Goal: Task Accomplishment & Management: Use online tool/utility

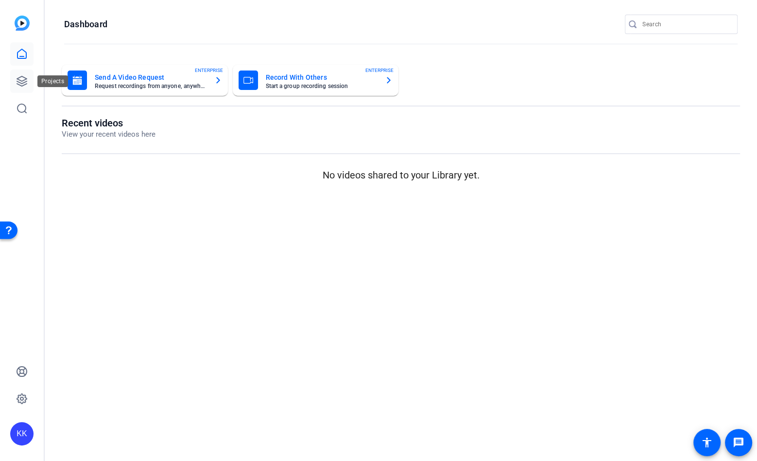
click at [20, 81] on icon at bounding box center [22, 81] width 12 height 12
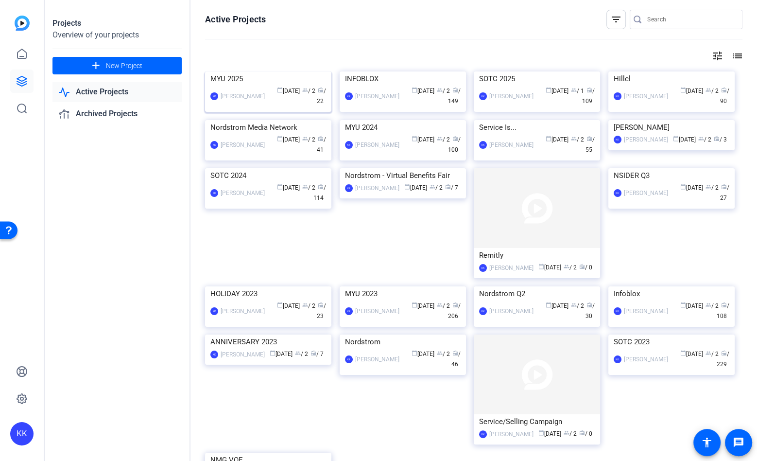
click at [263, 71] on img at bounding box center [268, 71] width 126 height 0
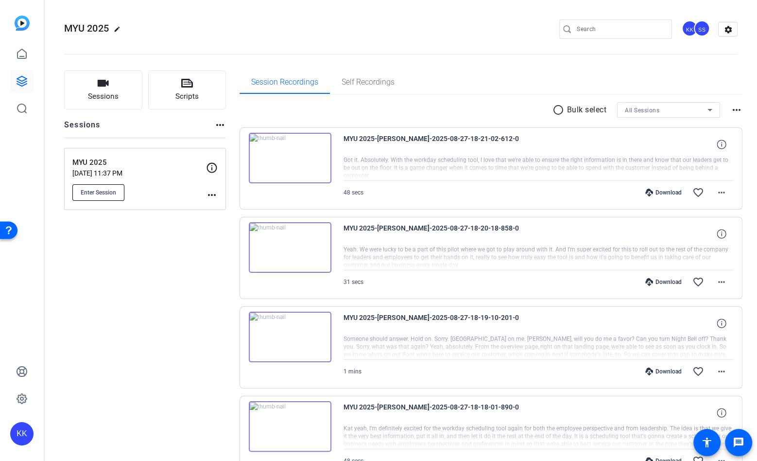
click at [93, 196] on button "Enter Session" at bounding box center [98, 192] width 52 height 17
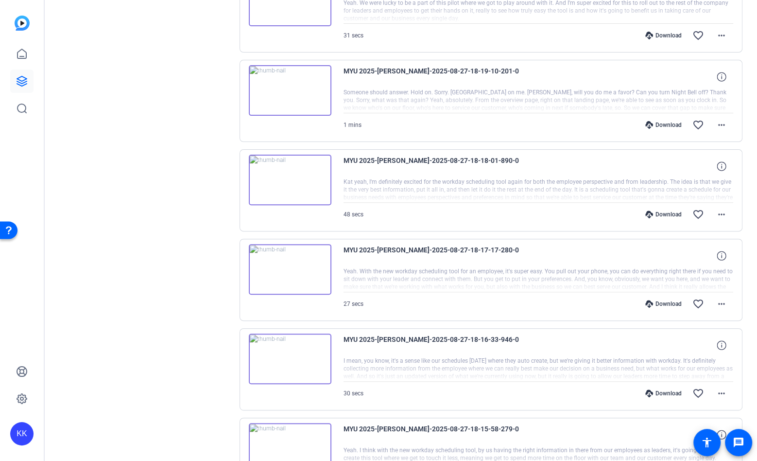
scroll to position [601, 0]
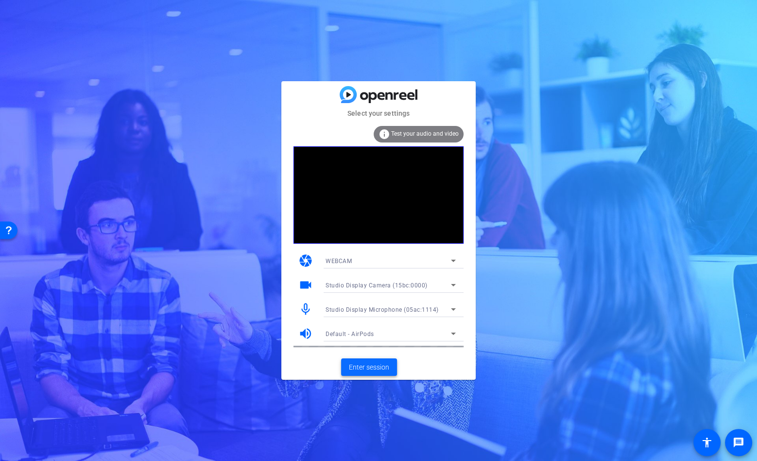
click at [373, 369] on span "Enter session" at bounding box center [369, 367] width 40 height 10
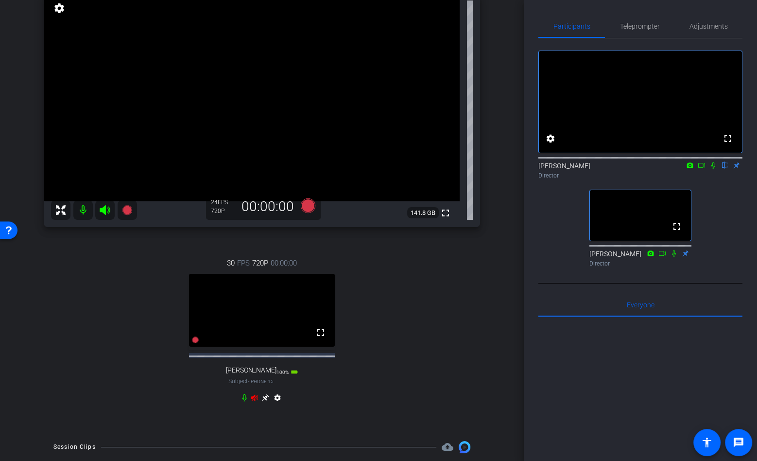
scroll to position [84, 0]
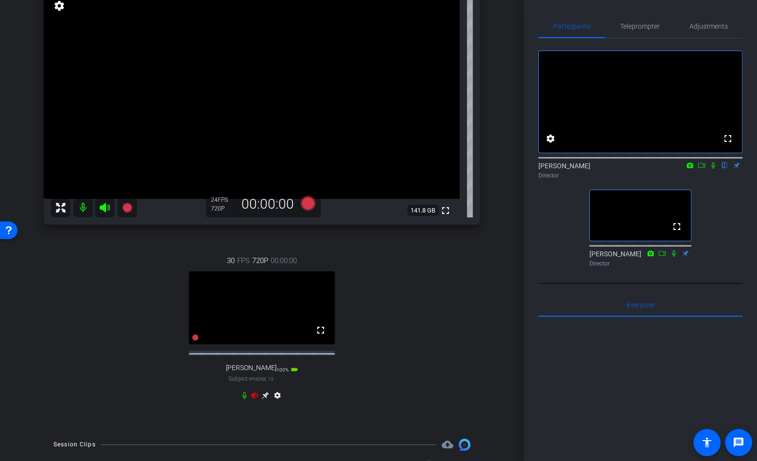
click at [249, 397] on div "settings" at bounding box center [262, 397] width 43 height 12
click at [254, 395] on icon at bounding box center [255, 395] width 8 height 8
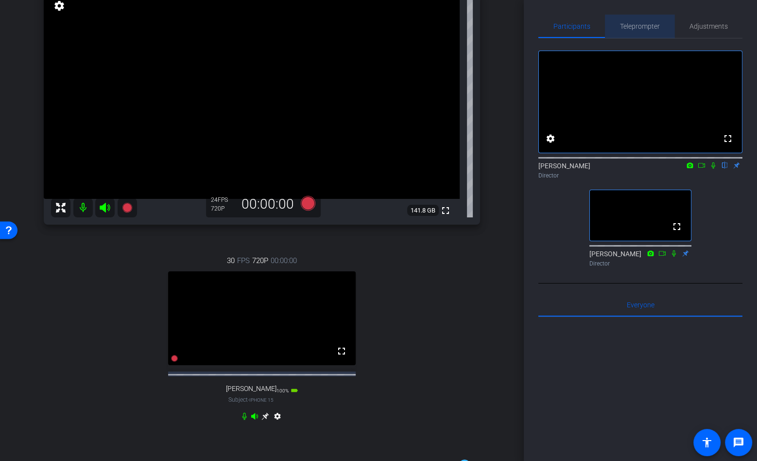
click at [648, 24] on span "Teleprompter" at bounding box center [640, 26] width 40 height 7
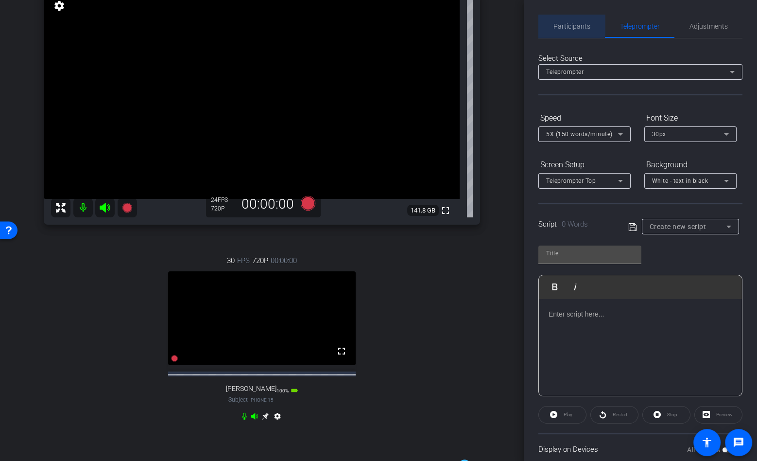
click at [577, 29] on span "Participants" at bounding box center [572, 26] width 37 height 7
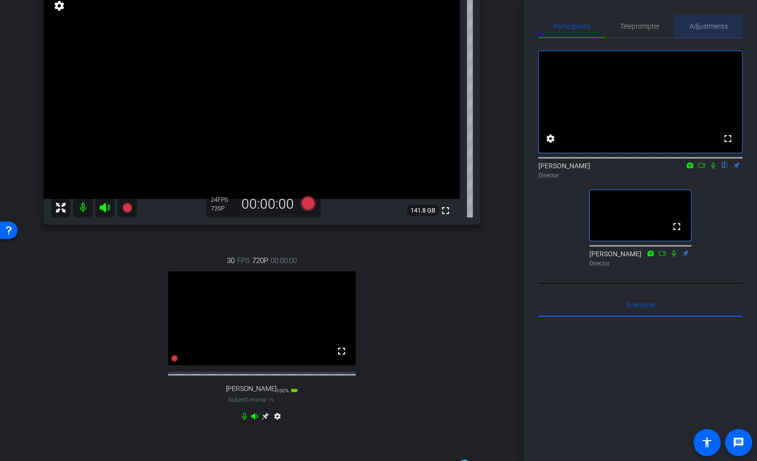
click at [705, 21] on span "Adjustments" at bounding box center [709, 26] width 38 height 23
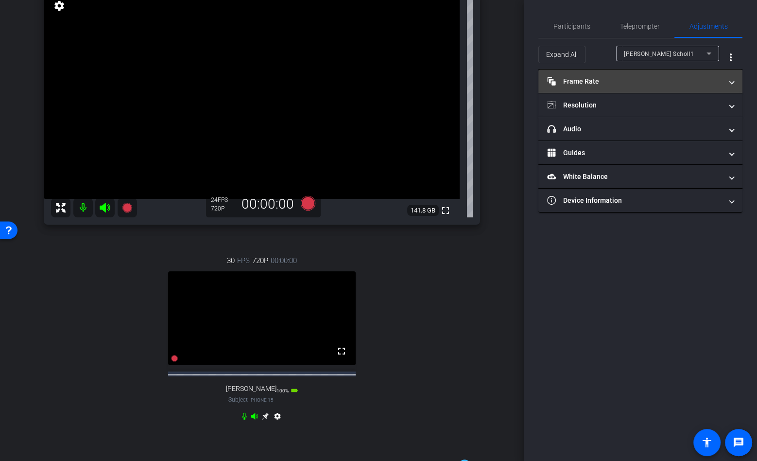
click at [651, 82] on mat-panel-title "Frame Rate Frame Rate" at bounding box center [634, 81] width 175 height 10
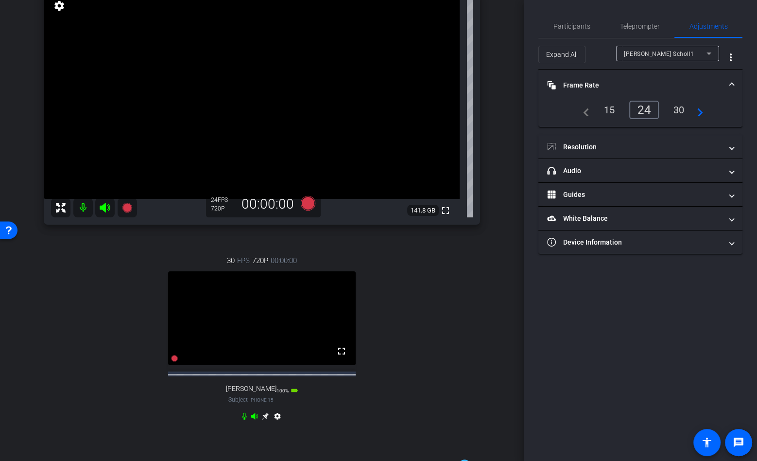
click at [655, 49] on div "[PERSON_NAME] Scholl1" at bounding box center [665, 54] width 83 height 12
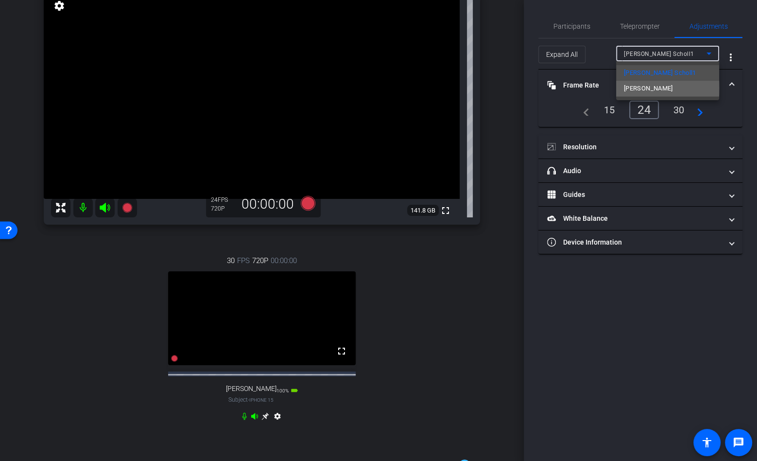
click at [654, 88] on span "[PERSON_NAME]" at bounding box center [648, 89] width 49 height 12
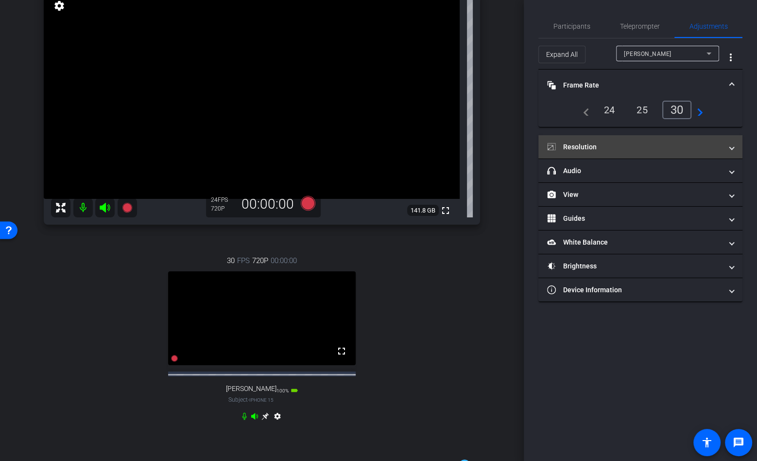
click at [634, 142] on mat-panel-title "Resolution" at bounding box center [634, 147] width 175 height 10
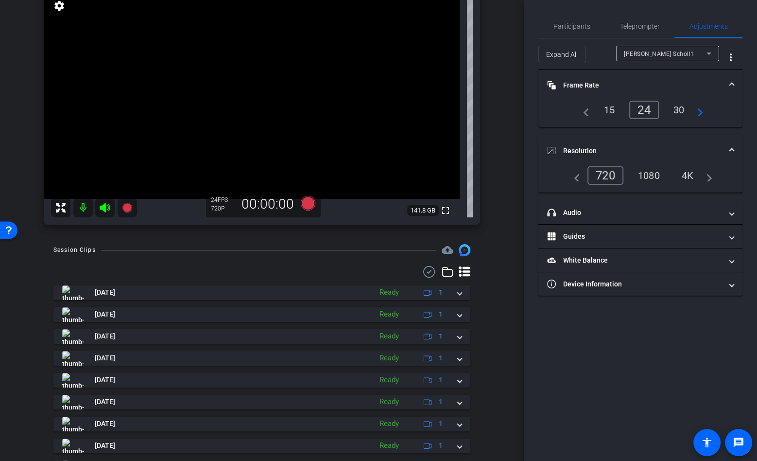
click at [686, 174] on div "4K" at bounding box center [688, 175] width 27 height 17
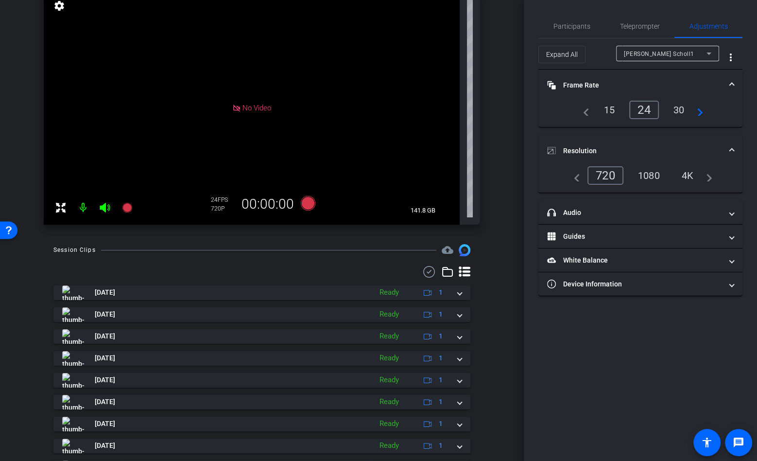
scroll to position [0, 0]
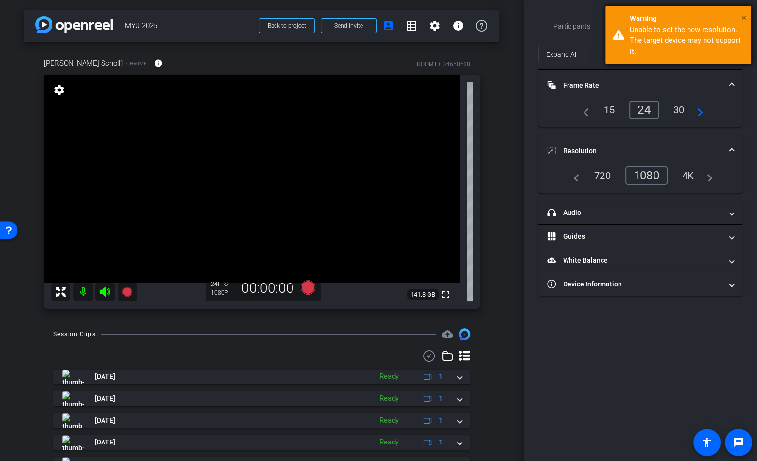
click at [744, 18] on span "×" at bounding box center [744, 18] width 5 height 12
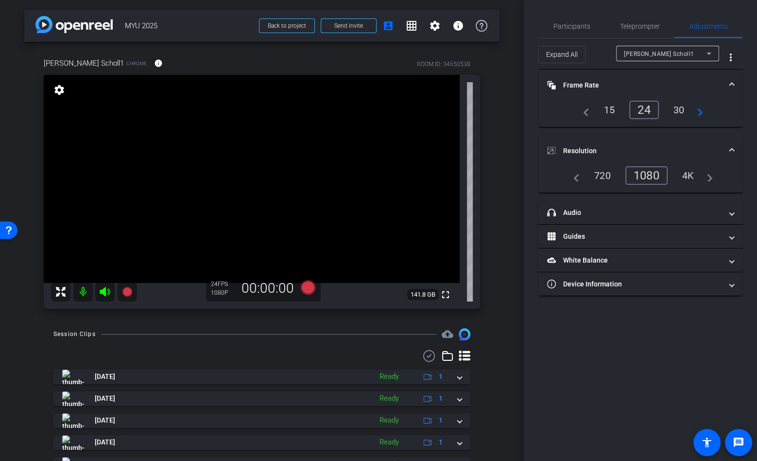
click at [658, 61] on div at bounding box center [667, 66] width 103 height 11
click at [658, 56] on span "[PERSON_NAME] Scholl1" at bounding box center [659, 54] width 70 height 7
click at [534, 171] on div at bounding box center [378, 230] width 757 height 461
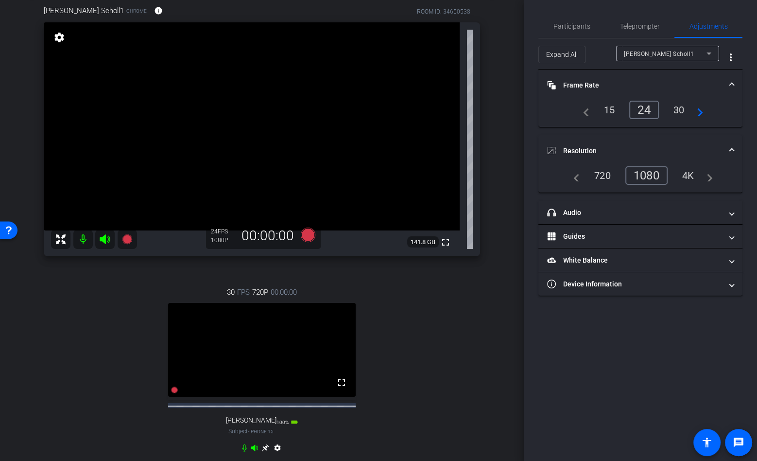
scroll to position [66, 0]
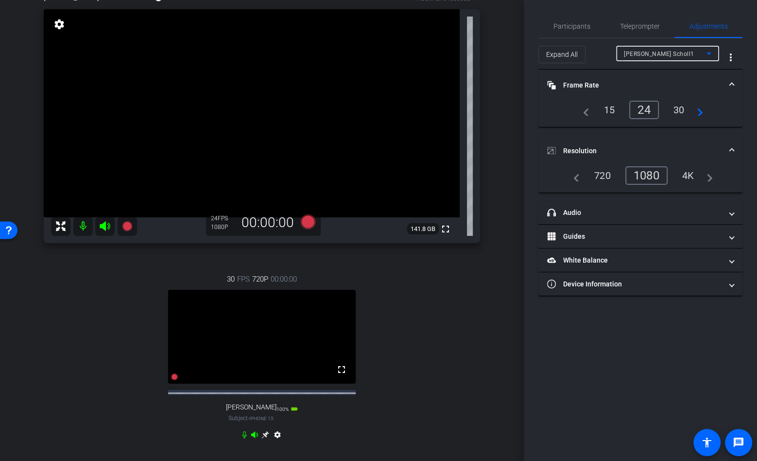
click at [665, 55] on span "[PERSON_NAME] Scholl1" at bounding box center [659, 54] width 70 height 7
click at [665, 88] on span "[PERSON_NAME]" at bounding box center [648, 89] width 49 height 12
click at [264, 438] on icon at bounding box center [266, 435] width 8 height 8
click at [684, 174] on div "4K" at bounding box center [688, 175] width 27 height 17
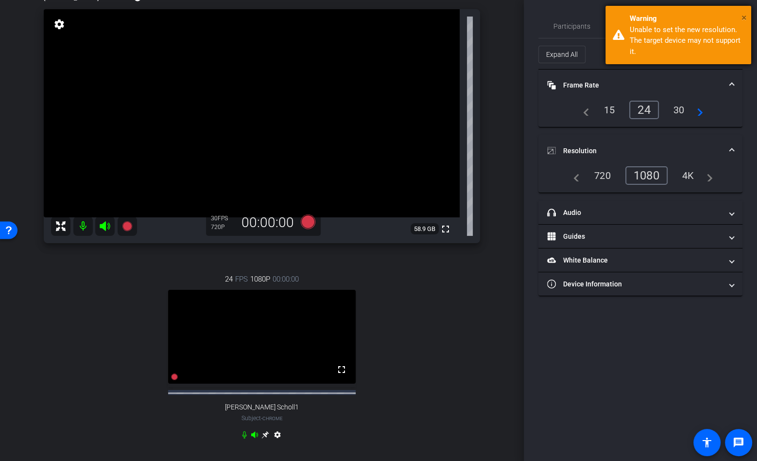
drag, startPoint x: 744, startPoint y: 13, endPoint x: 734, endPoint y: 32, distance: 21.5
click at [744, 14] on span "×" at bounding box center [744, 18] width 5 height 12
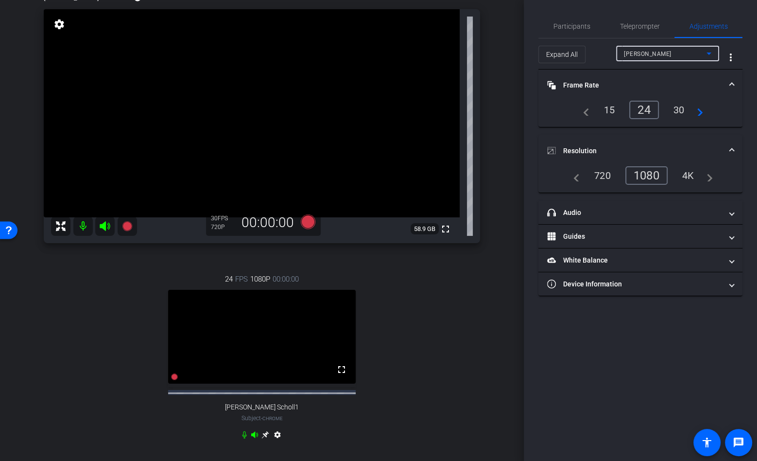
click at [681, 53] on div "[PERSON_NAME]" at bounding box center [665, 54] width 83 height 12
click at [608, 107] on div "15" at bounding box center [610, 110] width 26 height 17
click at [666, 50] on div "[PERSON_NAME]" at bounding box center [665, 54] width 83 height 12
click at [657, 71] on span "[PERSON_NAME] Scholl1" at bounding box center [660, 73] width 72 height 12
click at [572, 56] on span "Expand All" at bounding box center [562, 54] width 32 height 18
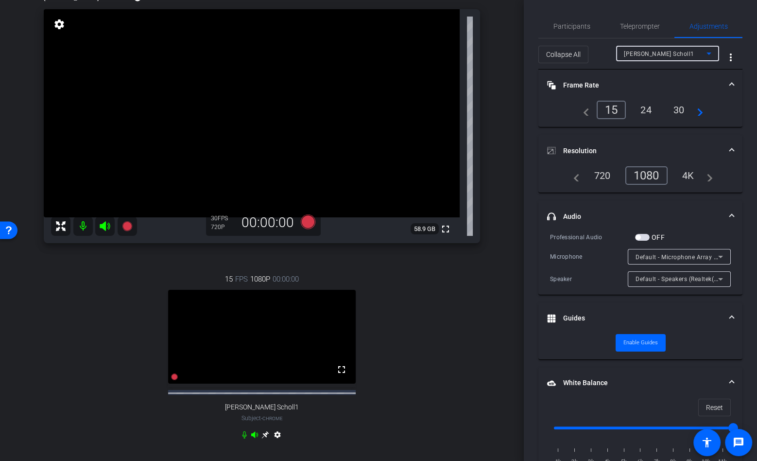
click at [680, 55] on div "[PERSON_NAME] Scholl1" at bounding box center [665, 54] width 83 height 12
type input "1000"
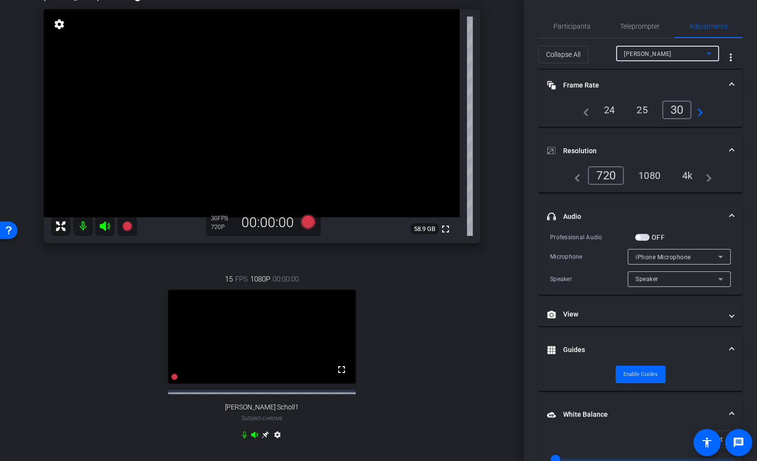
click at [643, 107] on div "25" at bounding box center [643, 110] width 26 height 17
click at [613, 108] on div "24" at bounding box center [610, 110] width 26 height 17
click at [684, 173] on div "4k" at bounding box center [687, 175] width 25 height 17
click at [576, 28] on span "Participants" at bounding box center [572, 26] width 37 height 7
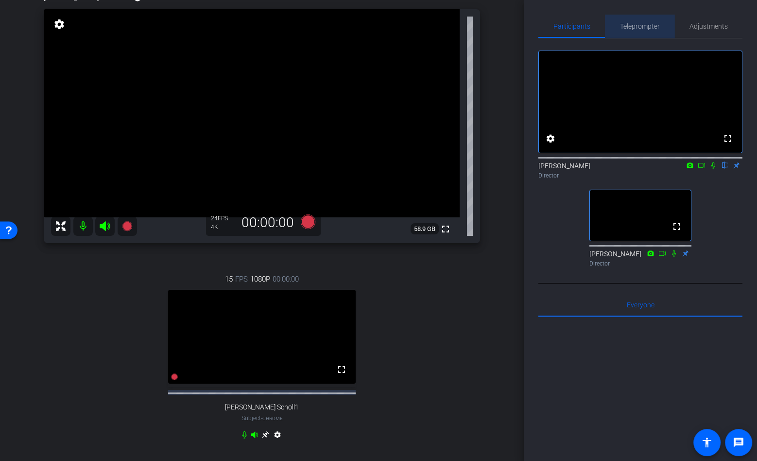
click at [635, 23] on span "Teleprompter" at bounding box center [640, 26] width 40 height 7
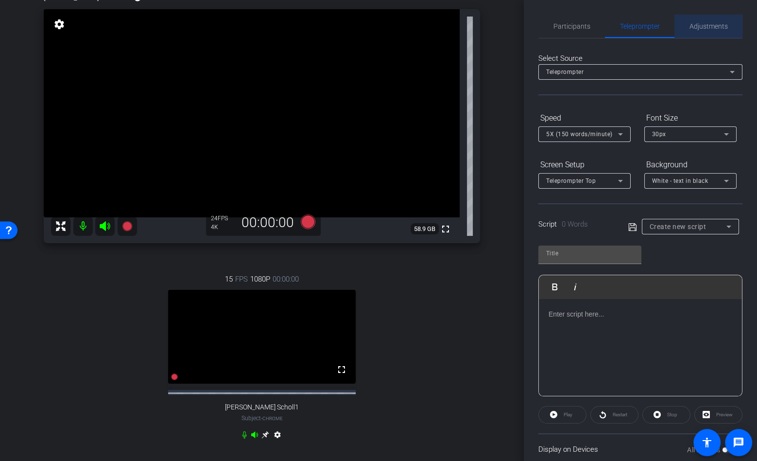
click at [698, 24] on span "Adjustments" at bounding box center [709, 26] width 38 height 7
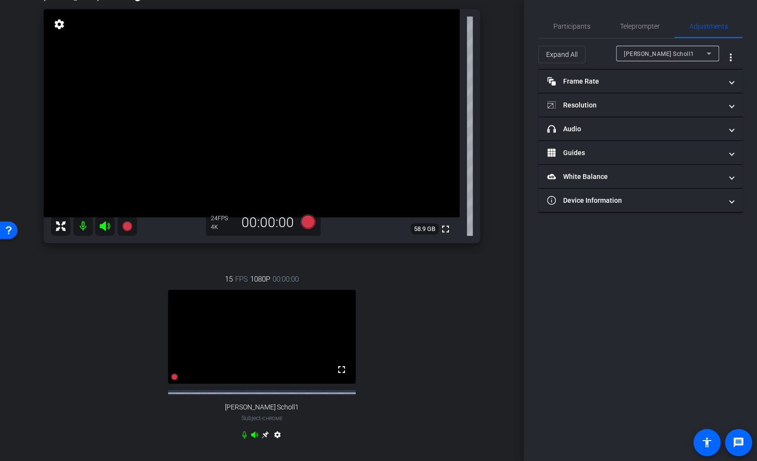
click at [657, 53] on span "[PERSON_NAME] Scholl1" at bounding box center [659, 54] width 70 height 7
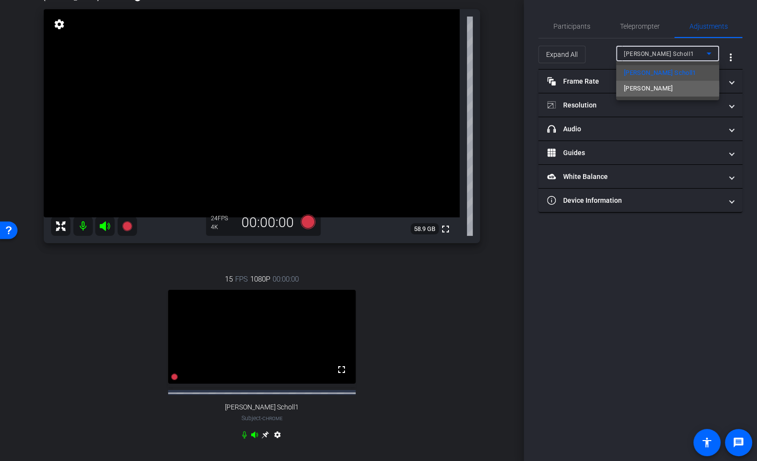
click at [656, 88] on span "[PERSON_NAME]" at bounding box center [648, 89] width 49 height 12
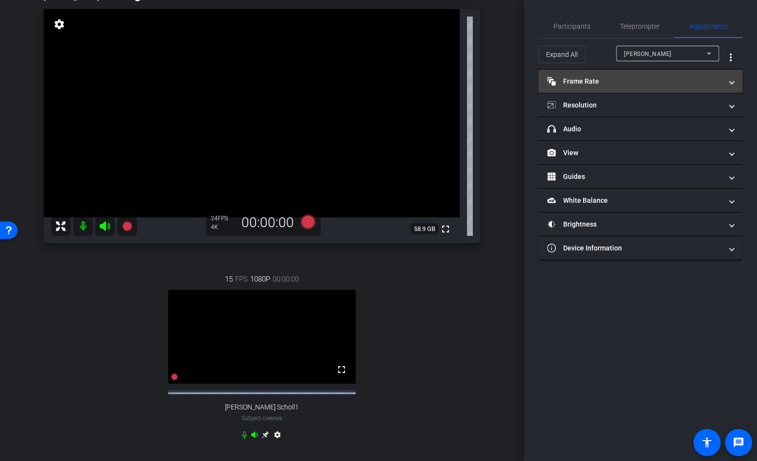
click at [644, 80] on mat-panel-title "Frame Rate Frame Rate" at bounding box center [634, 81] width 175 height 10
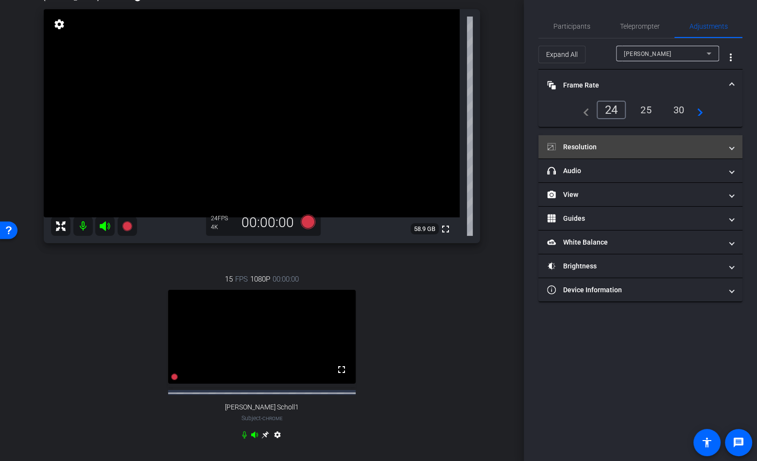
click at [601, 151] on mat-expansion-panel-header "Resolution" at bounding box center [641, 146] width 204 height 23
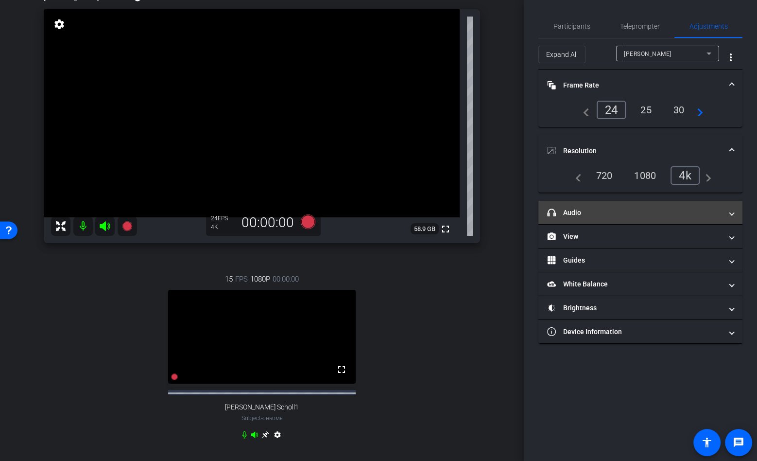
click at [600, 208] on mat-panel-title "headphone icon Audio" at bounding box center [634, 213] width 175 height 10
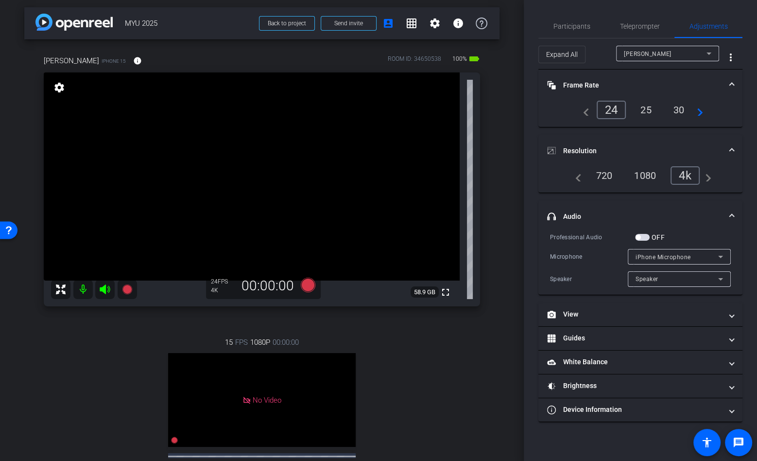
scroll to position [0, 0]
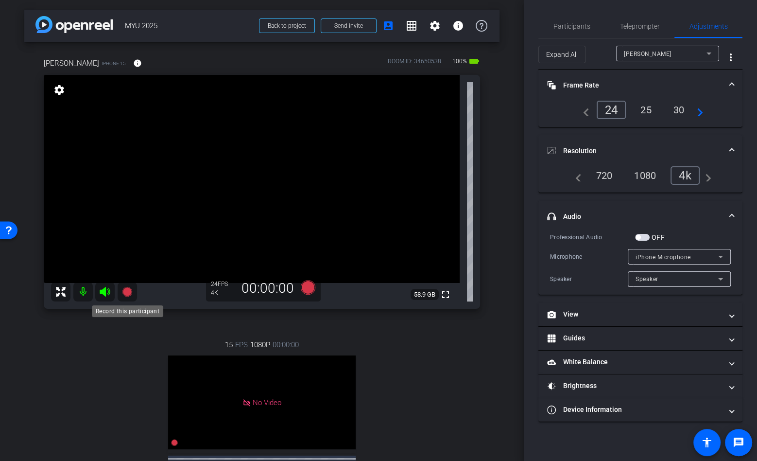
click at [131, 293] on icon at bounding box center [127, 292] width 10 height 10
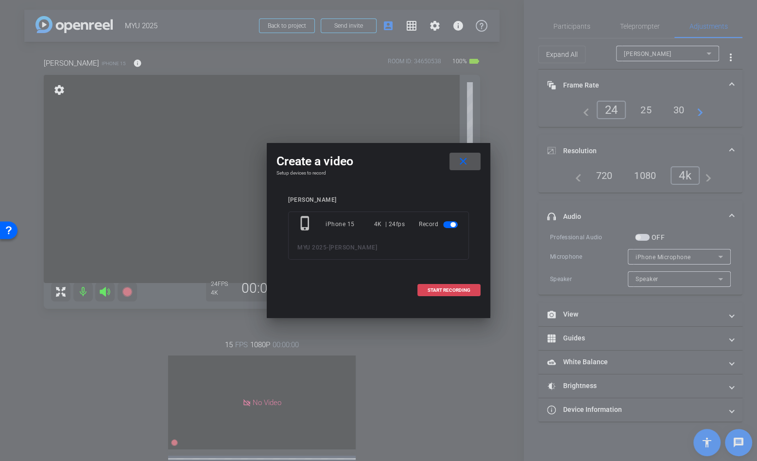
click at [448, 288] on span "START RECORDING" at bounding box center [449, 290] width 43 height 5
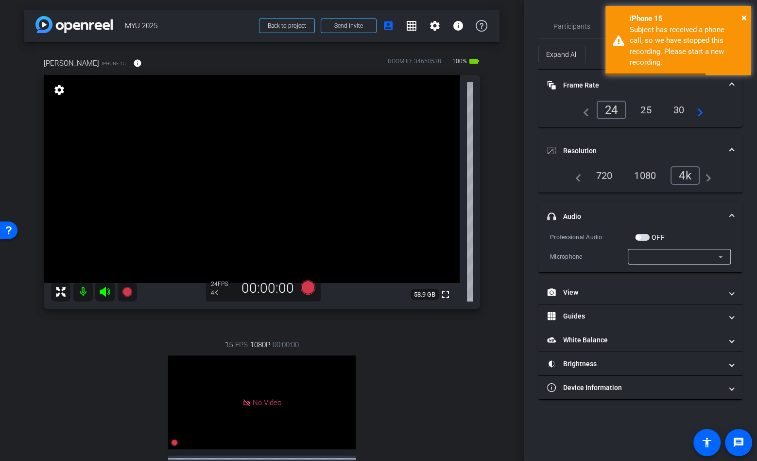
type input "11000"
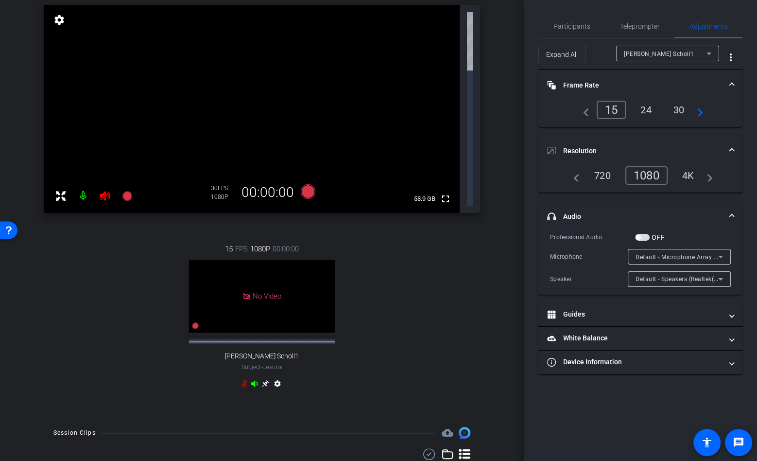
scroll to position [65, 0]
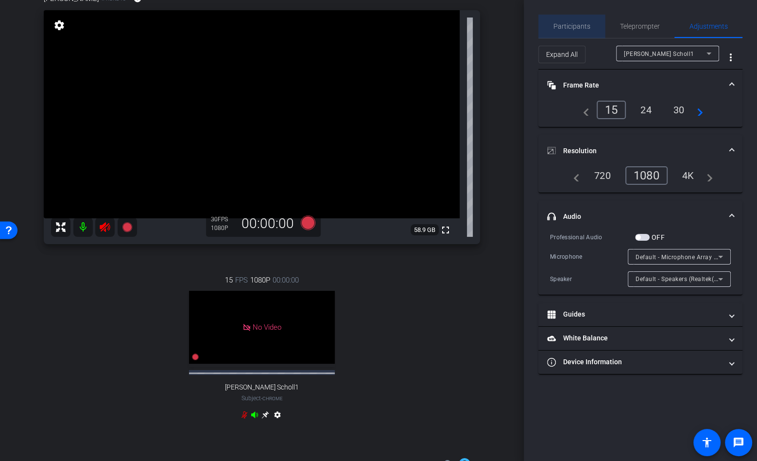
click at [586, 29] on span "Participants" at bounding box center [572, 26] width 37 height 7
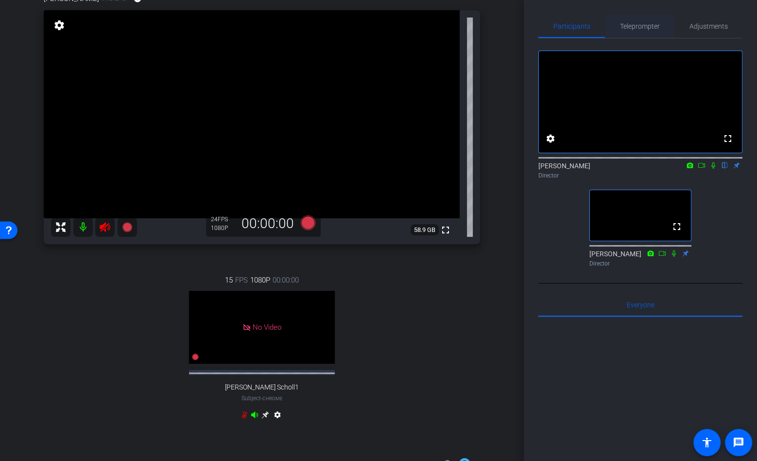
click at [630, 30] on span "Teleprompter" at bounding box center [640, 26] width 40 height 23
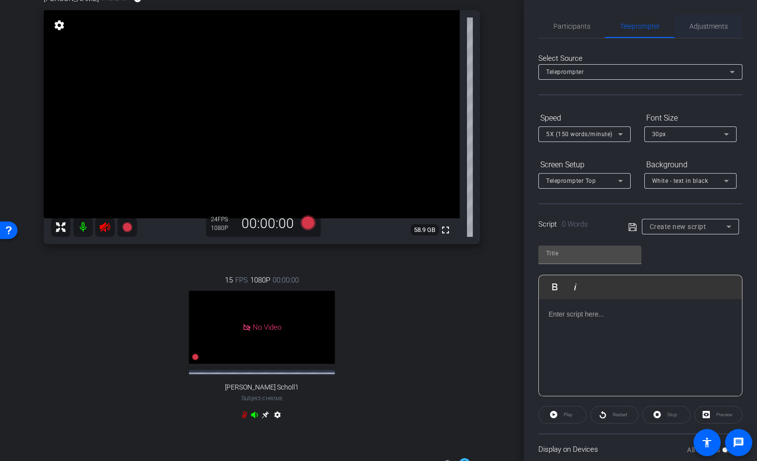
click at [684, 35] on div "Adjustments" at bounding box center [709, 26] width 68 height 23
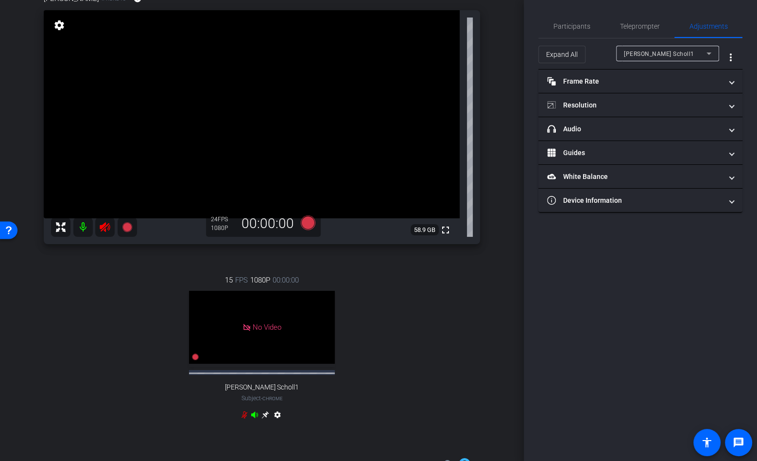
click at [658, 50] on div "[PERSON_NAME] Scholl1" at bounding box center [665, 54] width 83 height 12
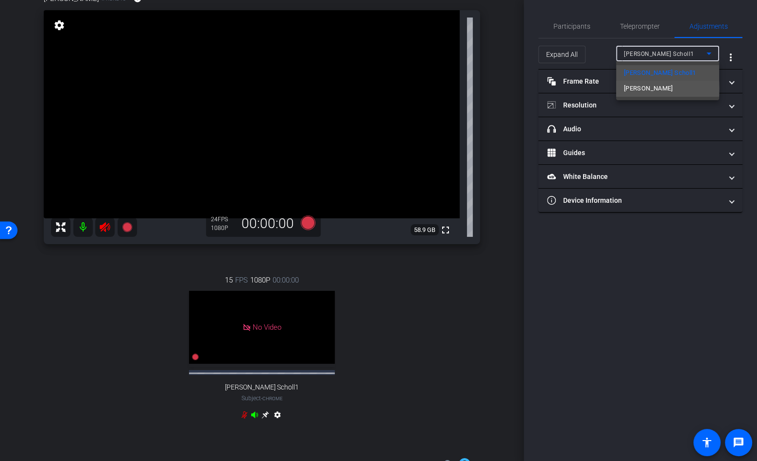
click at [656, 88] on span "[PERSON_NAME]" at bounding box center [648, 89] width 49 height 12
type input "1000"
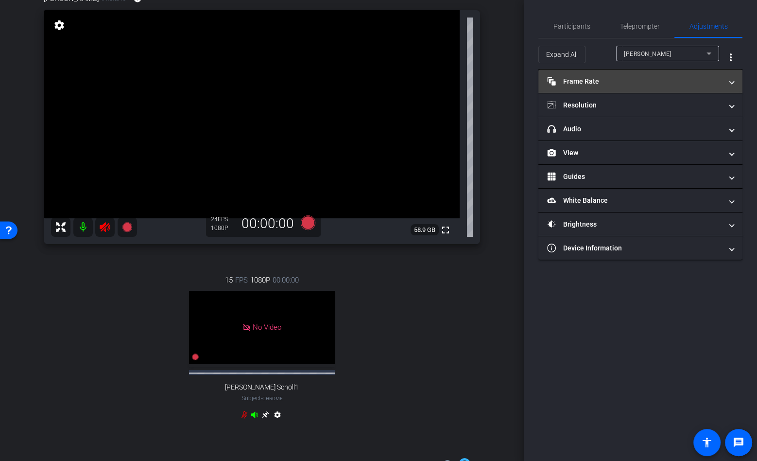
click at [642, 84] on mat-panel-title "Frame Rate Frame Rate" at bounding box center [634, 81] width 175 height 10
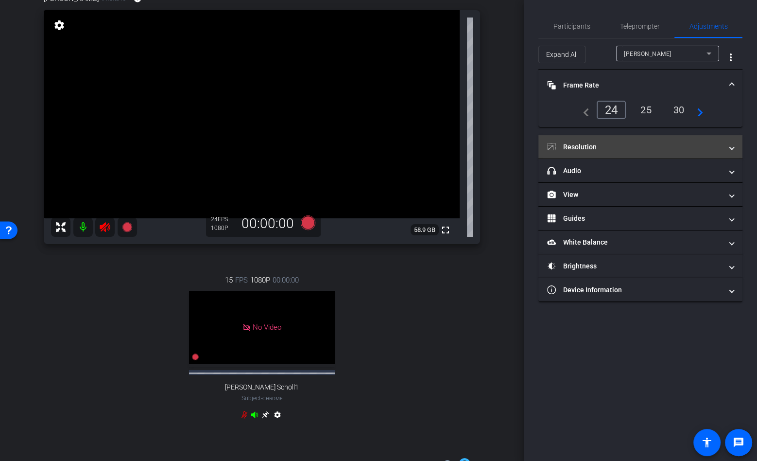
click at [627, 144] on mat-panel-title "Resolution" at bounding box center [634, 147] width 175 height 10
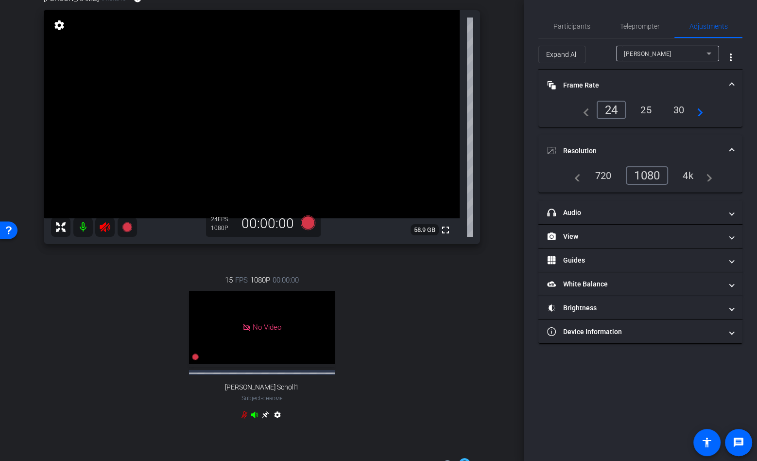
click at [689, 172] on div "4k" at bounding box center [688, 175] width 25 height 17
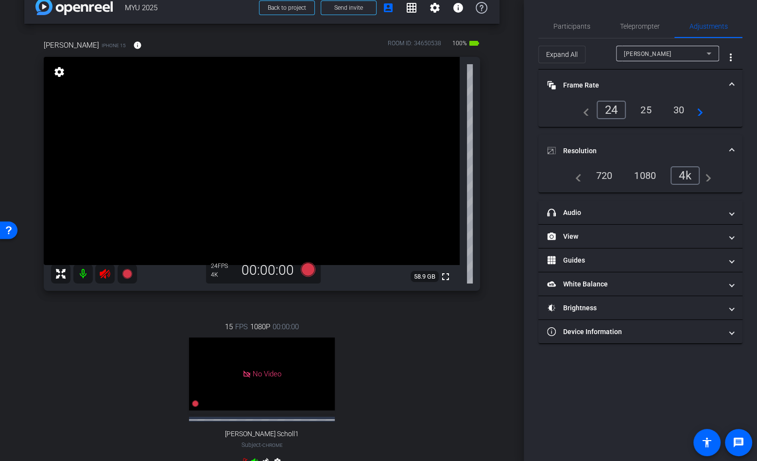
scroll to position [17, 0]
click at [103, 275] on icon at bounding box center [105, 275] width 10 height 10
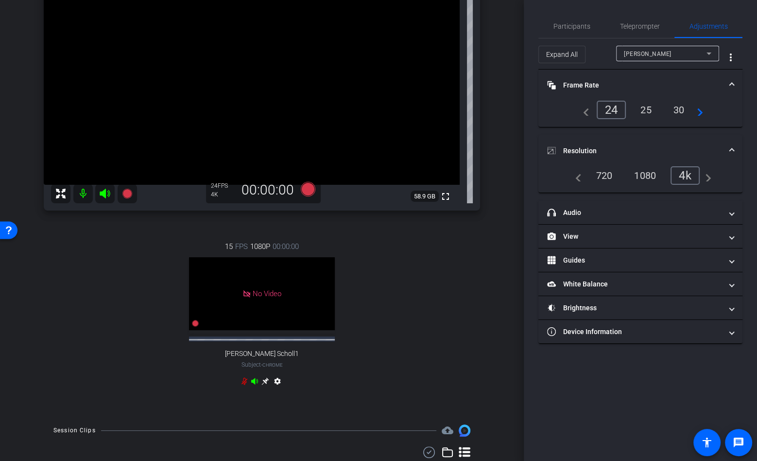
scroll to position [167, 0]
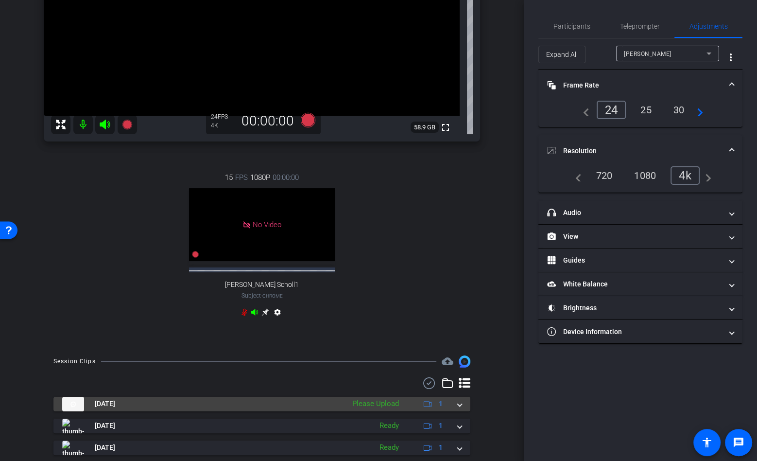
click at [454, 407] on div "[DATE] Please Upload 1" at bounding box center [260, 404] width 396 height 15
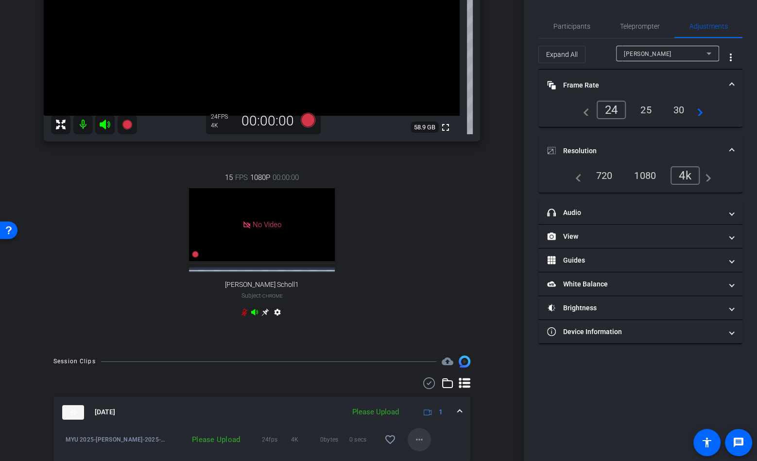
click at [420, 436] on mat-icon "more_horiz" at bounding box center [420, 440] width 12 height 12
click at [428, 393] on span "Upload" at bounding box center [435, 395] width 39 height 12
click at [420, 439] on mat-icon "more_horiz" at bounding box center [420, 440] width 12 height 12
click at [430, 394] on span "Upload" at bounding box center [435, 395] width 39 height 12
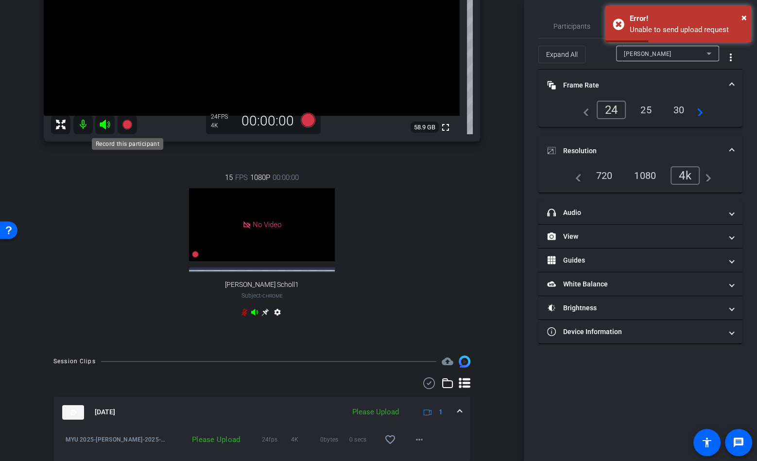
click at [126, 128] on icon at bounding box center [127, 125] width 10 height 10
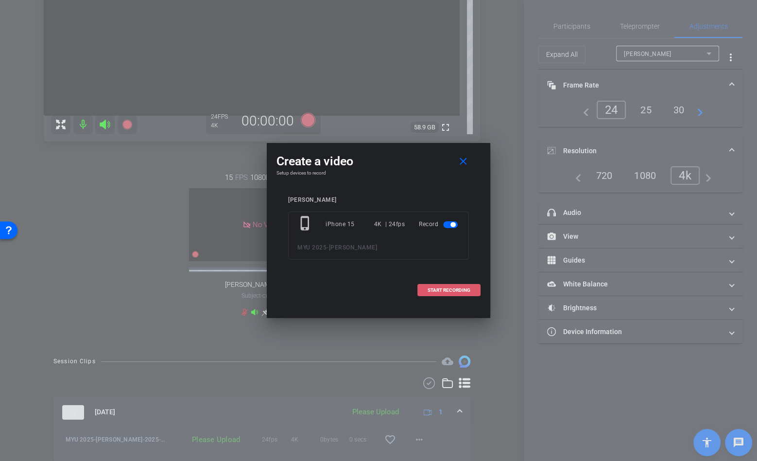
click at [434, 288] on span "START RECORDING" at bounding box center [449, 290] width 43 height 5
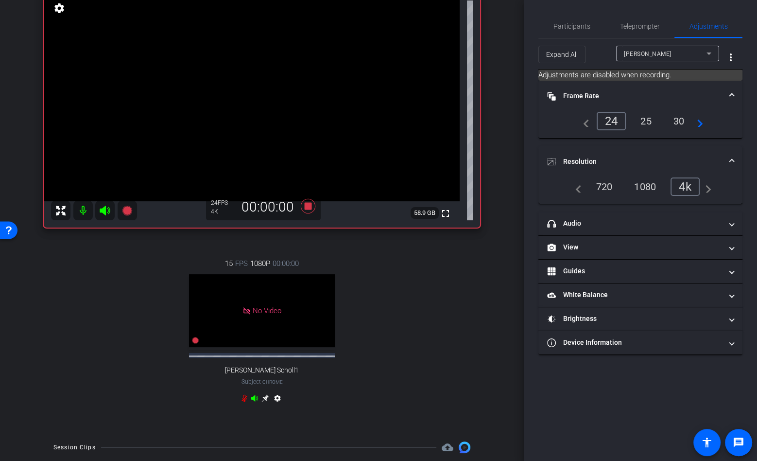
scroll to position [8, 0]
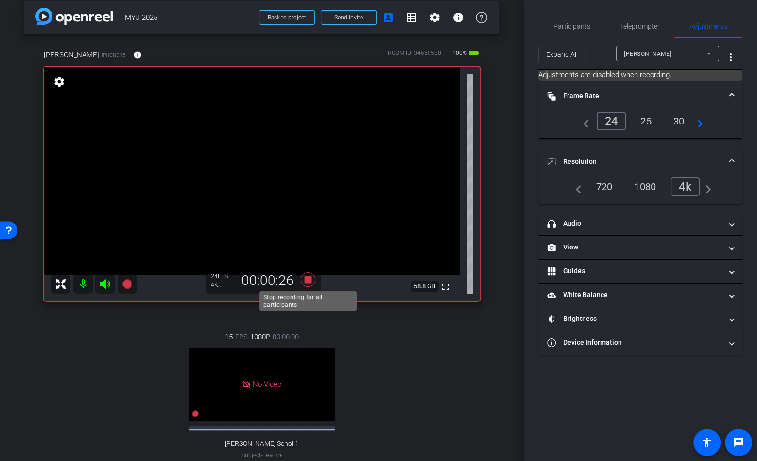
click at [306, 278] on icon at bounding box center [308, 279] width 15 height 15
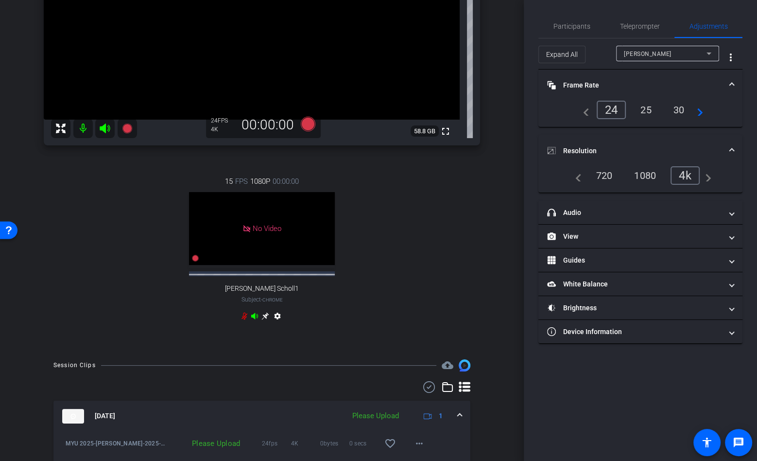
scroll to position [183, 0]
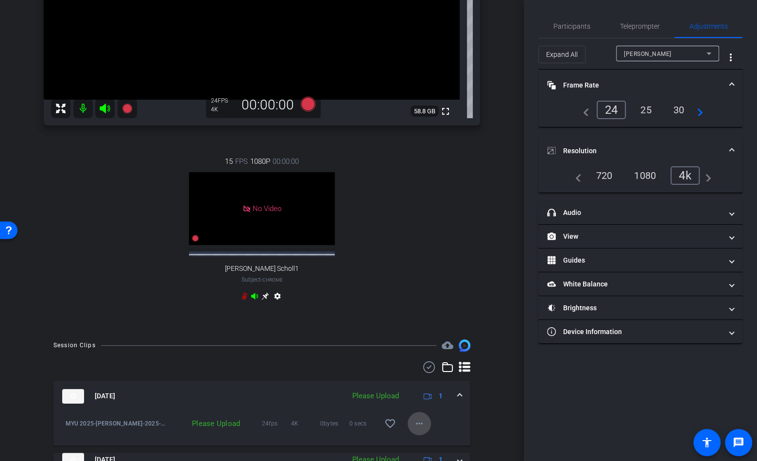
click at [426, 420] on span at bounding box center [419, 423] width 23 height 23
click at [433, 380] on span "Upload" at bounding box center [435, 378] width 39 height 12
click at [127, 109] on icon at bounding box center [127, 109] width 10 height 10
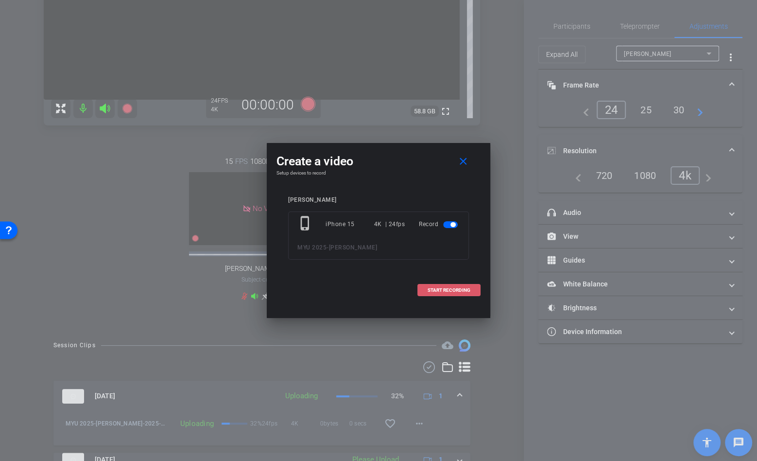
click at [449, 292] on span "START RECORDING" at bounding box center [449, 290] width 43 height 5
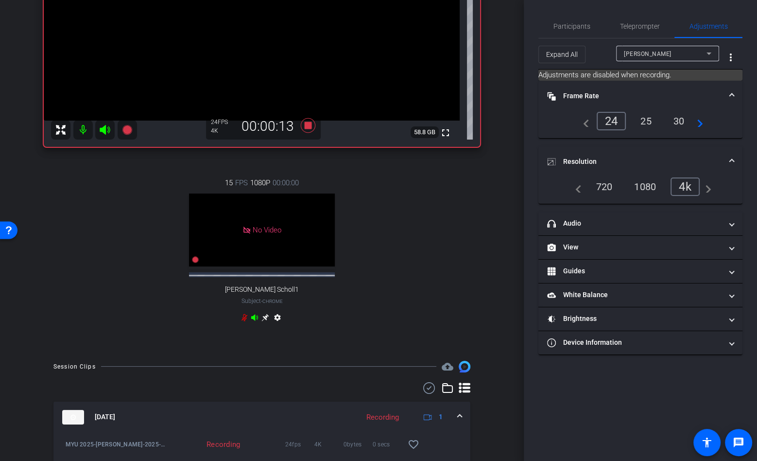
scroll to position [163, 0]
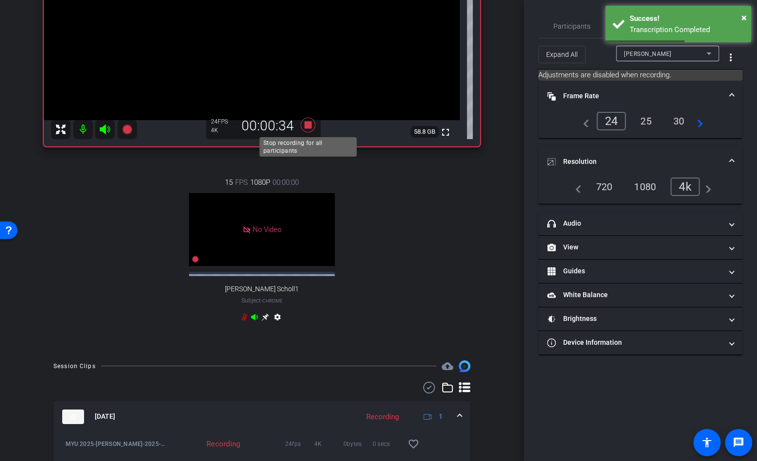
click at [306, 126] on icon at bounding box center [308, 125] width 15 height 15
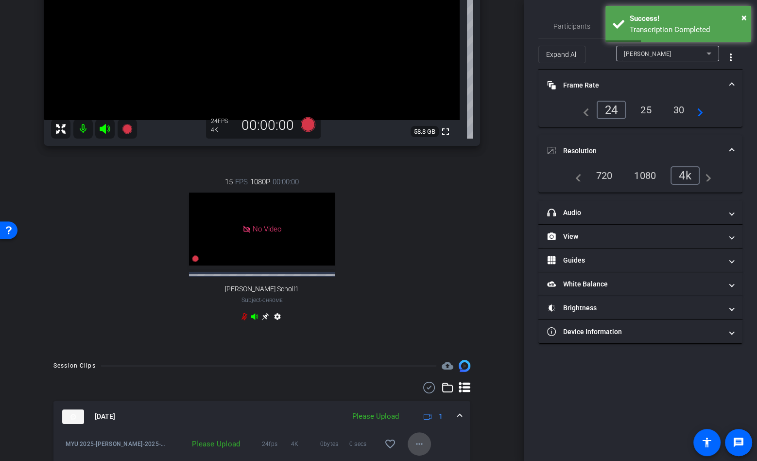
click at [412, 440] on span at bounding box center [419, 443] width 23 height 23
click at [430, 399] on span "Upload" at bounding box center [435, 399] width 39 height 12
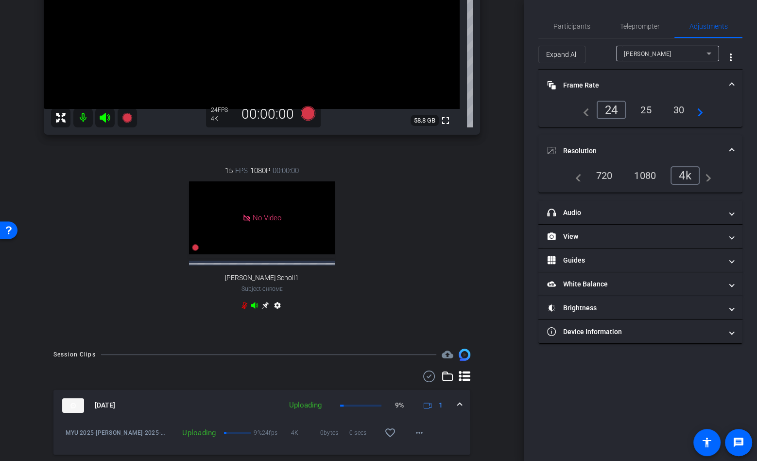
scroll to position [149, 0]
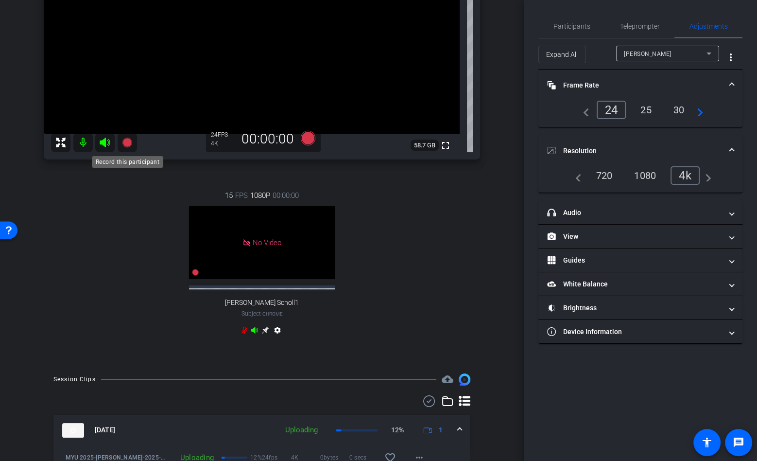
click at [128, 147] on icon at bounding box center [127, 143] width 10 height 10
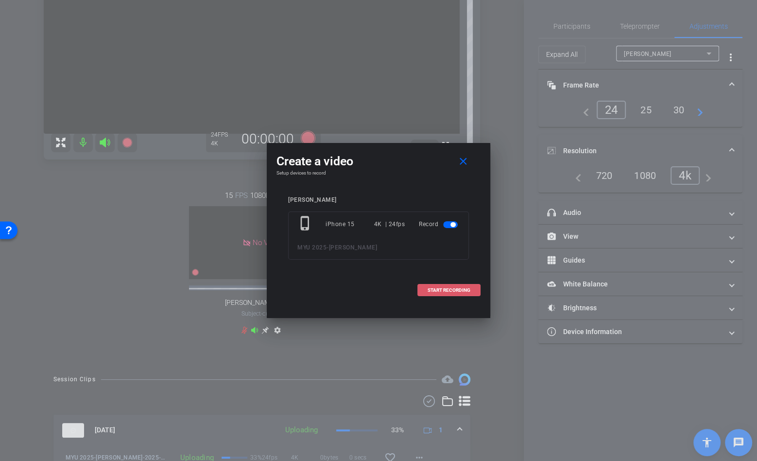
click at [450, 289] on span "START RECORDING" at bounding box center [449, 290] width 43 height 5
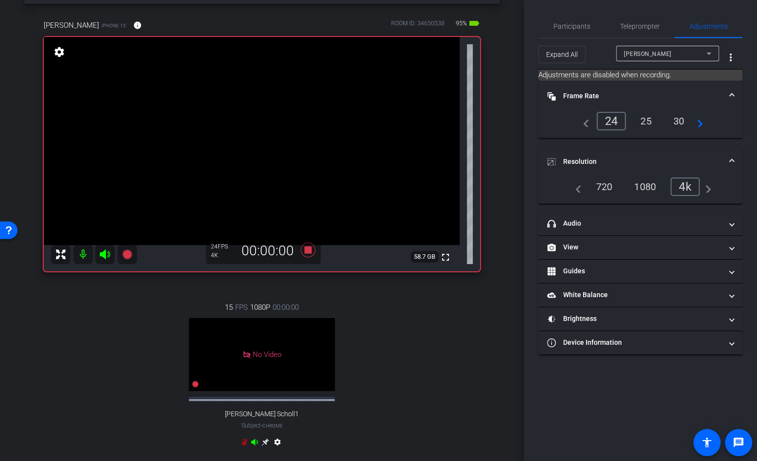
scroll to position [24, 0]
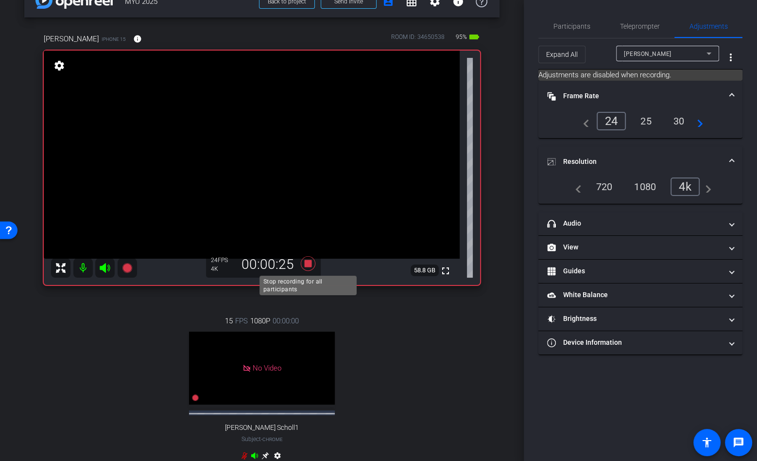
click at [308, 263] on icon at bounding box center [308, 263] width 15 height 15
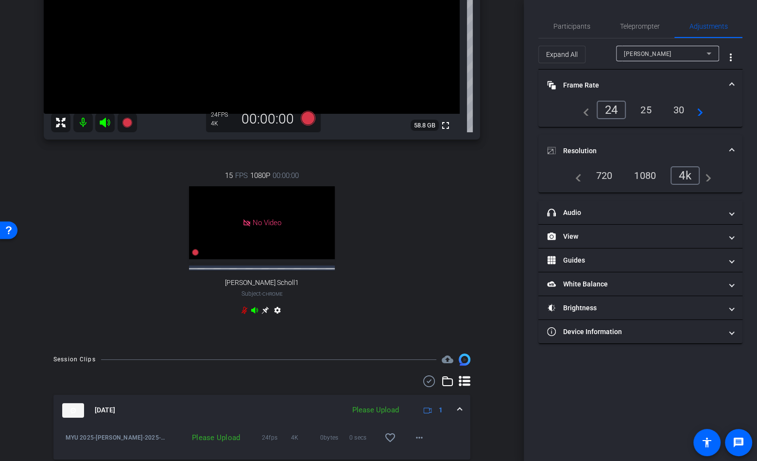
scroll to position [170, 0]
click at [417, 437] on mat-icon "more_horiz" at bounding box center [420, 437] width 12 height 12
click at [429, 391] on span "Upload" at bounding box center [435, 392] width 39 height 12
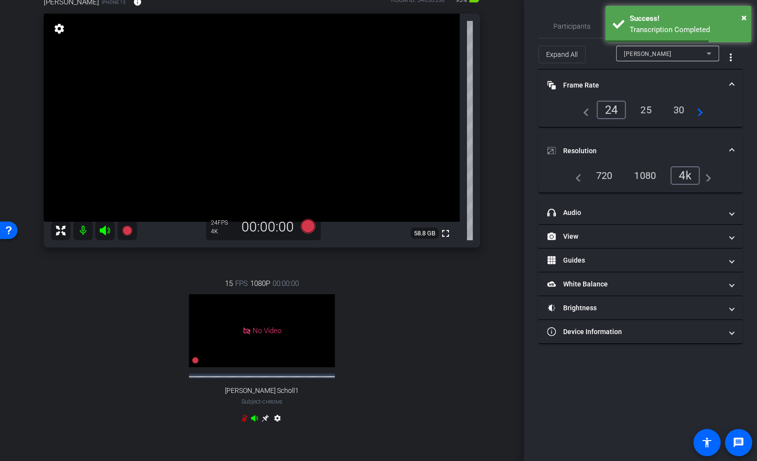
scroll to position [48, 0]
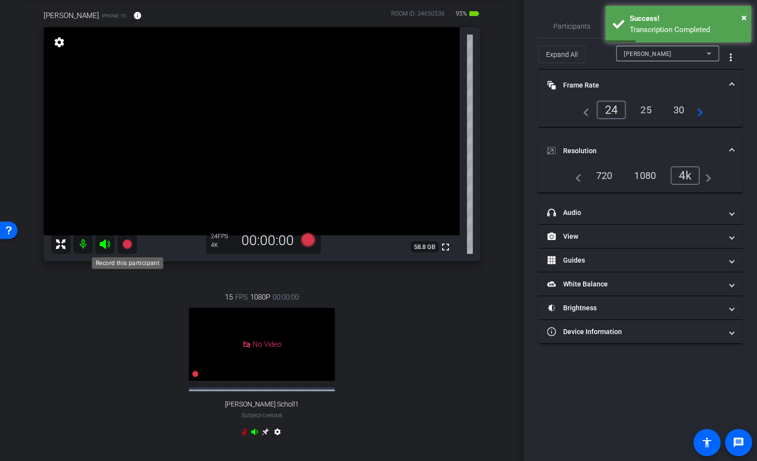
click at [126, 247] on icon at bounding box center [127, 244] width 10 height 10
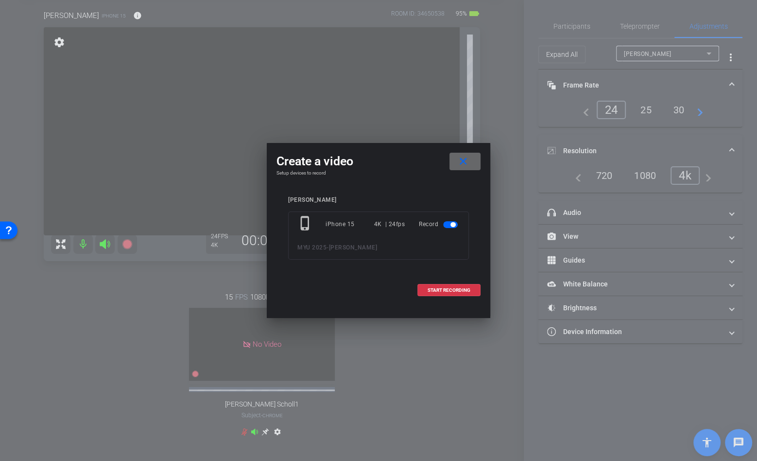
click at [466, 162] on mat-icon "close" at bounding box center [463, 162] width 12 height 12
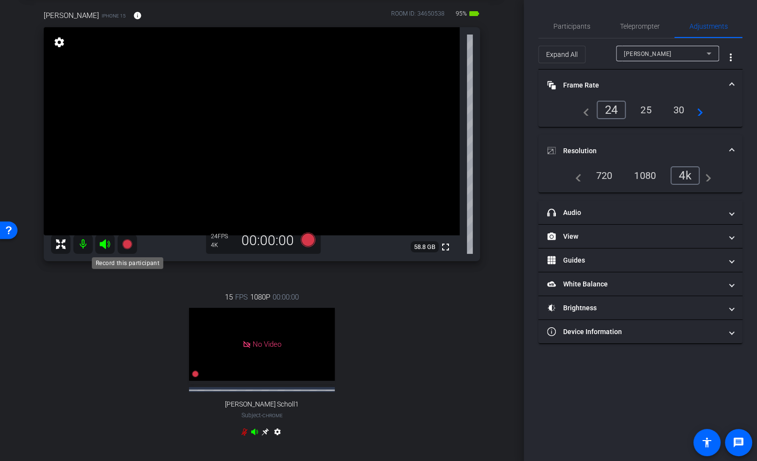
click at [128, 245] on icon at bounding box center [127, 244] width 10 height 10
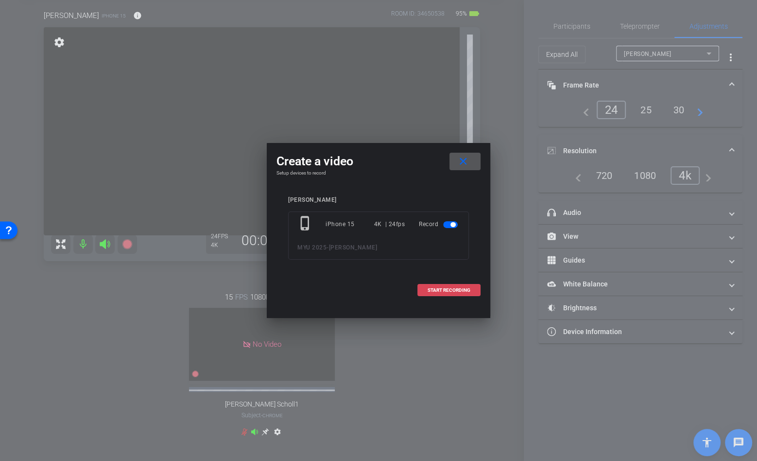
click at [461, 291] on span "START RECORDING" at bounding box center [449, 290] width 43 height 5
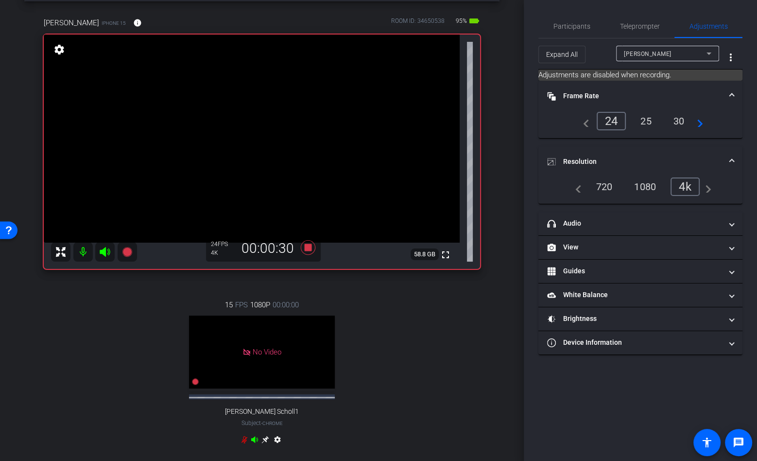
scroll to position [33, 0]
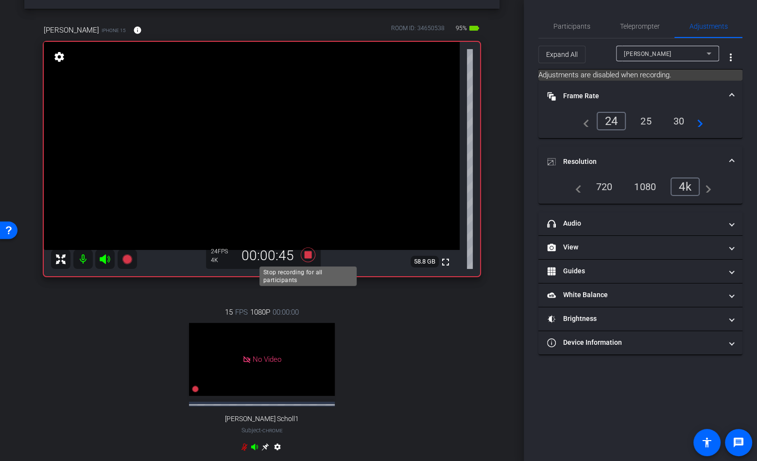
click at [308, 258] on icon at bounding box center [308, 255] width 23 height 18
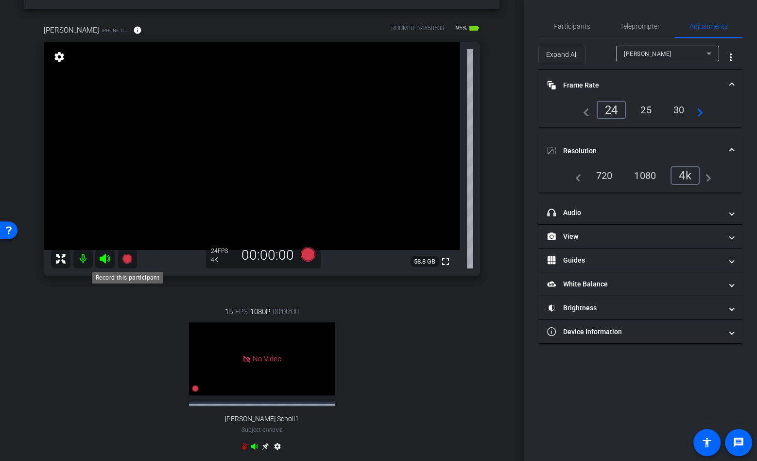
click at [125, 258] on icon at bounding box center [127, 259] width 10 height 10
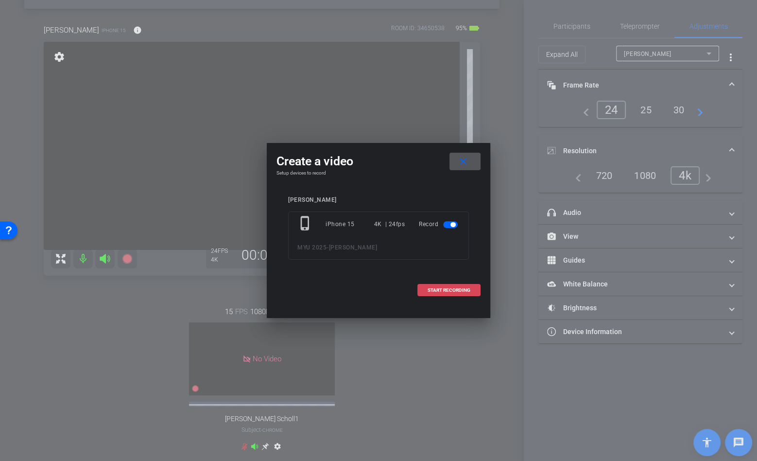
click at [444, 289] on span "START RECORDING" at bounding box center [449, 290] width 43 height 5
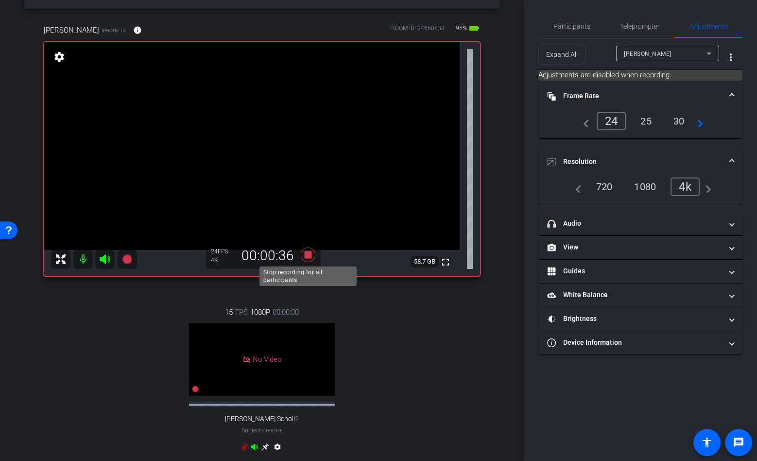
click at [311, 254] on icon at bounding box center [308, 254] width 15 height 15
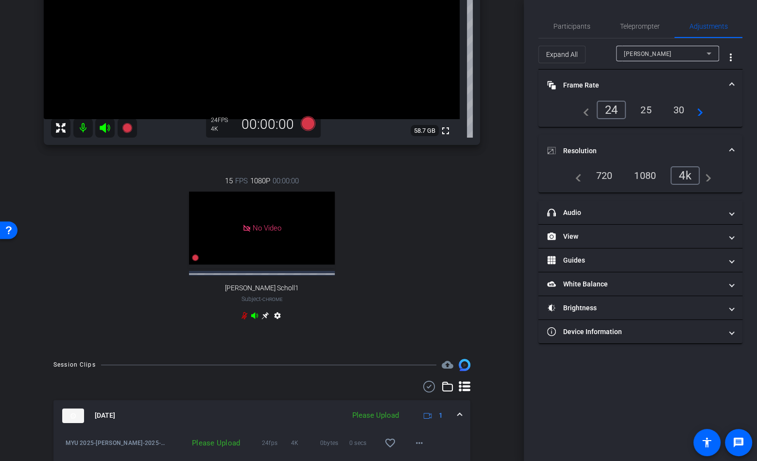
scroll to position [352, 0]
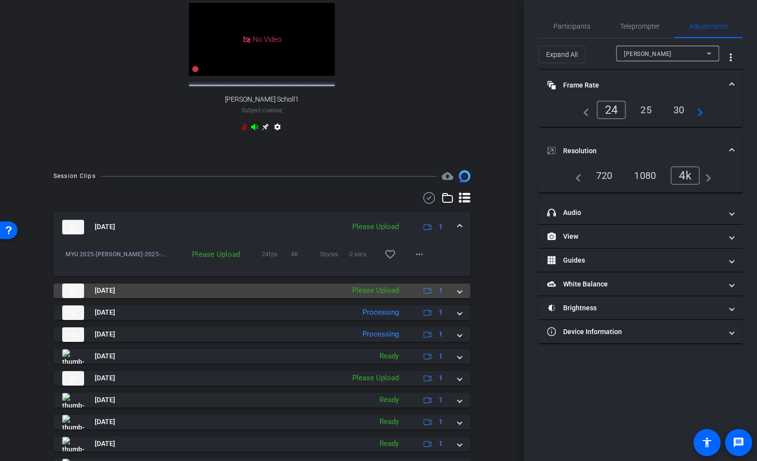
drag, startPoint x: 458, startPoint y: 290, endPoint x: 437, endPoint y: 309, distance: 28.9
click at [459, 291] on span at bounding box center [460, 290] width 4 height 10
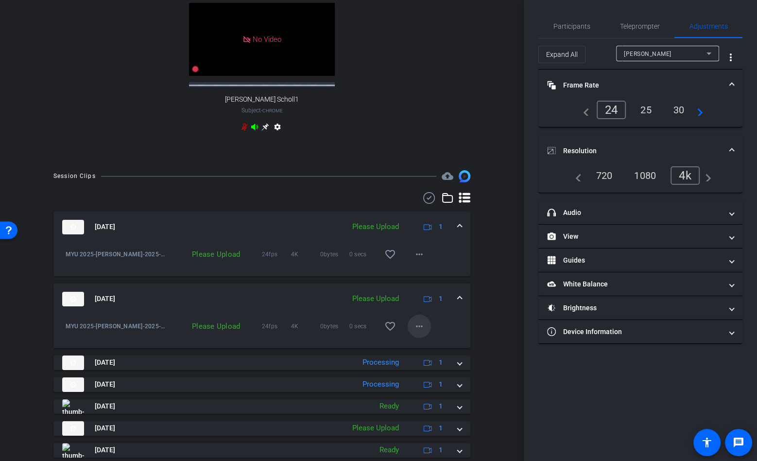
click at [416, 330] on mat-icon "more_horiz" at bounding box center [420, 326] width 12 height 12
click at [432, 350] on span "Upload" at bounding box center [435, 346] width 39 height 12
click at [418, 253] on mat-icon "more_horiz" at bounding box center [420, 254] width 12 height 12
click at [428, 273] on span "Upload" at bounding box center [435, 274] width 39 height 12
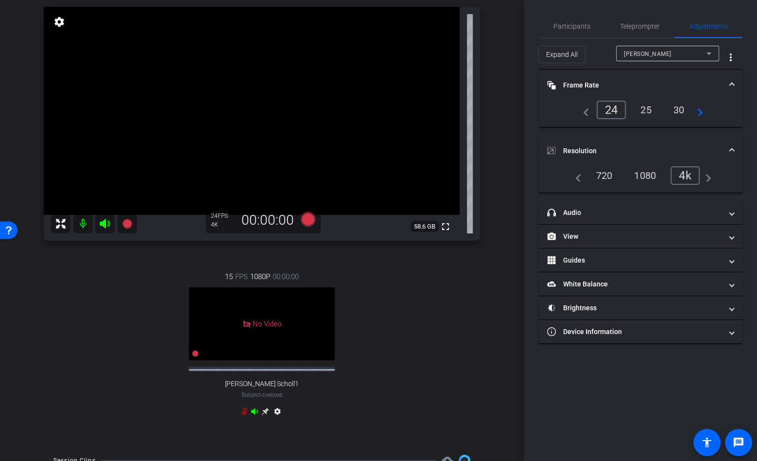
scroll to position [67, 0]
click at [125, 279] on div "15 FPS 1080P 00:00:00 No Video [PERSON_NAME] Scholl1 Subject - Chrome settings" at bounding box center [262, 347] width 437 height 180
click at [132, 221] on icon at bounding box center [128, 225] width 12 height 12
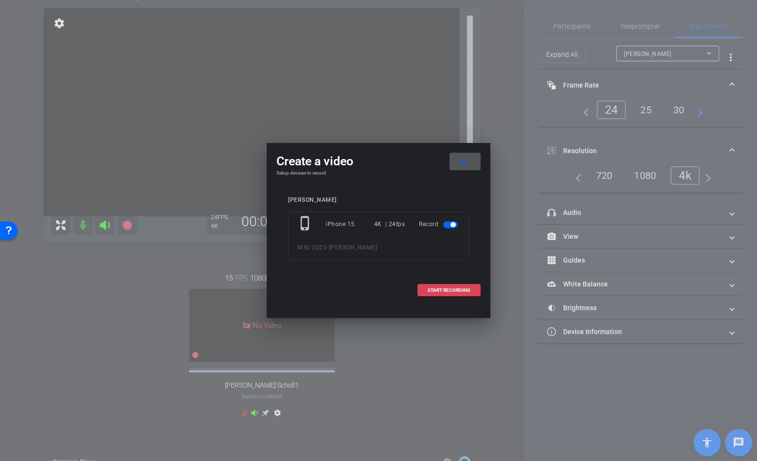
click at [462, 290] on span "START RECORDING" at bounding box center [449, 290] width 43 height 5
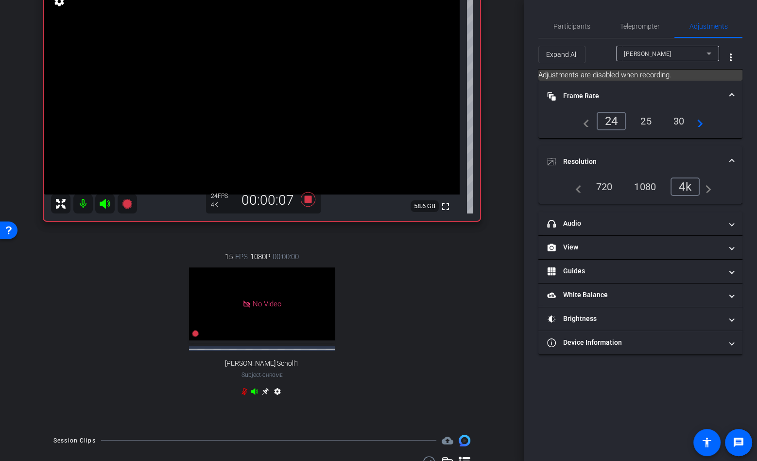
scroll to position [81, 0]
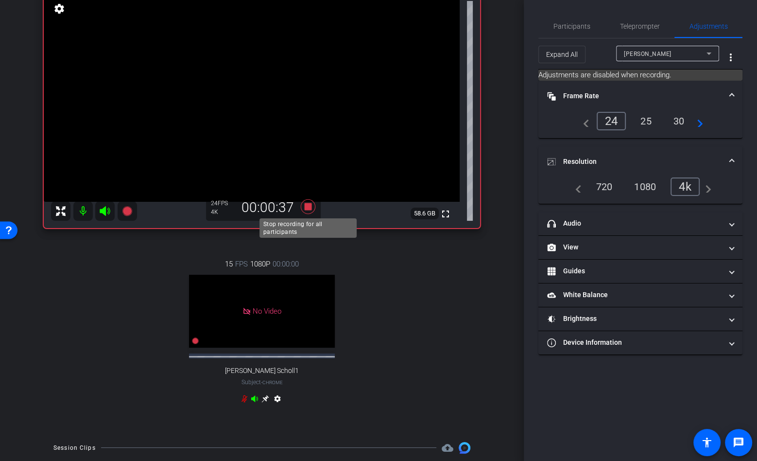
click at [309, 210] on icon at bounding box center [308, 207] width 23 height 18
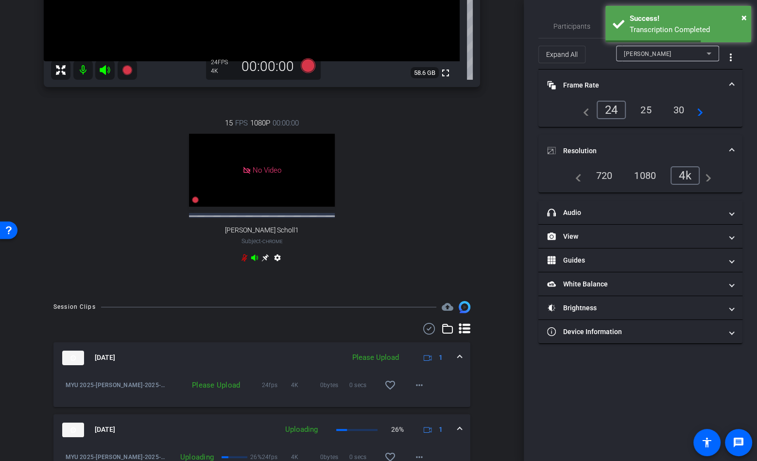
scroll to position [299, 0]
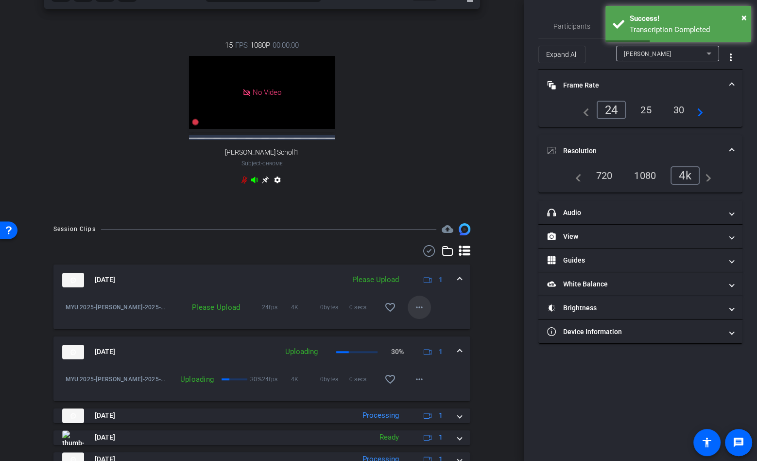
click at [416, 310] on mat-icon "more_horiz" at bounding box center [420, 307] width 12 height 12
click at [424, 326] on span "Upload" at bounding box center [435, 327] width 39 height 12
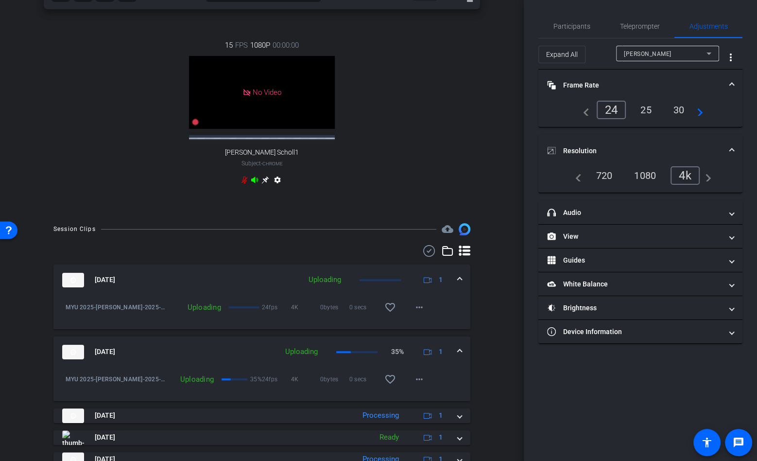
scroll to position [102, 0]
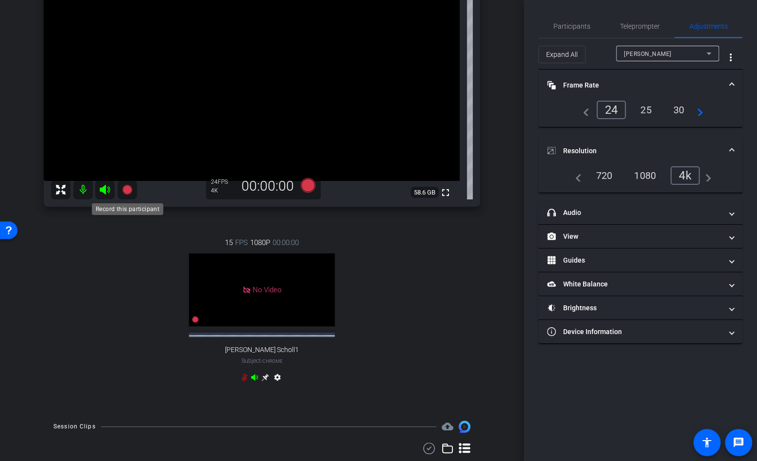
click at [125, 185] on icon at bounding box center [128, 190] width 12 height 12
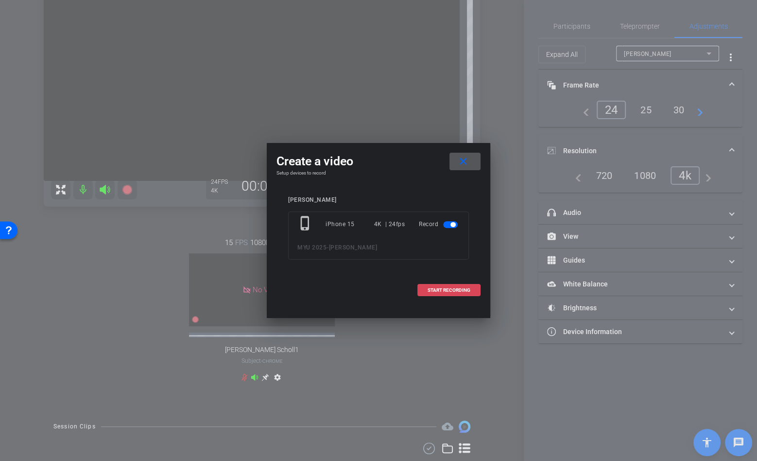
click at [467, 292] on span "START RECORDING" at bounding box center [449, 290] width 43 height 5
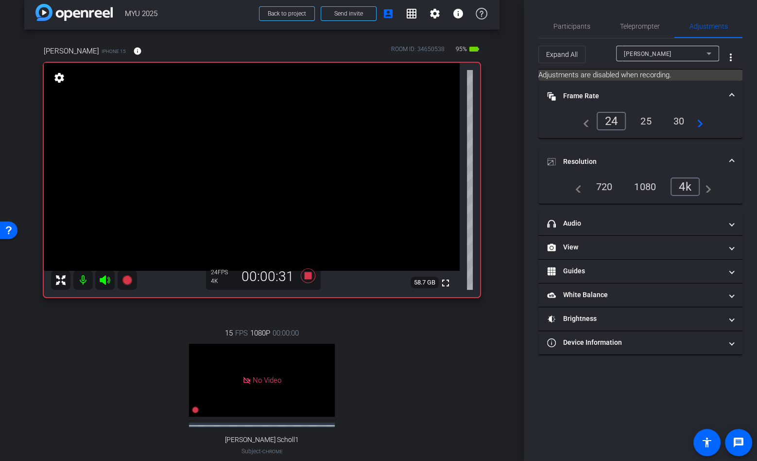
scroll to position [0, 0]
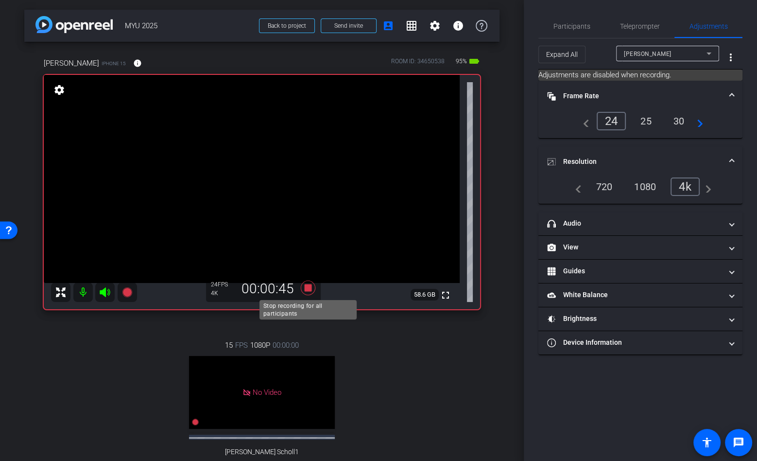
click at [308, 291] on icon at bounding box center [308, 287] width 15 height 15
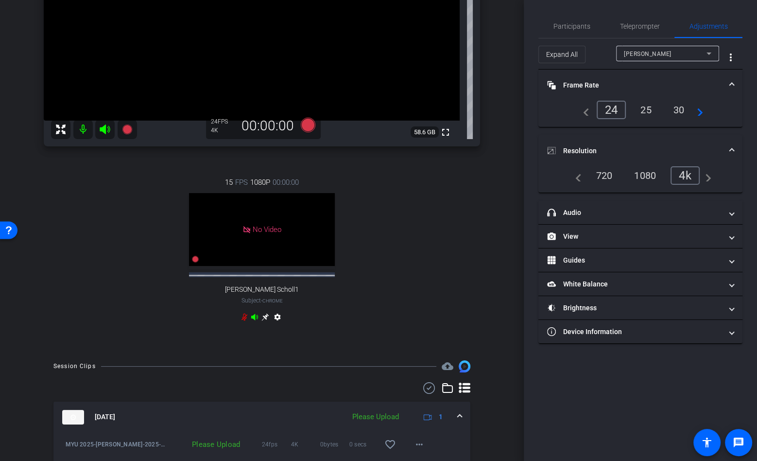
scroll to position [343, 0]
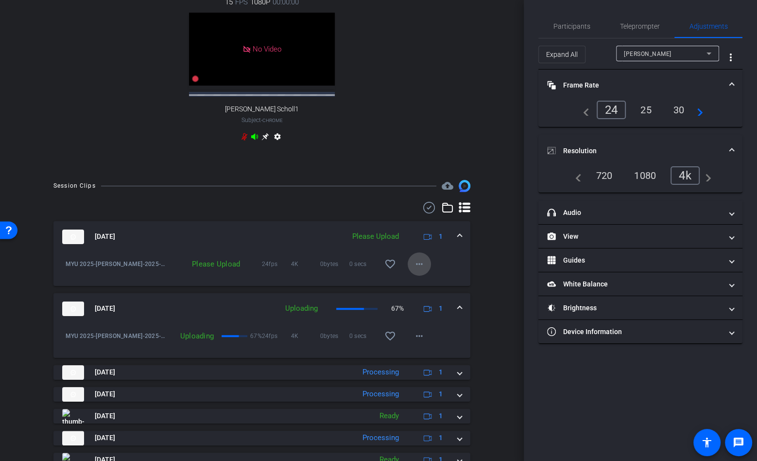
click at [414, 262] on mat-icon "more_horiz" at bounding box center [420, 264] width 12 height 12
click at [429, 283] on span "Upload" at bounding box center [435, 284] width 39 height 12
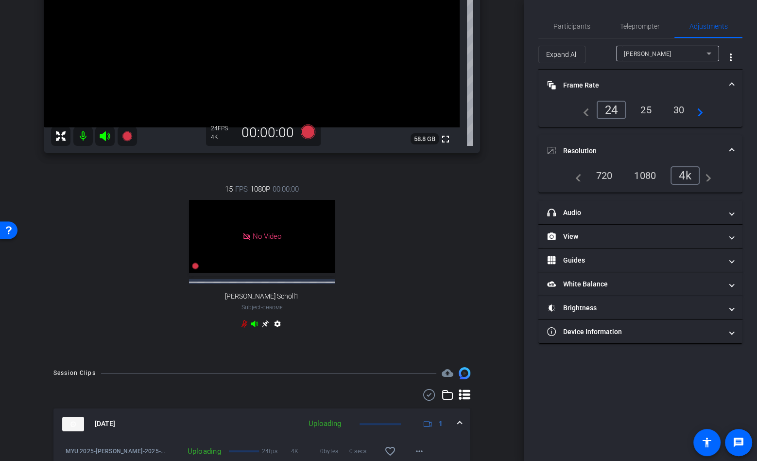
scroll to position [116, 0]
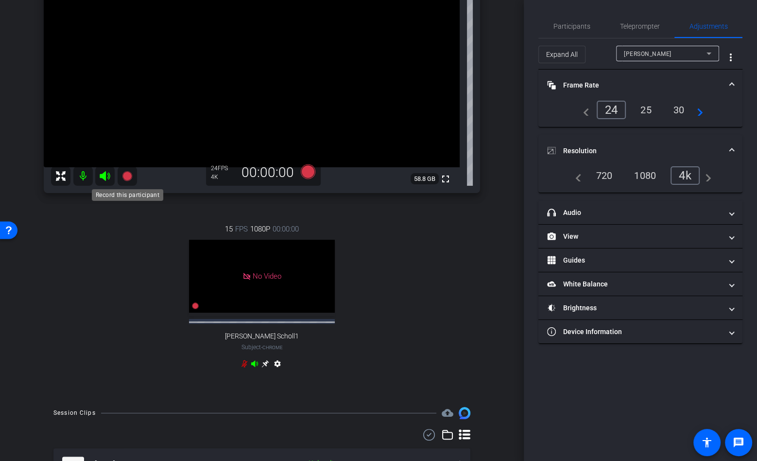
click at [127, 175] on icon at bounding box center [127, 176] width 10 height 10
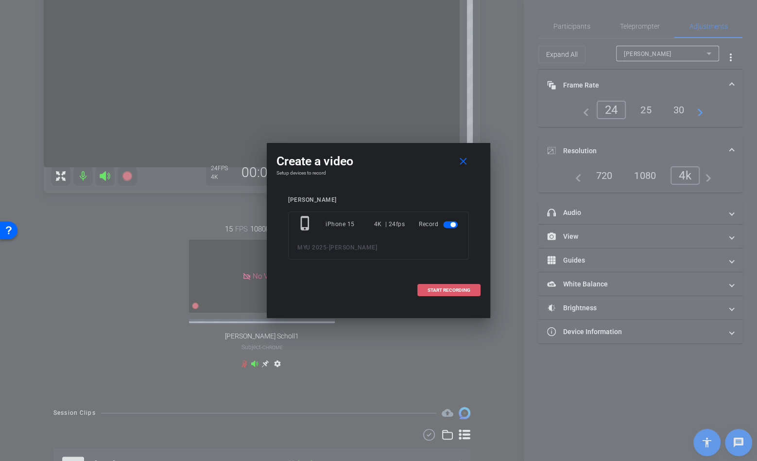
click at [455, 288] on span "START RECORDING" at bounding box center [449, 290] width 43 height 5
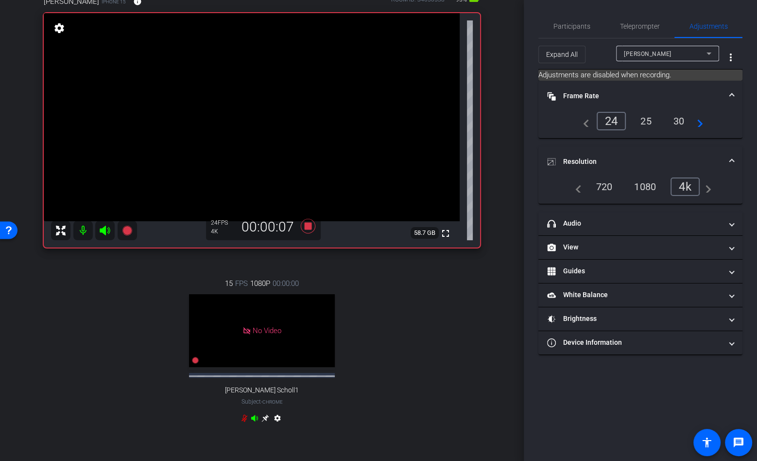
scroll to position [31, 0]
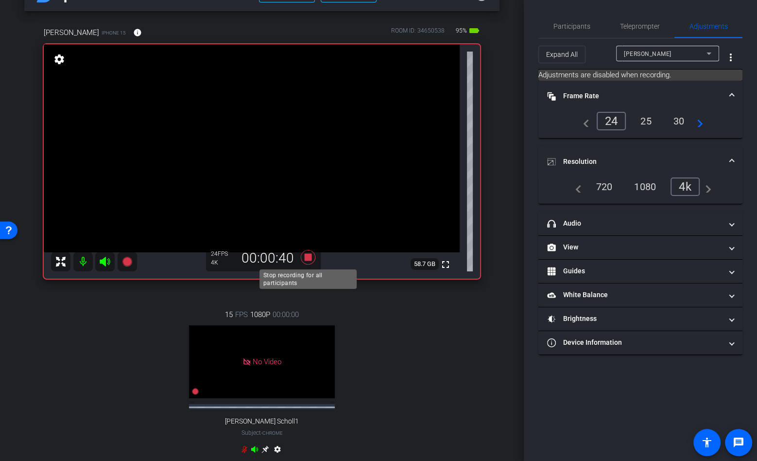
click at [307, 258] on icon at bounding box center [308, 257] width 15 height 15
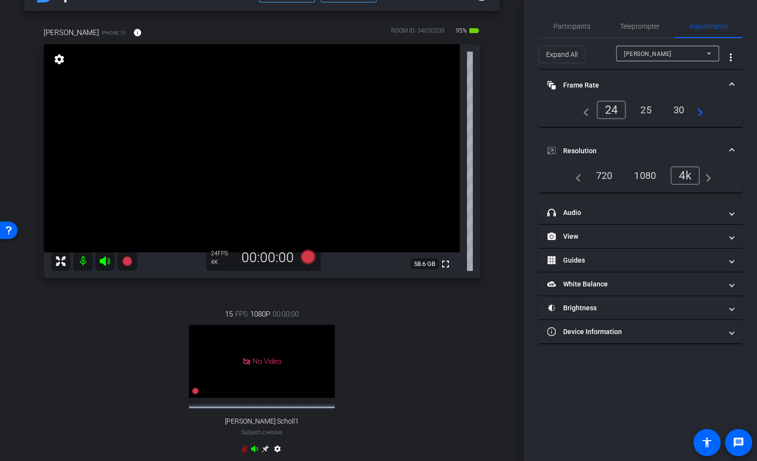
scroll to position [246, 0]
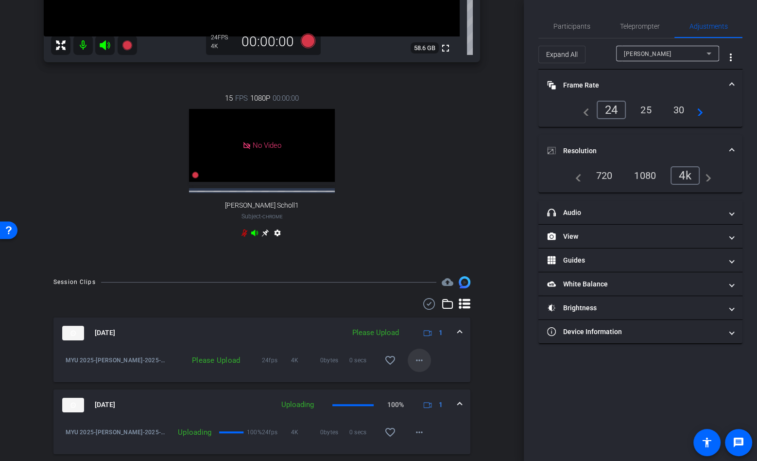
click at [420, 358] on mat-icon "more_horiz" at bounding box center [420, 360] width 12 height 12
click at [435, 378] on span "Upload" at bounding box center [435, 380] width 39 height 12
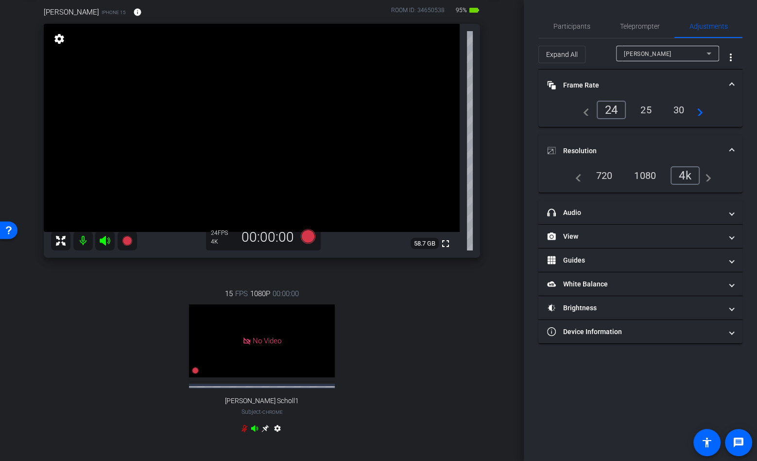
scroll to position [31, 0]
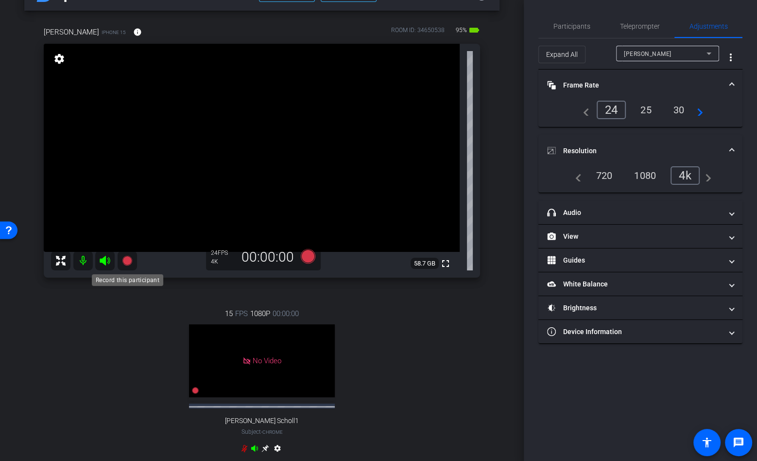
click at [130, 255] on icon at bounding box center [128, 261] width 12 height 12
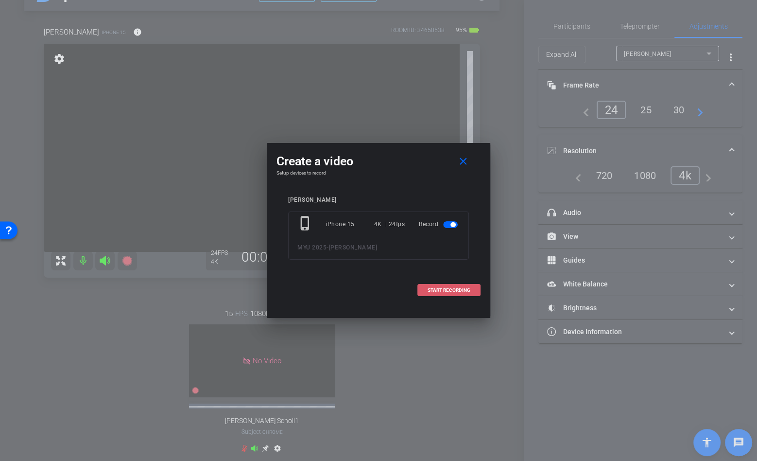
click at [435, 291] on span "START RECORDING" at bounding box center [449, 290] width 43 height 5
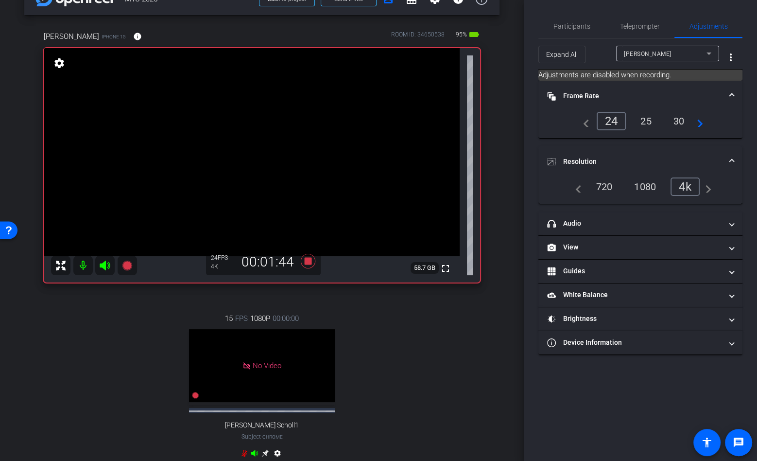
scroll to position [0, 0]
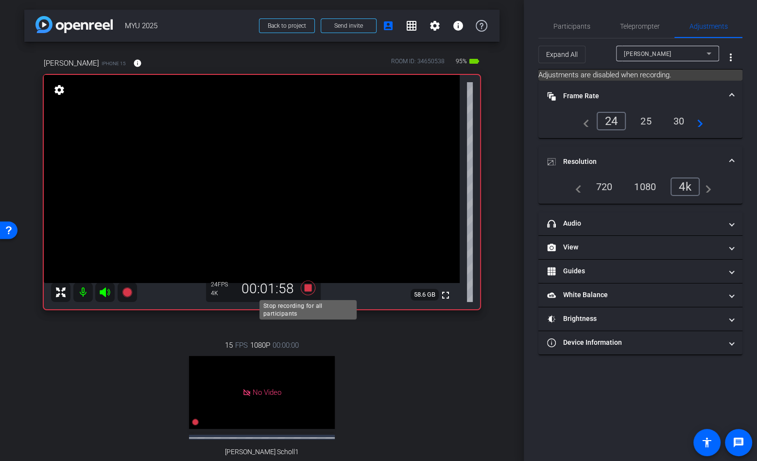
click at [308, 286] on icon at bounding box center [308, 287] width 15 height 15
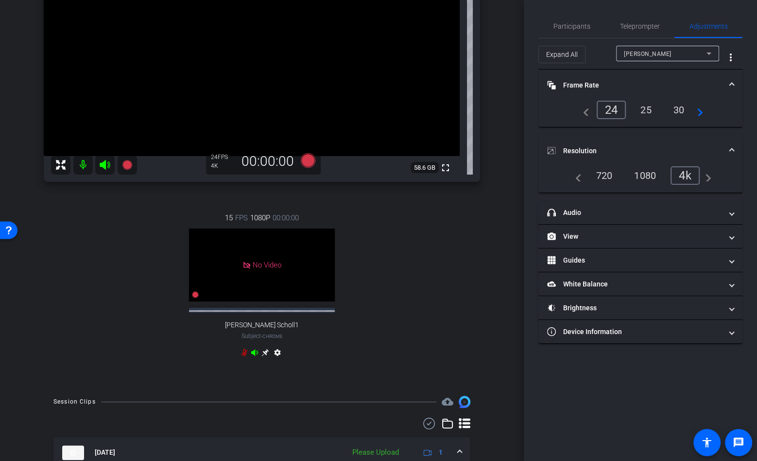
scroll to position [305, 0]
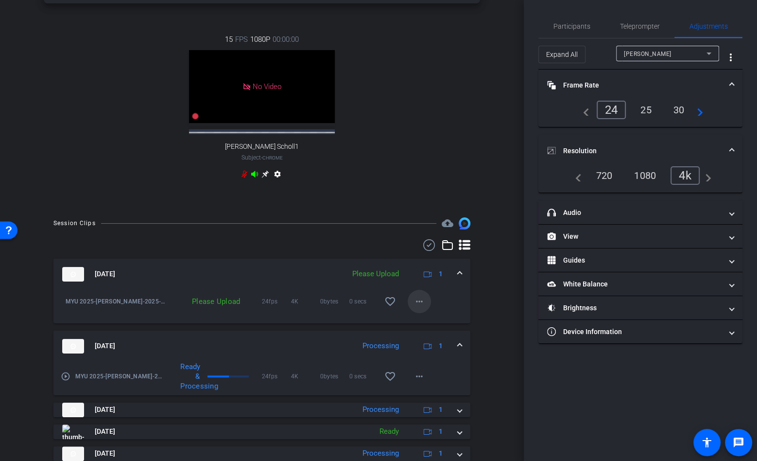
click at [417, 306] on button "more_horiz" at bounding box center [419, 301] width 23 height 23
click at [430, 324] on span "Upload" at bounding box center [435, 321] width 39 height 12
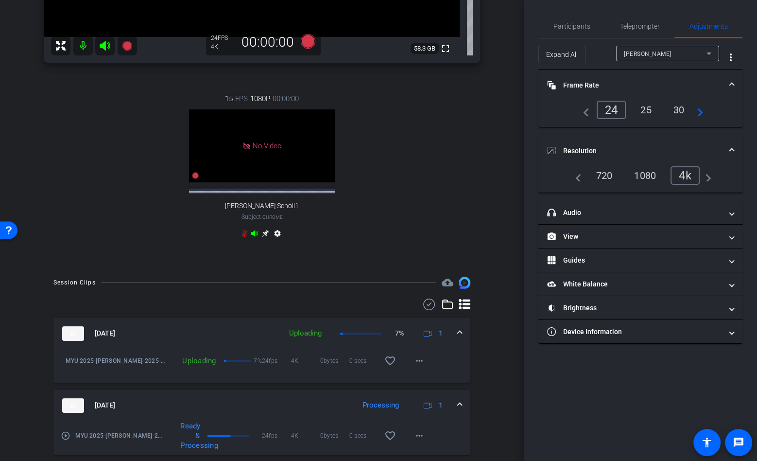
scroll to position [169, 0]
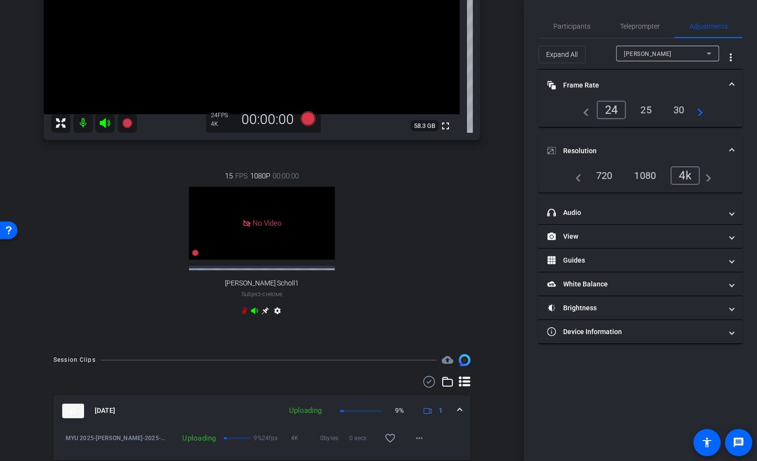
click at [132, 181] on div "15 FPS 1080P 00:00:00 No Video [PERSON_NAME] Scholl1 Subject - Chrome settings" at bounding box center [262, 245] width 437 height 180
click at [131, 122] on icon at bounding box center [127, 123] width 10 height 10
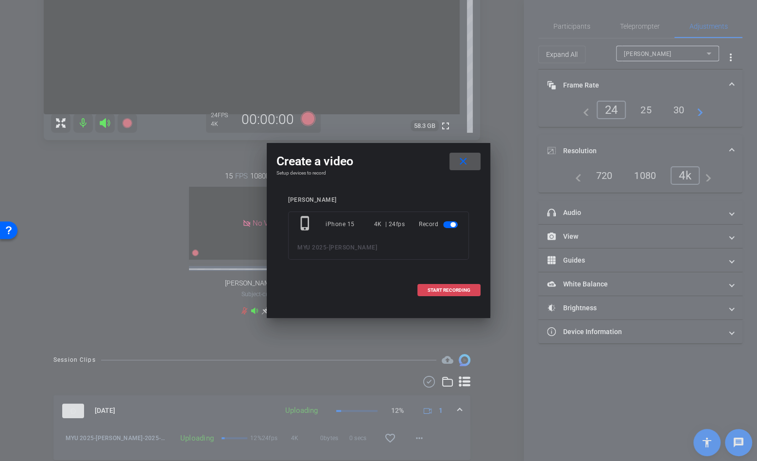
click at [459, 286] on span at bounding box center [449, 290] width 62 height 23
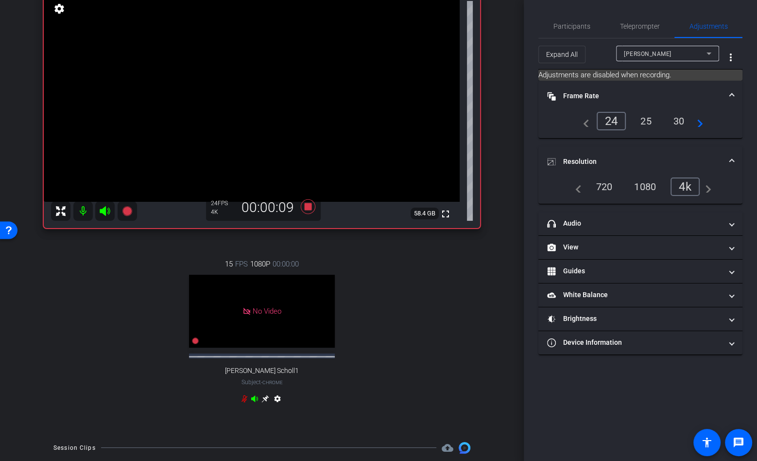
scroll to position [28, 0]
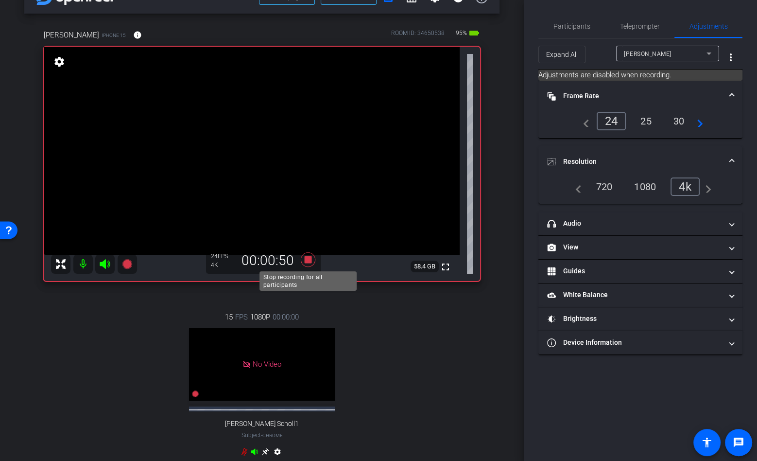
click at [311, 262] on icon at bounding box center [308, 259] width 15 height 15
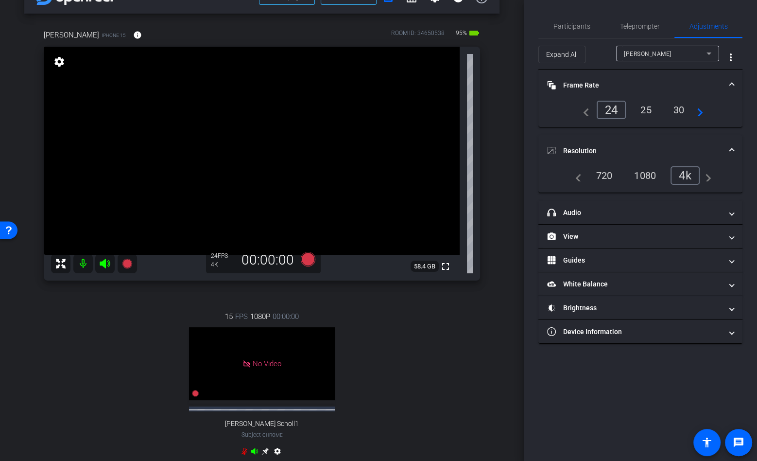
scroll to position [195, 0]
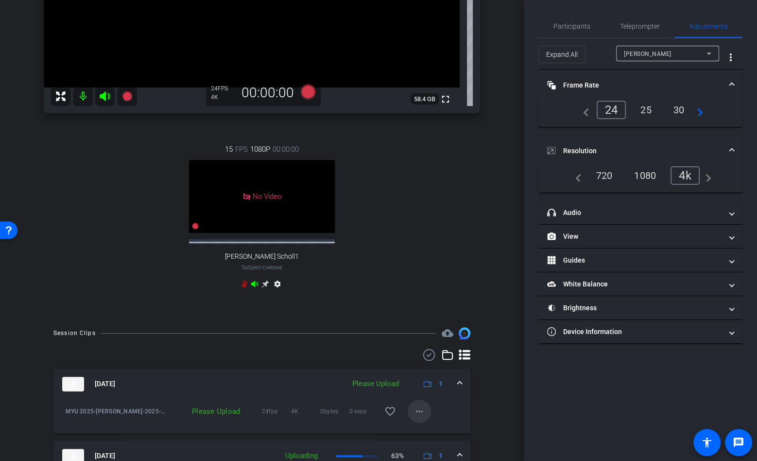
click at [424, 411] on mat-icon "more_horiz" at bounding box center [420, 411] width 12 height 12
click at [439, 365] on span "Upload" at bounding box center [435, 367] width 39 height 12
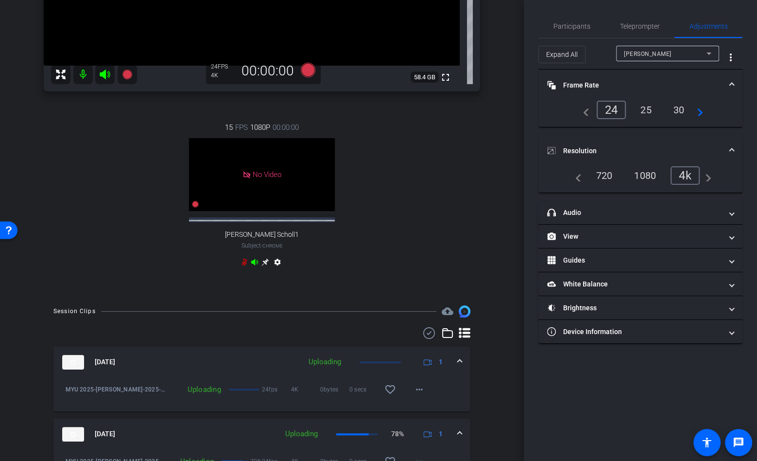
scroll to position [135, 0]
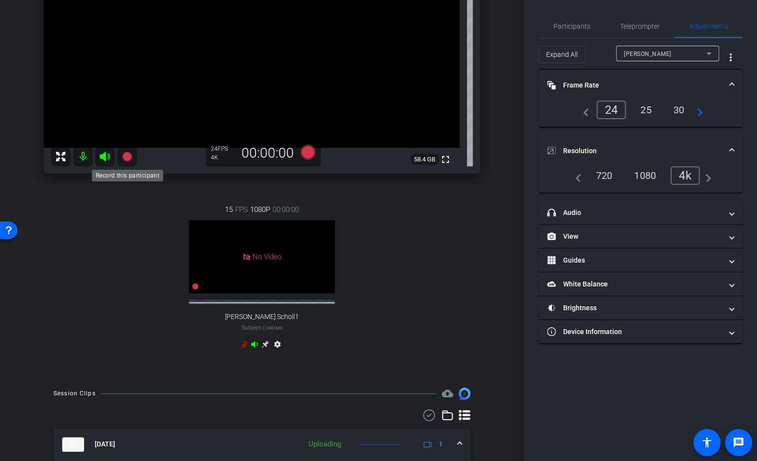
click at [123, 157] on icon at bounding box center [127, 157] width 10 height 10
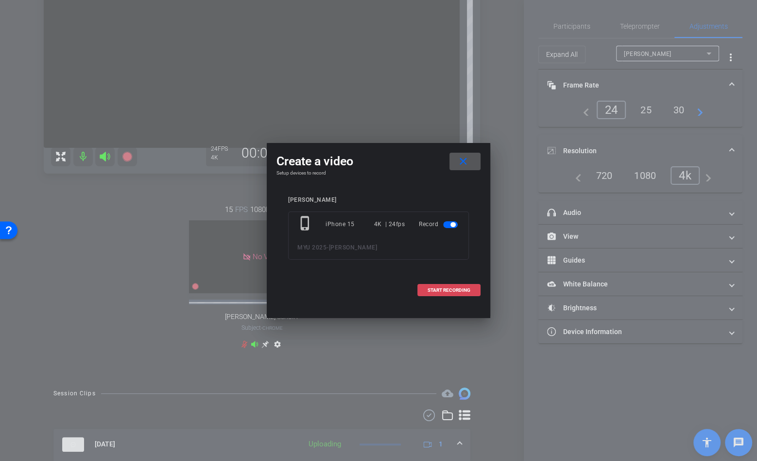
click at [461, 292] on span "START RECORDING" at bounding box center [449, 290] width 43 height 5
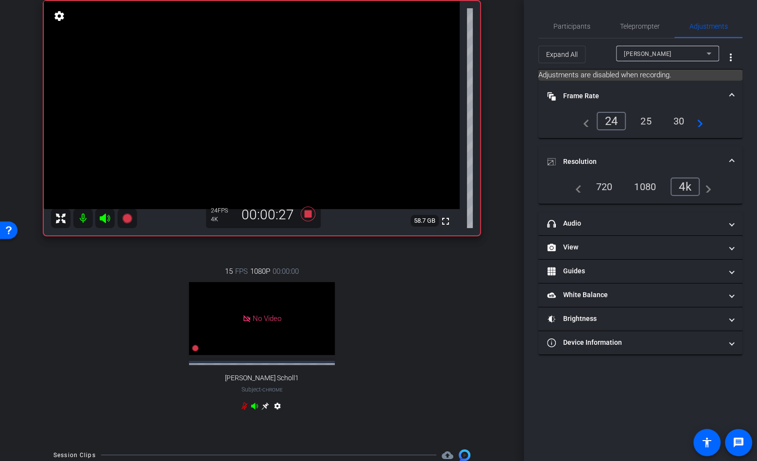
scroll to position [61, 0]
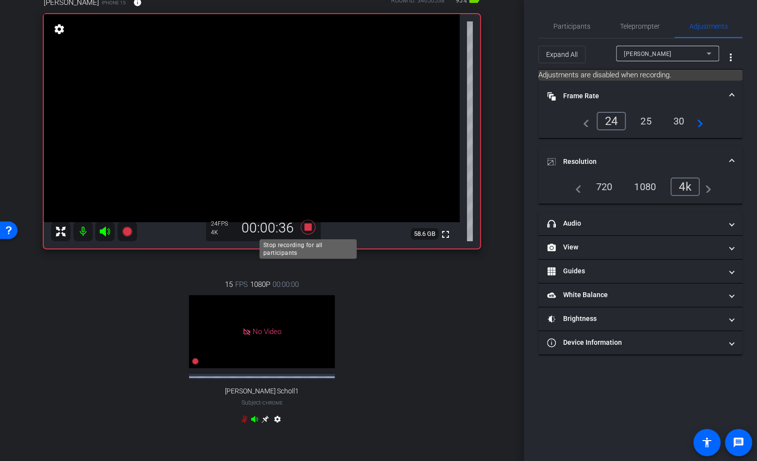
click at [310, 225] on icon at bounding box center [308, 227] width 15 height 15
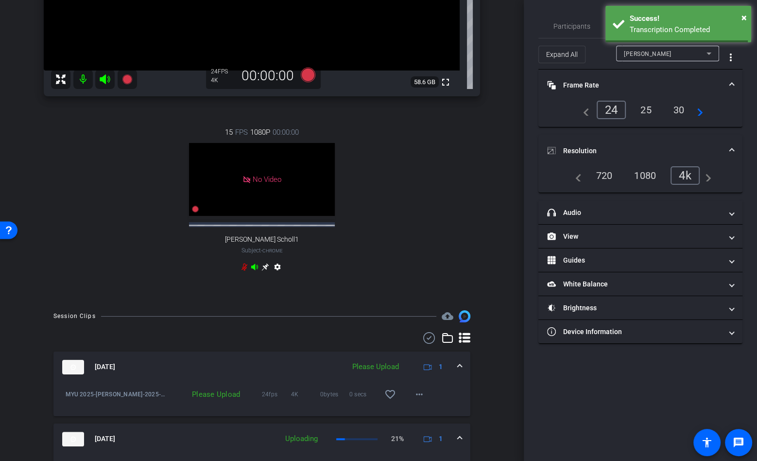
scroll to position [251, 0]
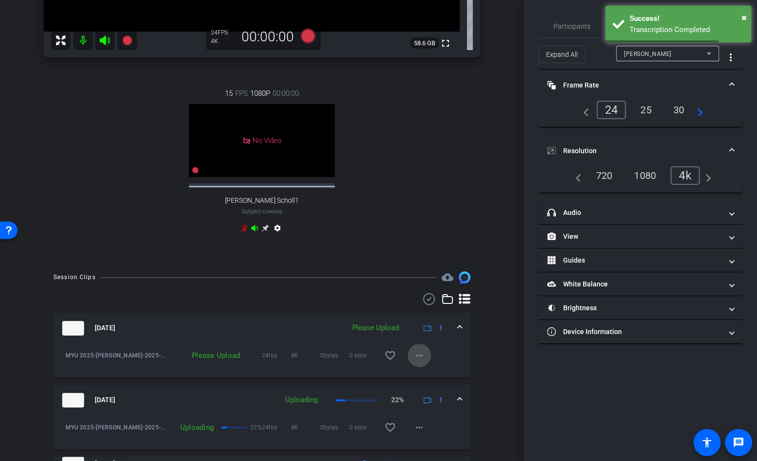
click at [418, 356] on mat-icon "more_horiz" at bounding box center [420, 356] width 12 height 12
click at [421, 373] on span "Upload" at bounding box center [435, 375] width 39 height 12
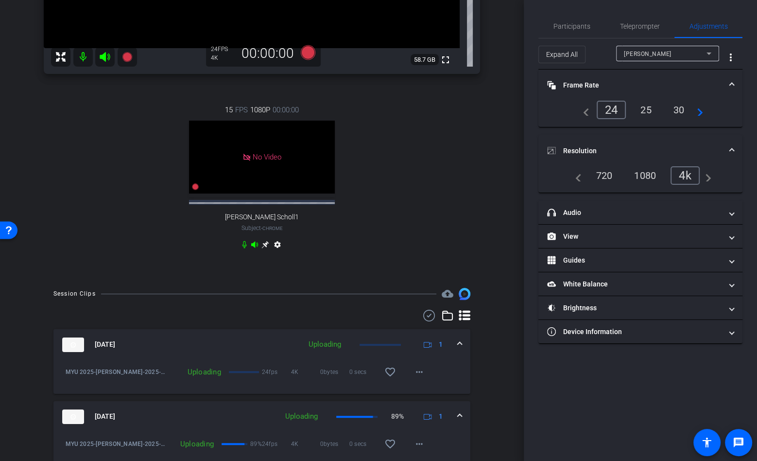
scroll to position [302, 0]
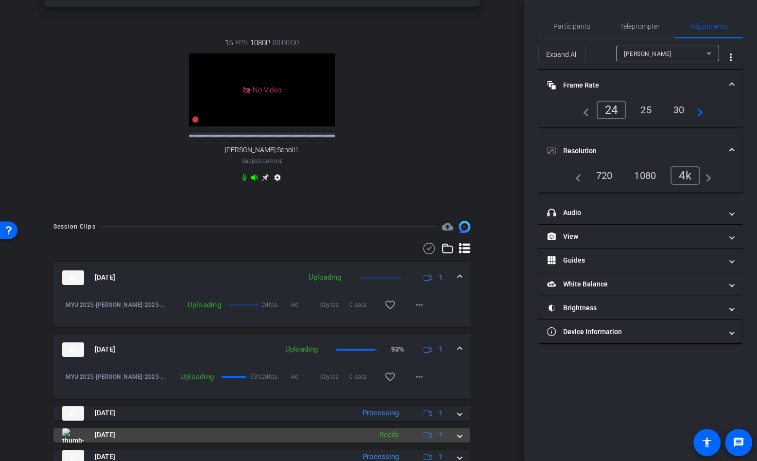
click at [455, 435] on div "[DATE] Ready 1" at bounding box center [260, 435] width 396 height 15
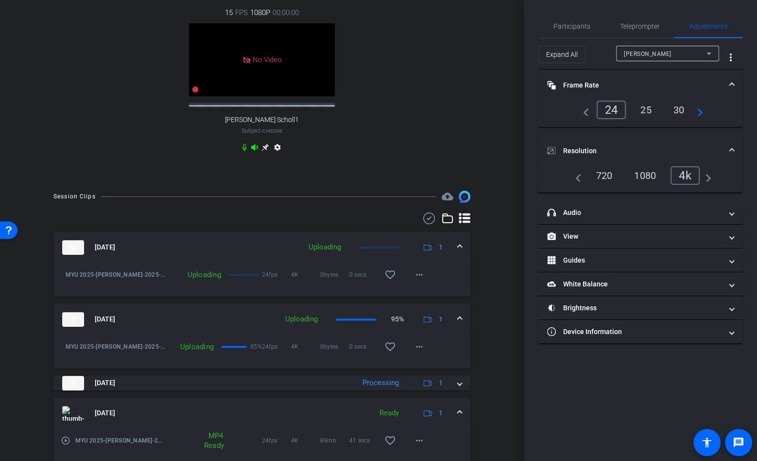
scroll to position [348, 0]
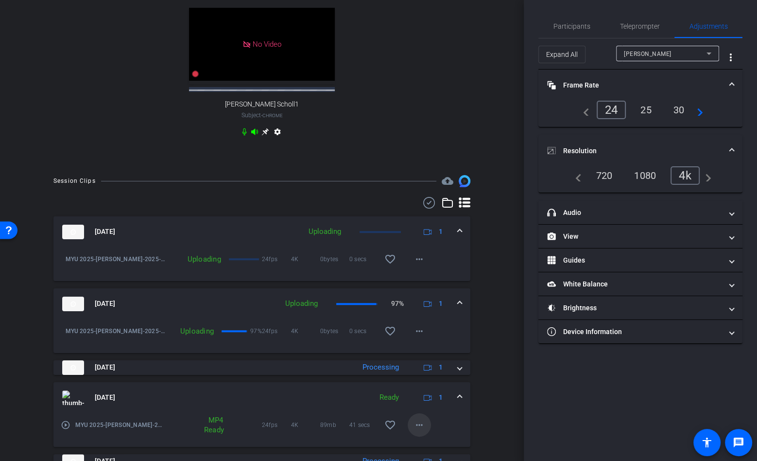
click at [425, 421] on span at bounding box center [419, 424] width 23 height 23
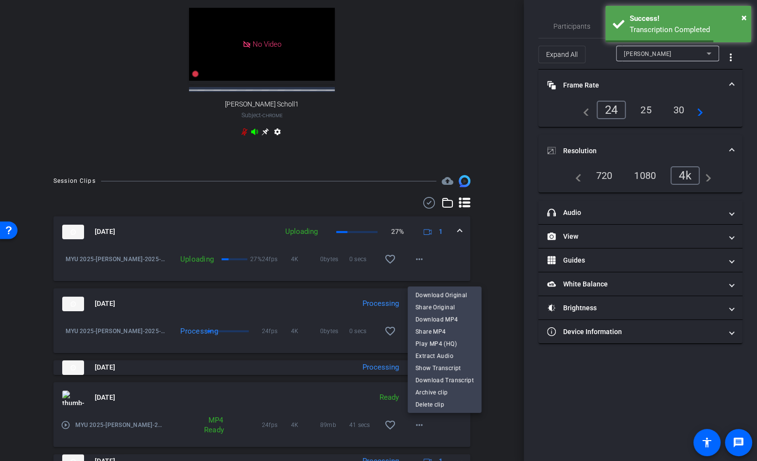
click at [492, 279] on div at bounding box center [378, 230] width 757 height 461
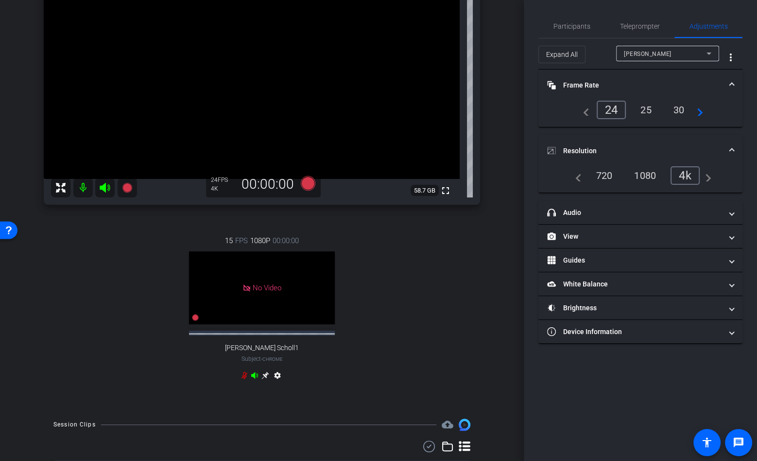
scroll to position [13, 0]
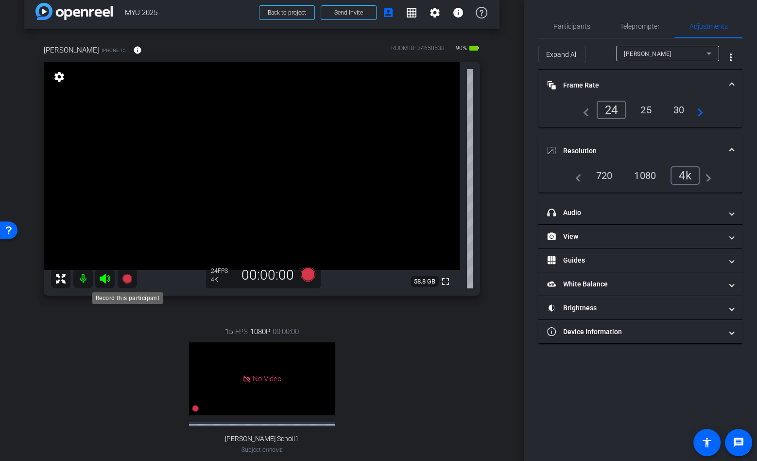
click at [127, 276] on icon at bounding box center [127, 279] width 10 height 10
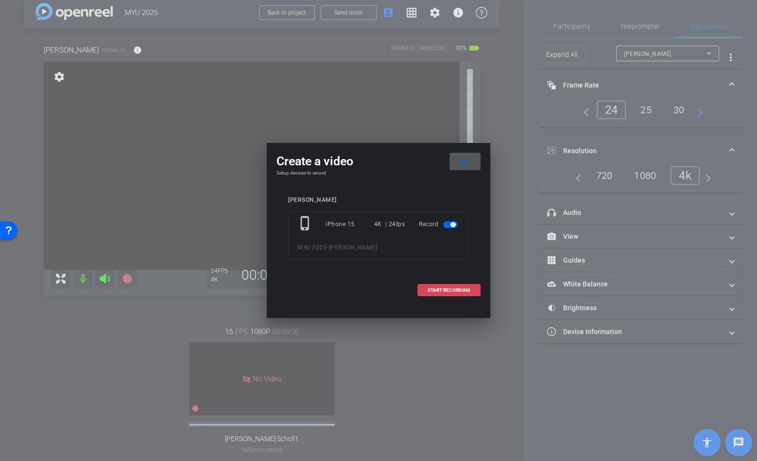
click at [446, 291] on span "START RECORDING" at bounding box center [449, 290] width 43 height 5
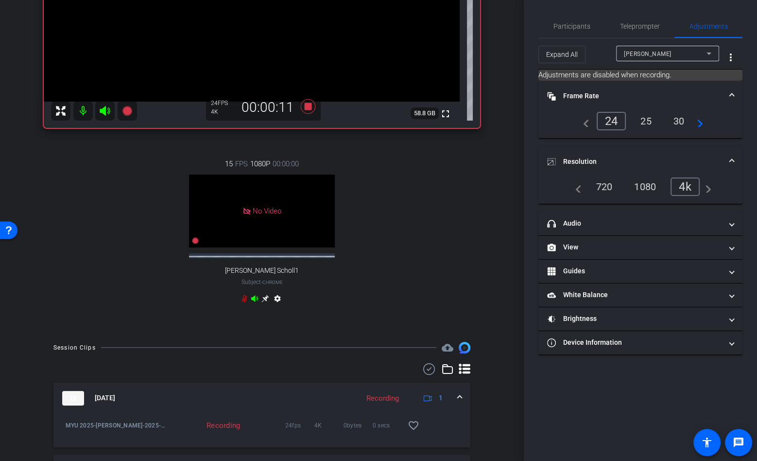
scroll to position [117, 0]
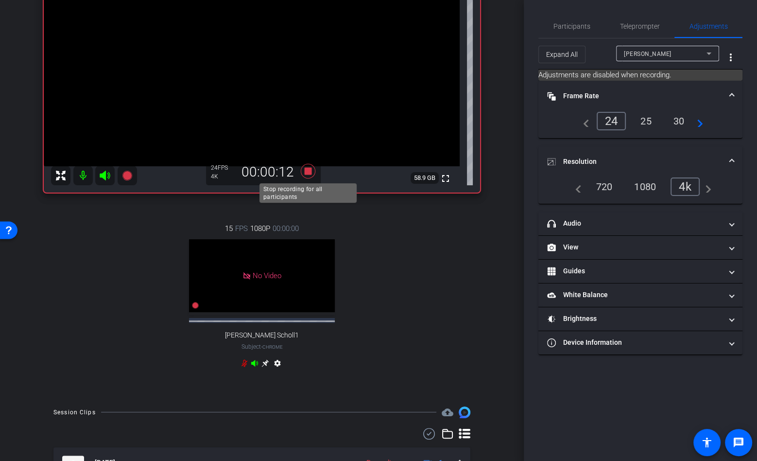
click at [311, 174] on icon at bounding box center [308, 171] width 15 height 15
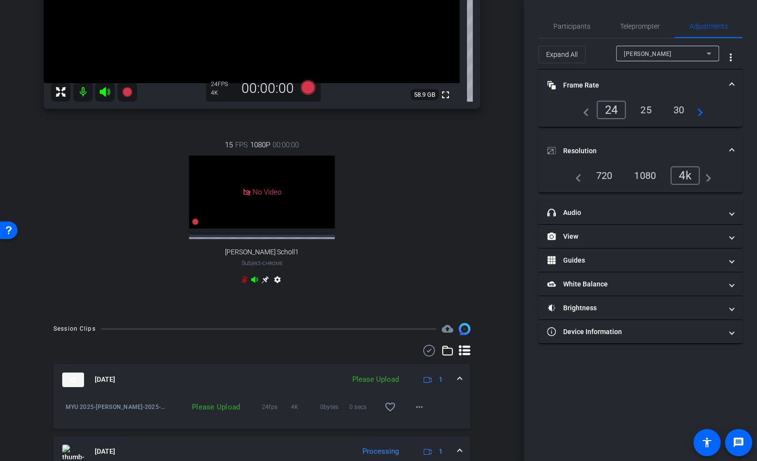
scroll to position [214, 0]
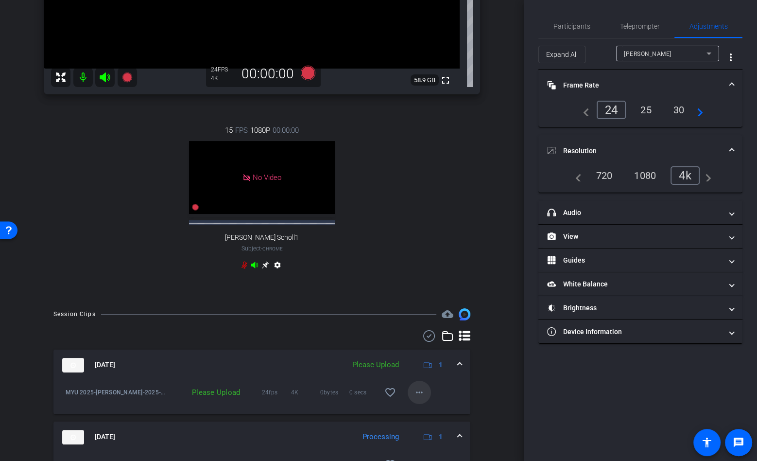
click at [418, 390] on mat-icon "more_horiz" at bounding box center [420, 392] width 12 height 12
click at [426, 408] on span "Upload" at bounding box center [435, 412] width 39 height 12
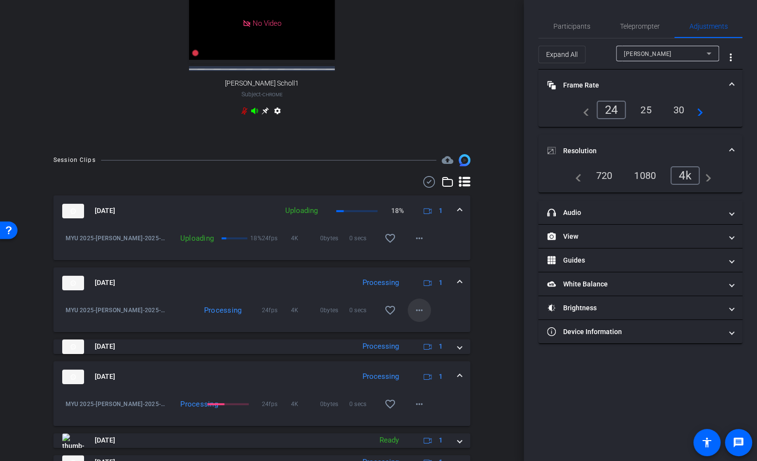
scroll to position [478, 0]
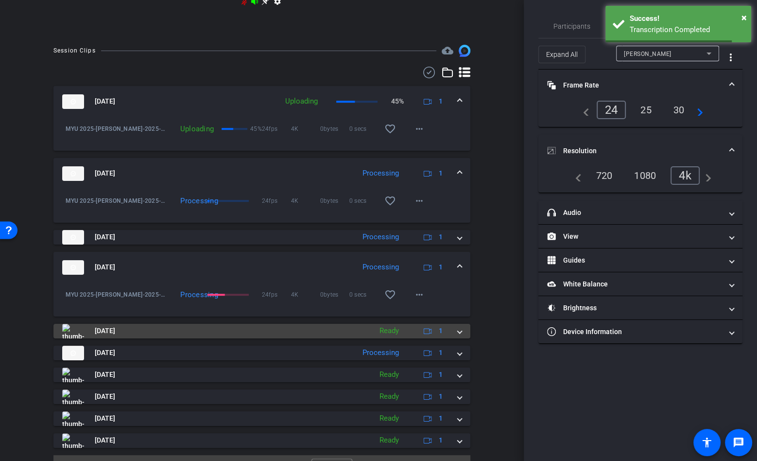
click at [456, 336] on div "[DATE] Ready 1" at bounding box center [260, 331] width 396 height 15
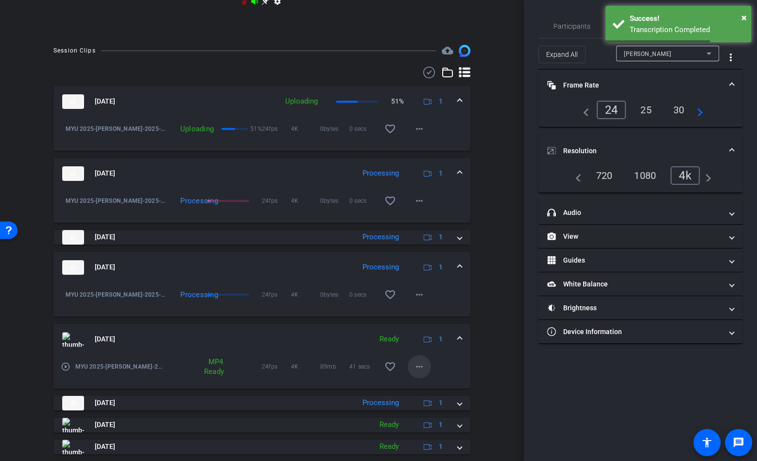
click at [413, 367] on span at bounding box center [419, 366] width 23 height 23
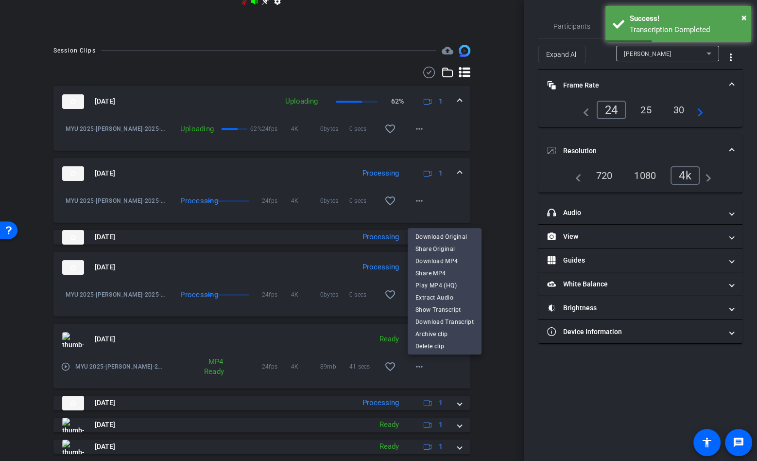
drag, startPoint x: 439, startPoint y: 245, endPoint x: 451, endPoint y: 235, distance: 15.2
click at [451, 231] on div "Download Original Share Original Download MP4 Share MP4 Play MP4 (HQ) Extract A…" at bounding box center [445, 278] width 74 height 97
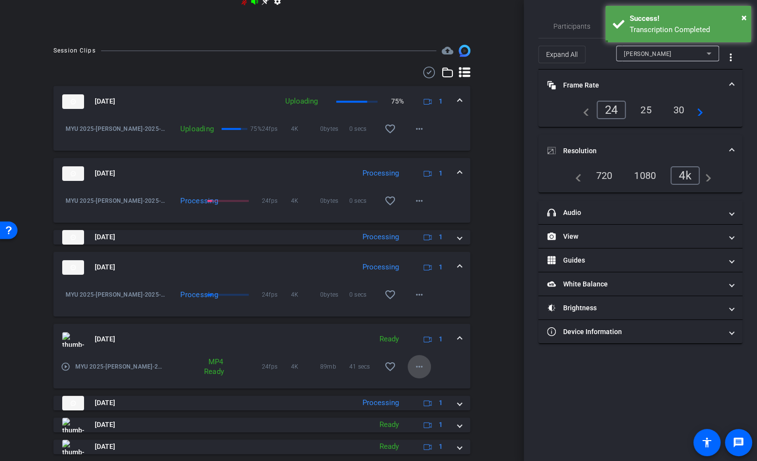
click at [425, 371] on mat-icon "more_horiz" at bounding box center [420, 367] width 12 height 12
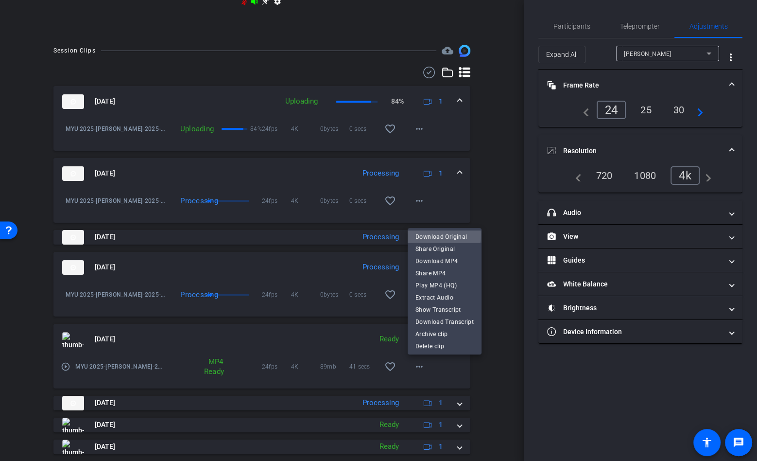
click at [432, 234] on span "Download Original" at bounding box center [445, 237] width 58 height 12
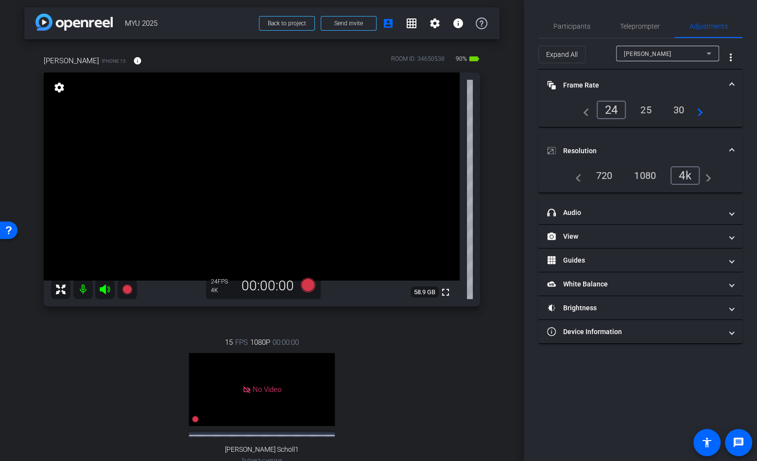
scroll to position [0, 0]
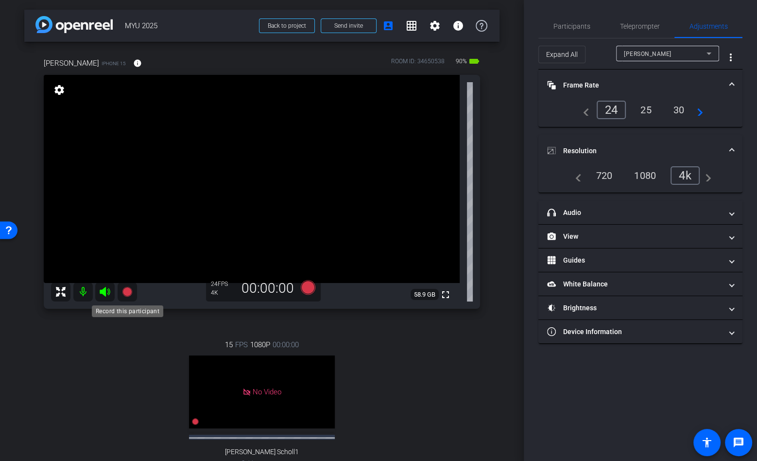
click at [132, 290] on icon at bounding box center [128, 292] width 12 height 12
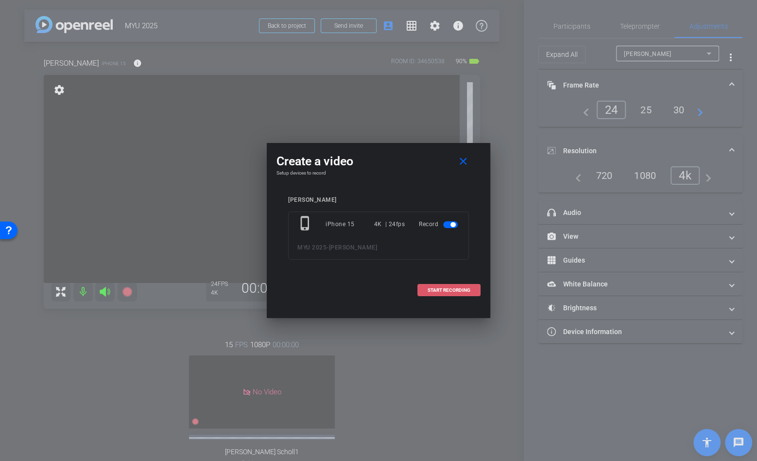
click at [473, 292] on span at bounding box center [449, 290] width 62 height 23
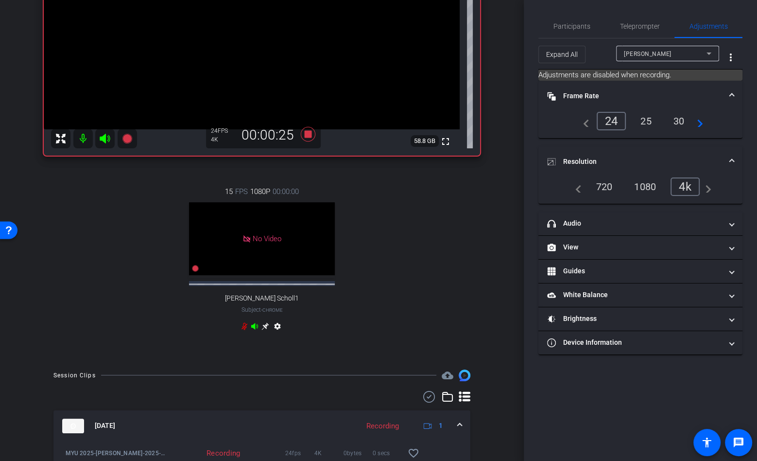
scroll to position [70, 0]
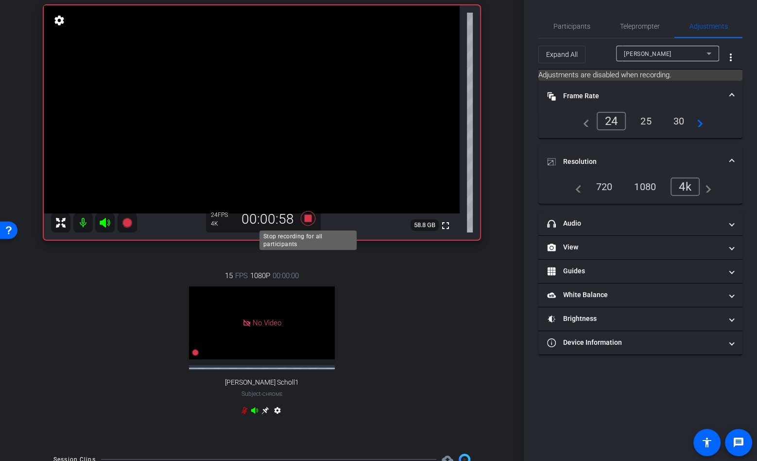
click at [309, 219] on icon at bounding box center [308, 218] width 15 height 15
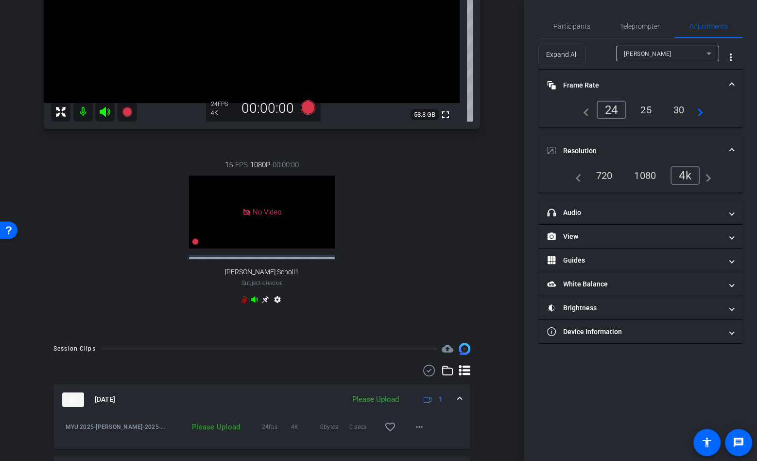
scroll to position [237, 0]
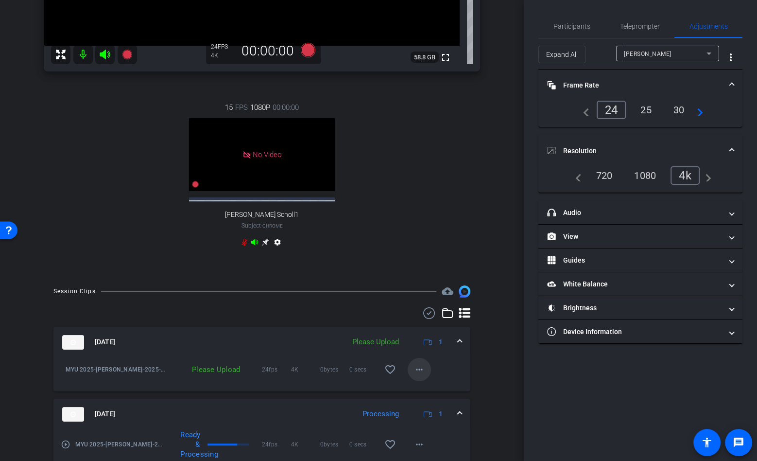
click at [420, 369] on mat-icon "more_horiz" at bounding box center [420, 370] width 12 height 12
click at [430, 385] on span "Upload" at bounding box center [435, 389] width 39 height 12
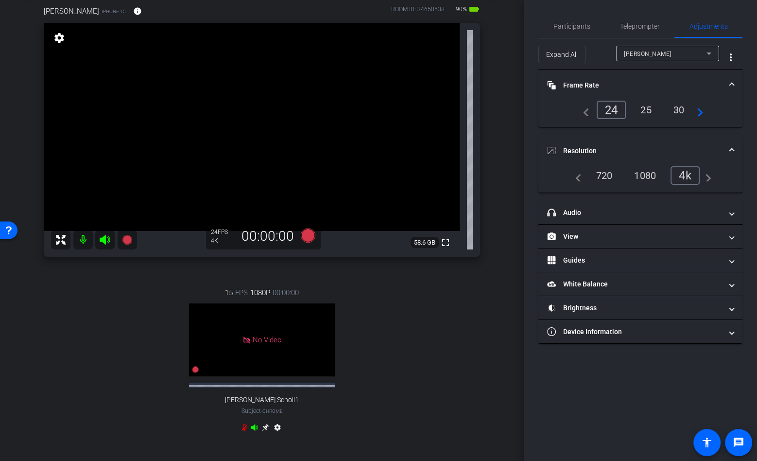
scroll to position [44, 0]
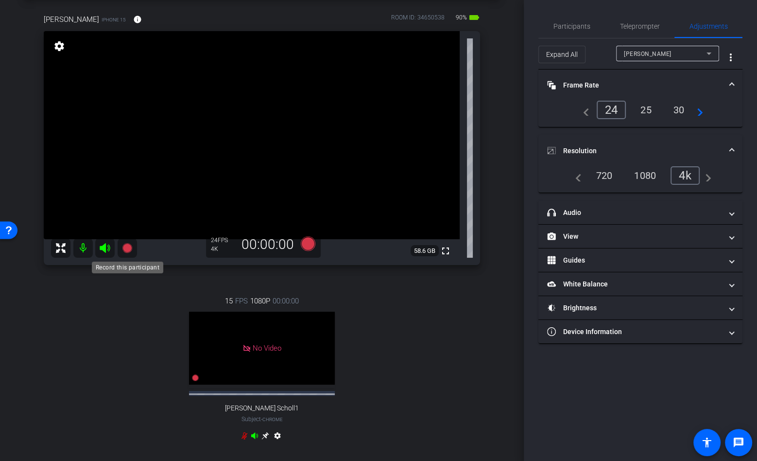
click at [126, 251] on icon at bounding box center [127, 248] width 10 height 10
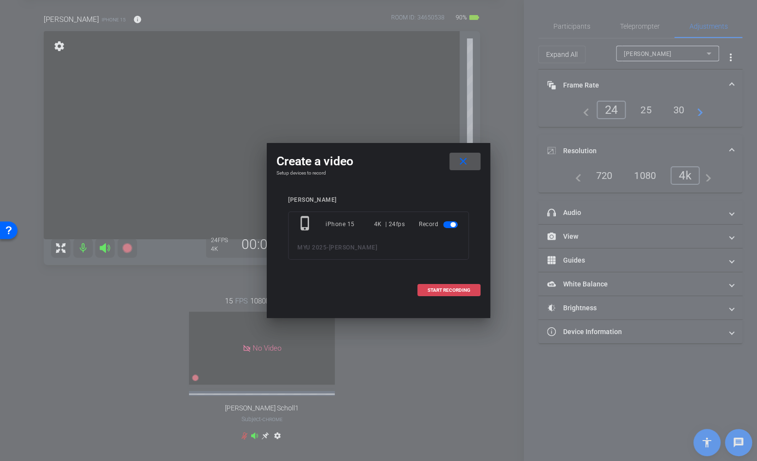
click at [441, 291] on span "START RECORDING" at bounding box center [449, 290] width 43 height 5
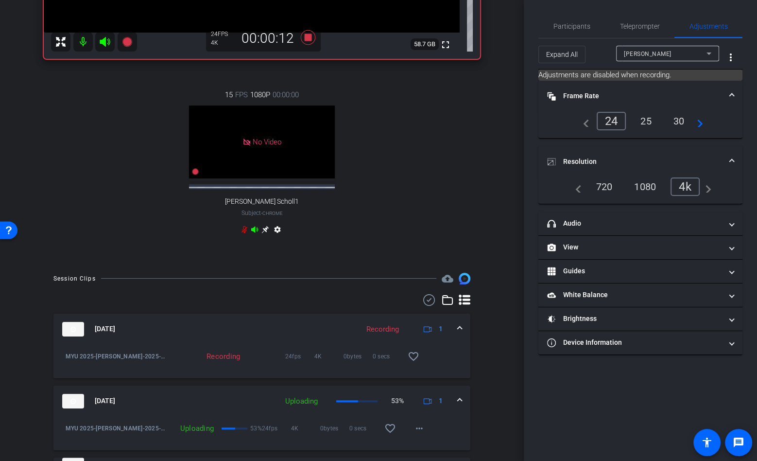
scroll to position [251, 0]
click at [311, 38] on icon at bounding box center [308, 36] width 15 height 15
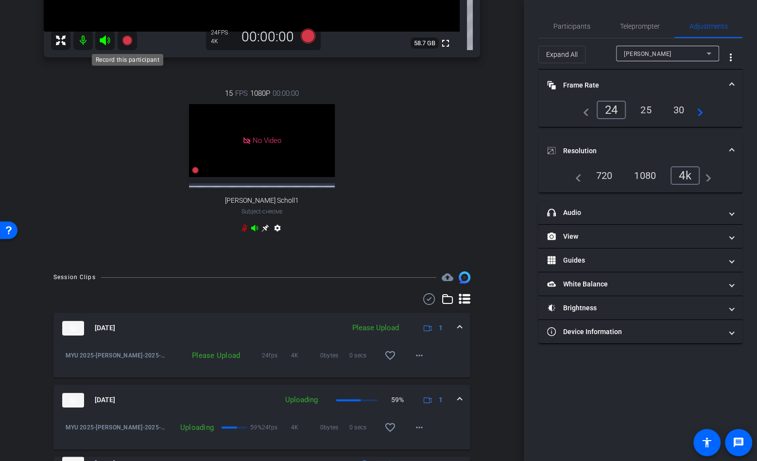
click at [122, 40] on icon at bounding box center [128, 41] width 12 height 12
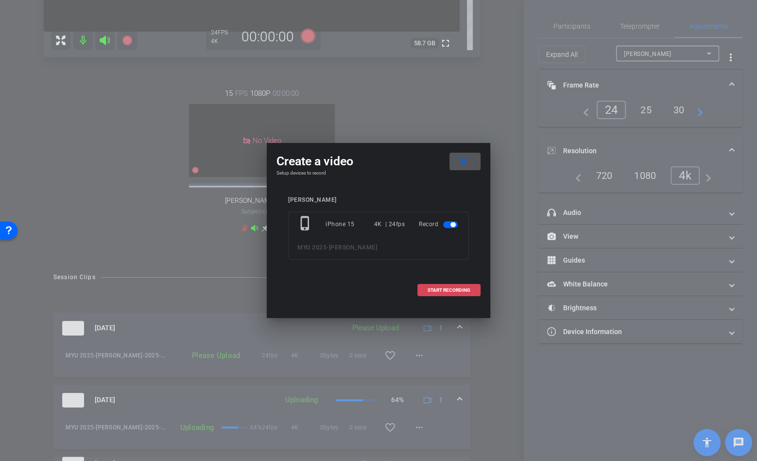
click at [455, 286] on span at bounding box center [449, 290] width 62 height 23
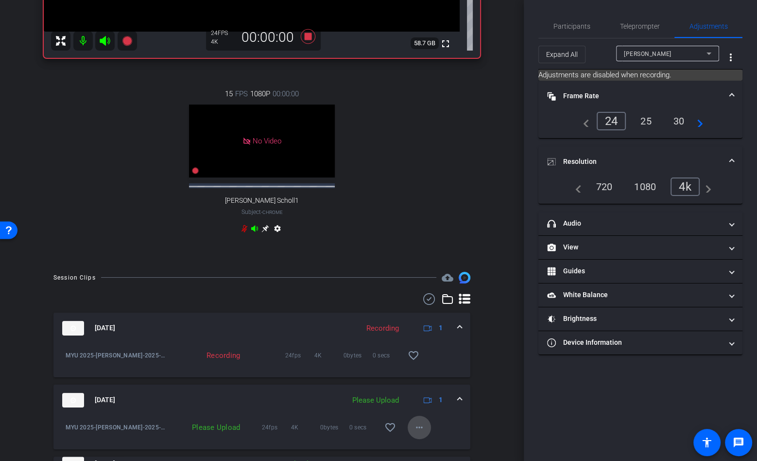
click at [420, 430] on mat-icon "more_horiz" at bounding box center [420, 427] width 12 height 12
click at [428, 379] on span "Upload" at bounding box center [435, 382] width 39 height 12
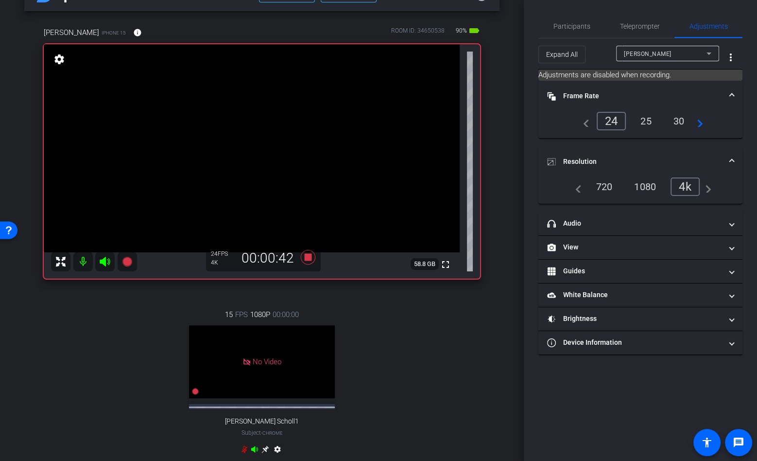
scroll to position [25, 0]
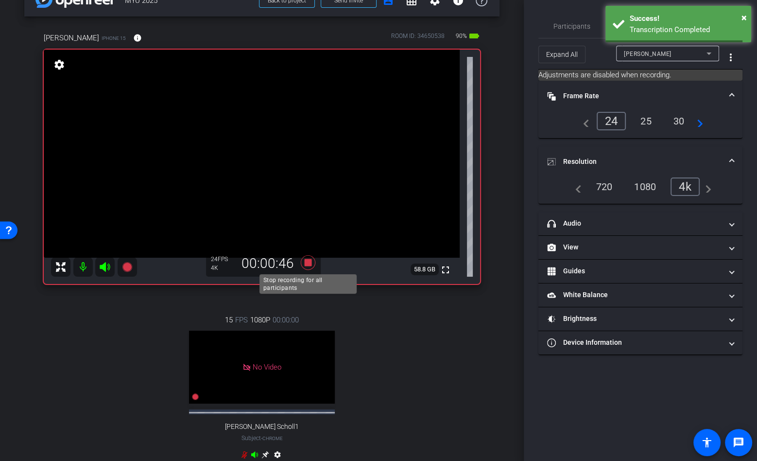
click at [305, 263] on icon at bounding box center [308, 262] width 15 height 15
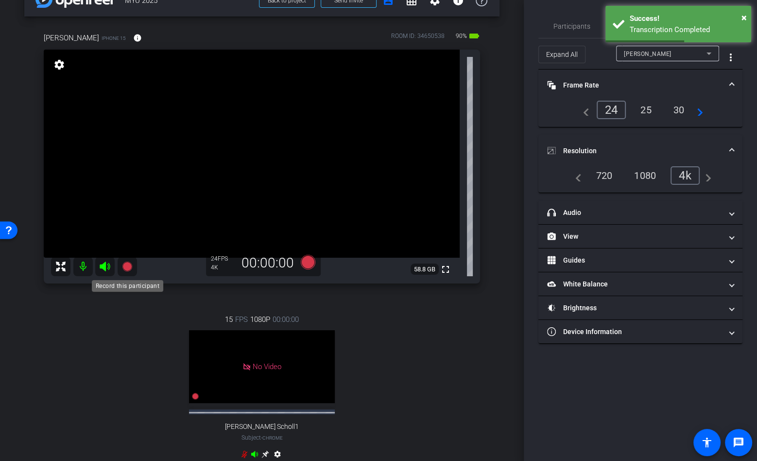
click at [126, 268] on icon at bounding box center [127, 267] width 10 height 10
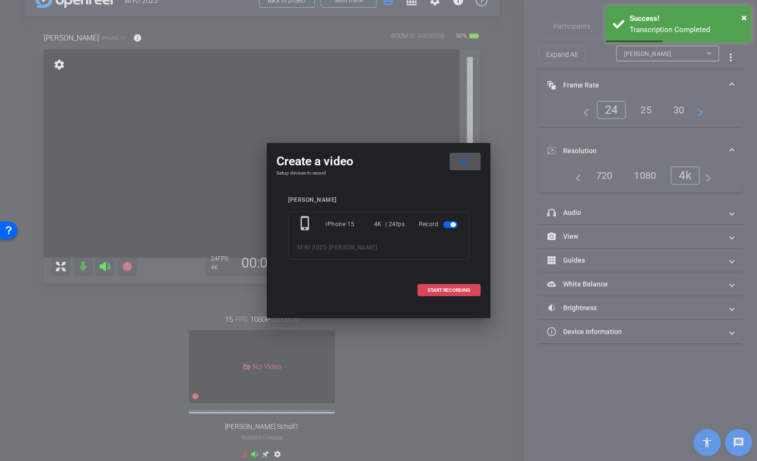
click at [456, 291] on span "START RECORDING" at bounding box center [449, 290] width 43 height 5
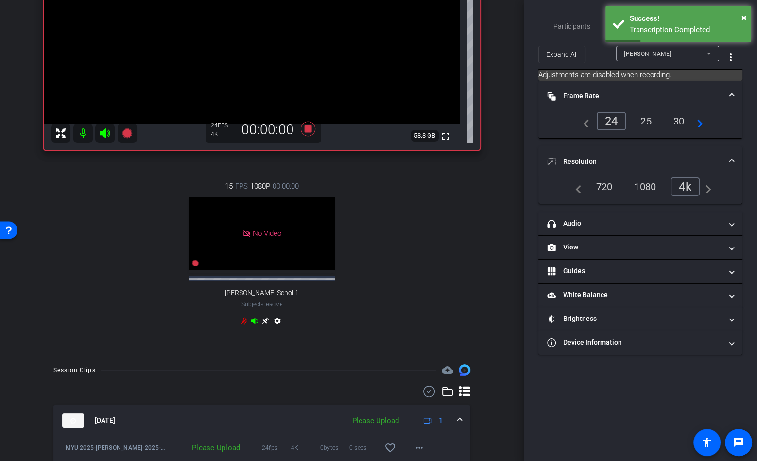
scroll to position [311, 0]
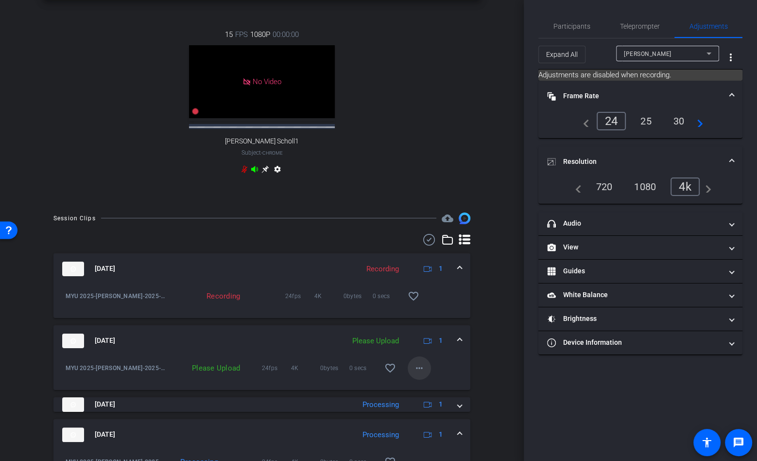
click at [421, 368] on mat-icon "more_horiz" at bounding box center [420, 368] width 12 height 12
drag, startPoint x: 424, startPoint y: 380, endPoint x: 423, endPoint y: 386, distance: 5.9
click at [423, 386] on div "Upload Archive clip Delete clip" at bounding box center [435, 399] width 54 height 41
click at [423, 386] on div "MYU 2025-[PERSON_NAME]-2025-08-27-23-56-20-276-0 Please Upload 24fps 4K 0bytes …" at bounding box center [261, 373] width 417 height 34
click at [416, 370] on mat-icon "more_horiz" at bounding box center [420, 368] width 12 height 12
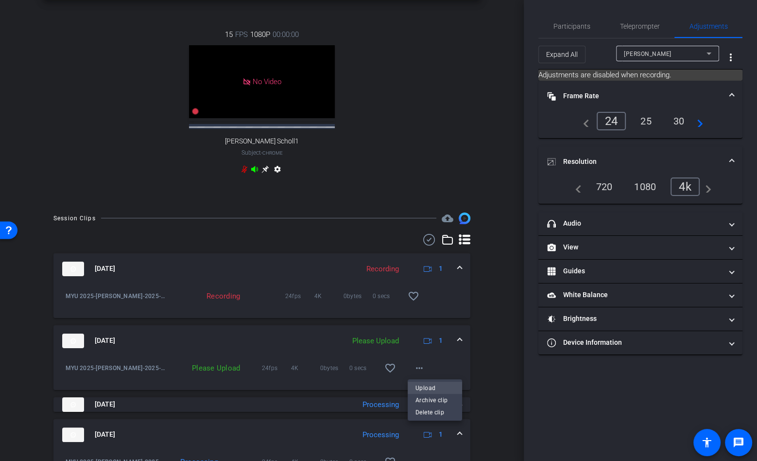
click at [437, 385] on span "Upload" at bounding box center [435, 388] width 39 height 12
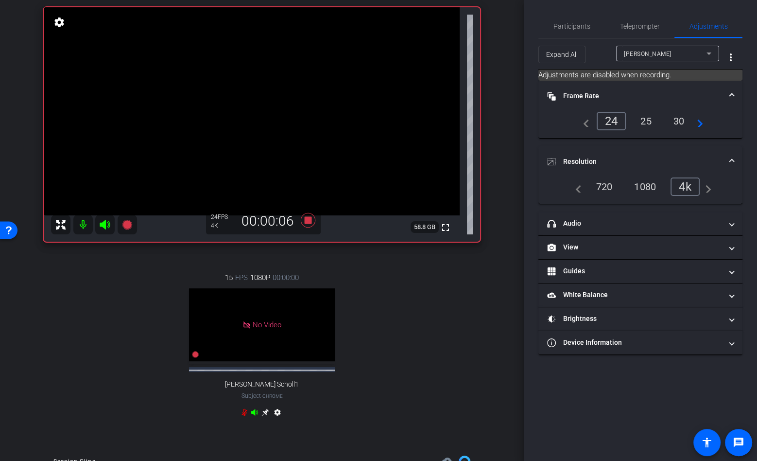
scroll to position [35, 0]
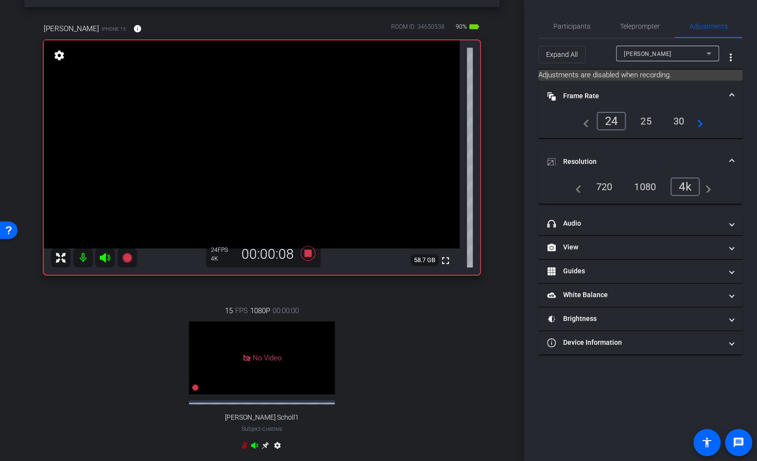
click at [104, 325] on div "15 FPS 1080P 00:00:00 No Video [PERSON_NAME] Scholl1 Subject - Chrome settings" at bounding box center [262, 379] width 437 height 180
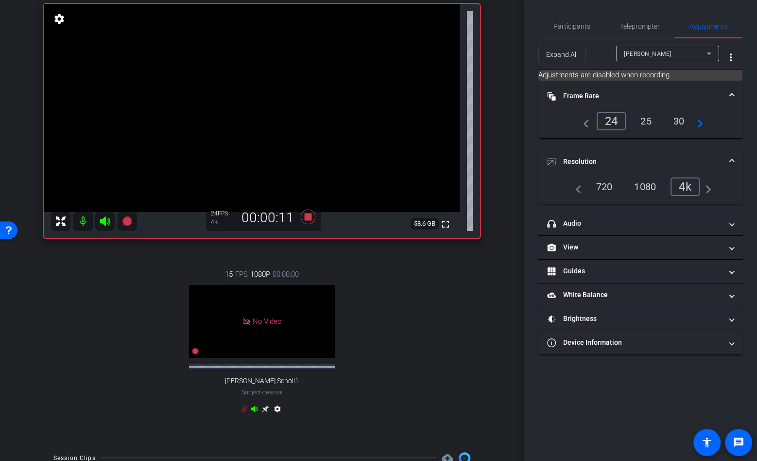
scroll to position [72, 0]
click at [309, 214] on icon at bounding box center [308, 216] width 15 height 15
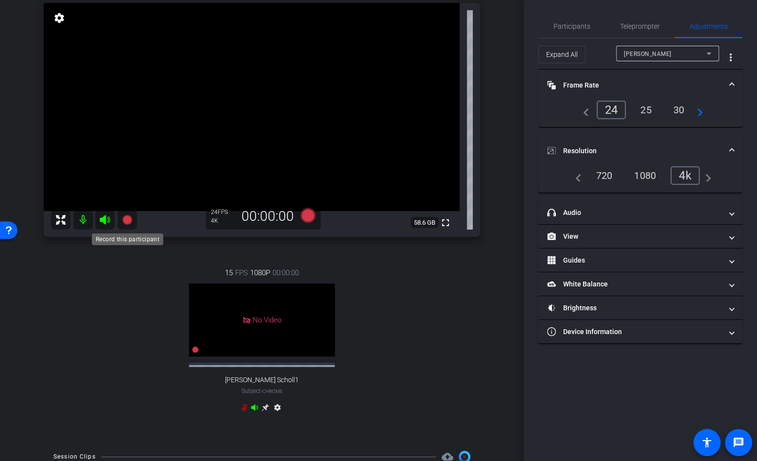
click at [124, 222] on icon at bounding box center [127, 220] width 10 height 10
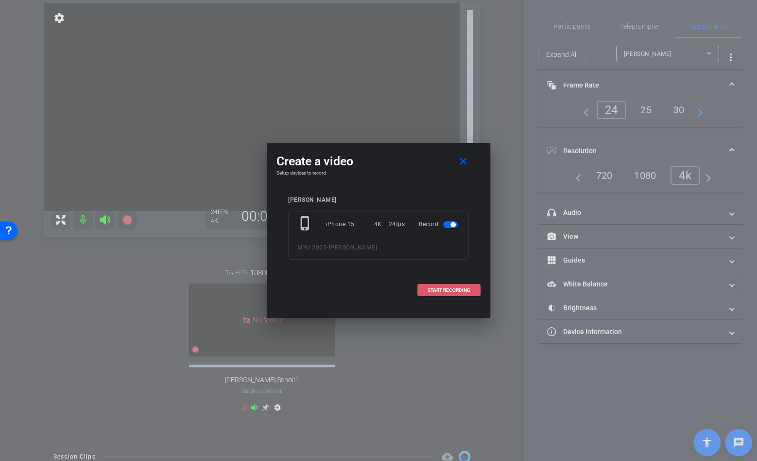
click at [455, 289] on span "START RECORDING" at bounding box center [449, 290] width 43 height 5
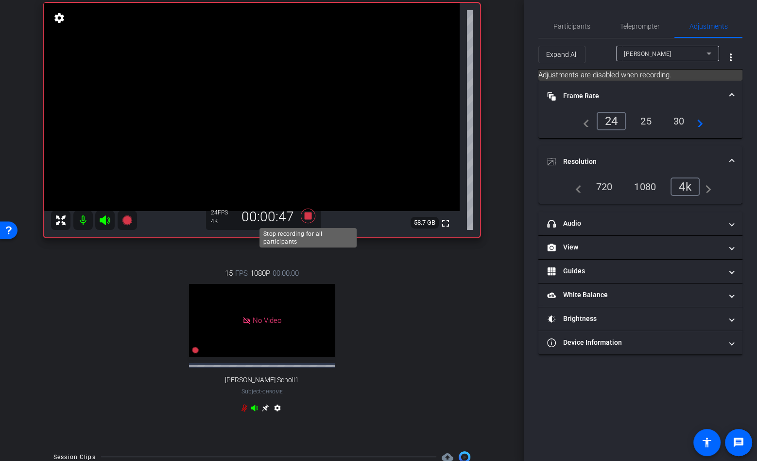
click at [309, 217] on icon at bounding box center [308, 216] width 15 height 15
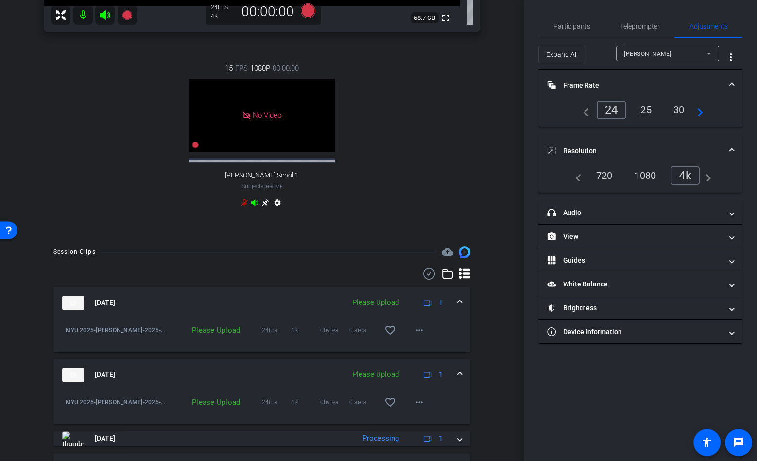
scroll to position [351, 0]
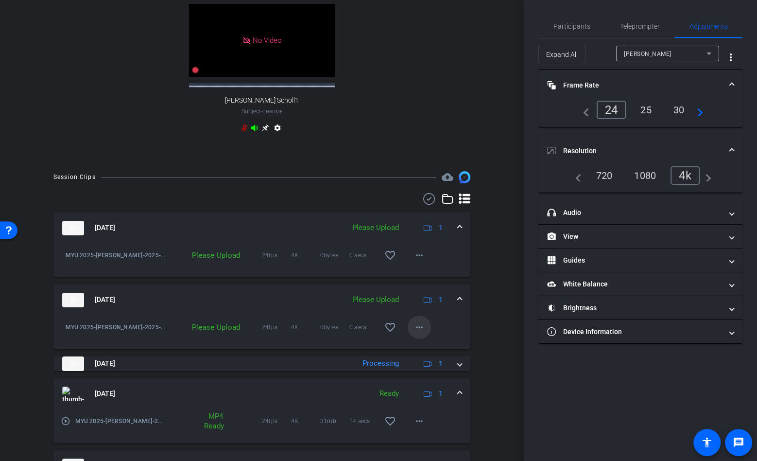
click at [424, 325] on mat-icon "more_horiz" at bounding box center [420, 327] width 12 height 12
click at [435, 346] on span "Upload" at bounding box center [435, 347] width 39 height 12
click at [416, 261] on span at bounding box center [419, 255] width 23 height 23
click at [436, 274] on span "Upload" at bounding box center [435, 275] width 39 height 12
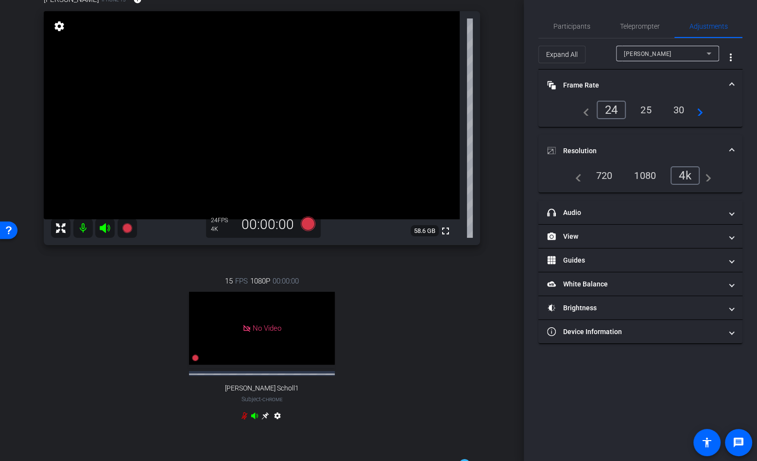
scroll to position [55, 0]
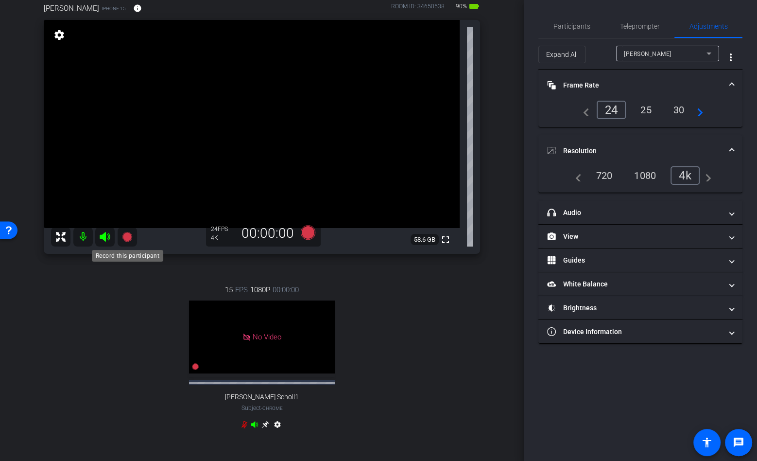
click at [126, 236] on icon at bounding box center [127, 237] width 10 height 10
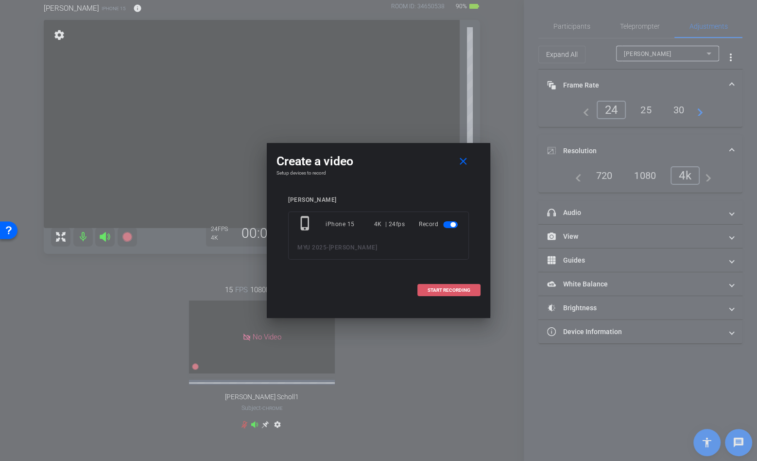
click at [439, 294] on span at bounding box center [449, 290] width 62 height 23
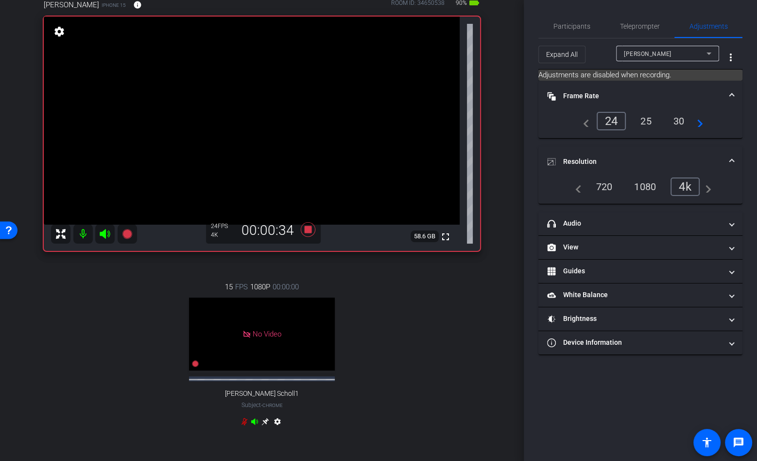
scroll to position [39, 0]
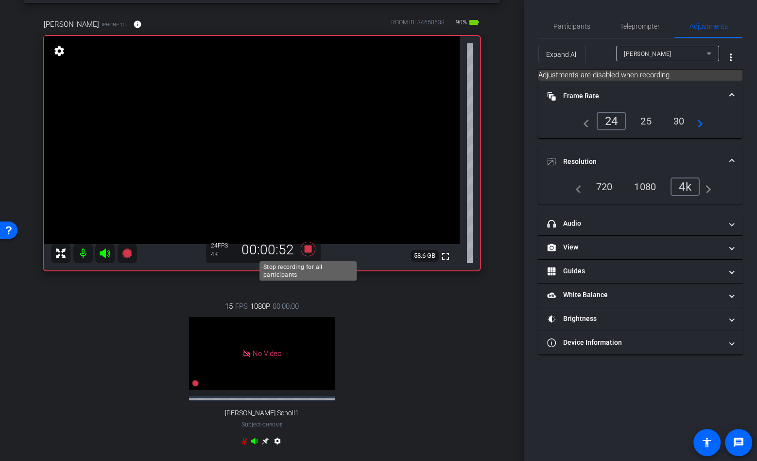
click at [306, 245] on icon at bounding box center [308, 249] width 15 height 15
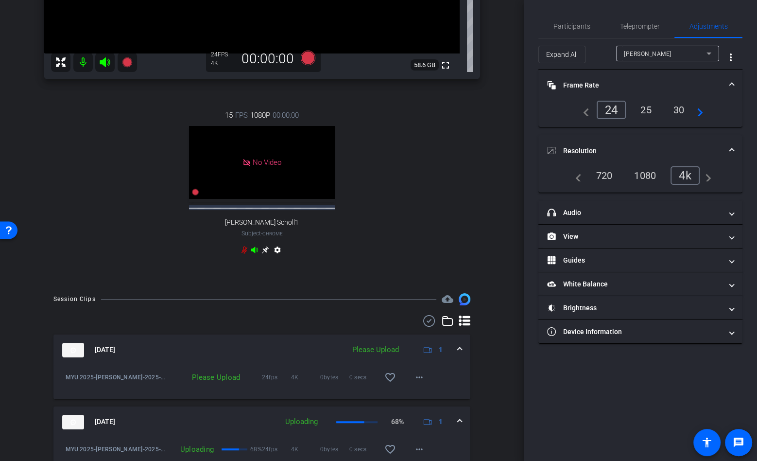
scroll to position [376, 0]
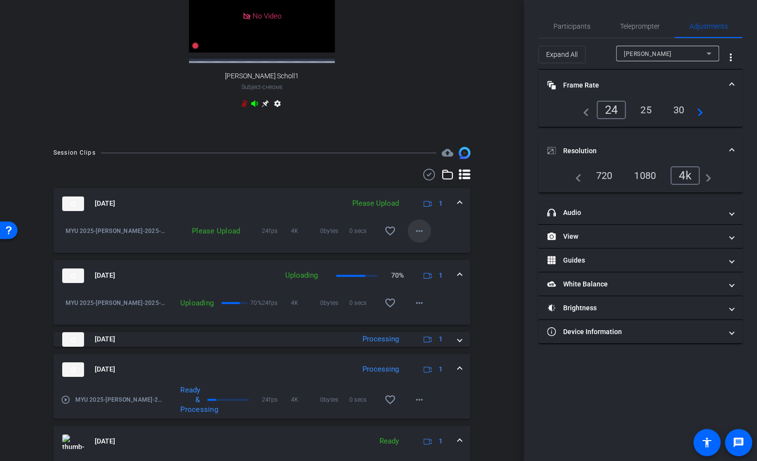
click at [427, 229] on span at bounding box center [419, 230] width 23 height 23
click at [430, 251] on span "Upload" at bounding box center [435, 251] width 39 height 12
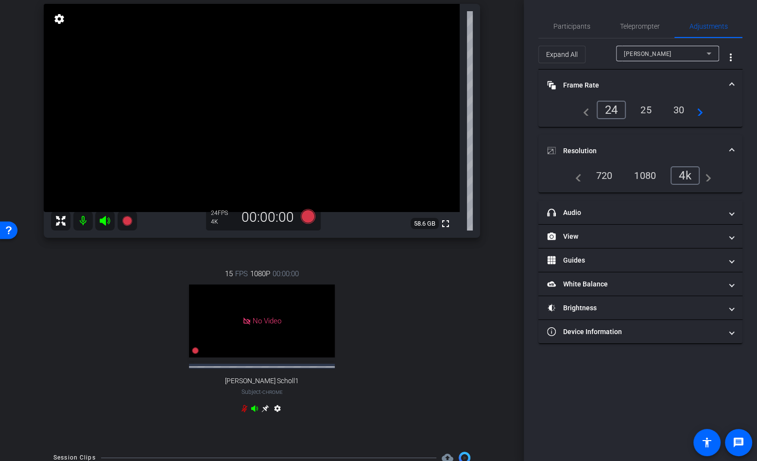
scroll to position [70, 0]
click at [644, 25] on span "Teleprompter" at bounding box center [640, 26] width 40 height 7
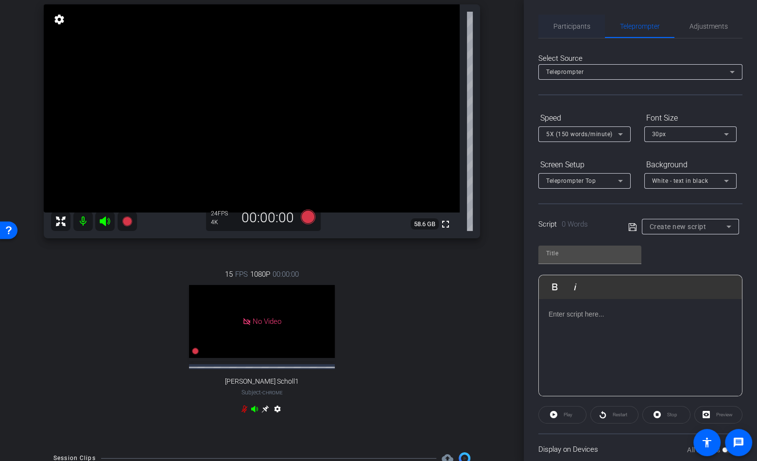
click at [567, 32] on span "Participants" at bounding box center [572, 26] width 37 height 23
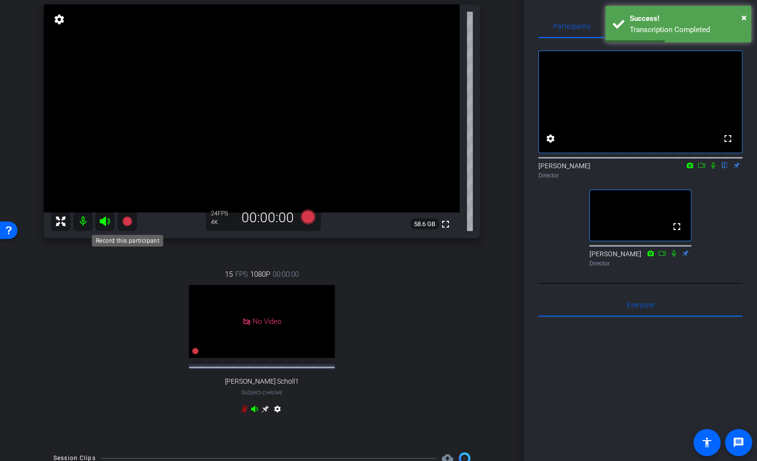
click at [129, 222] on icon at bounding box center [127, 221] width 10 height 10
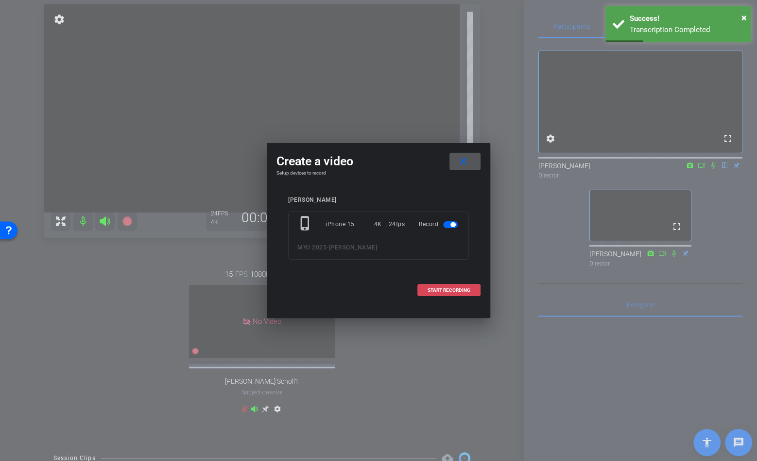
click at [450, 292] on span "START RECORDING" at bounding box center [449, 290] width 43 height 5
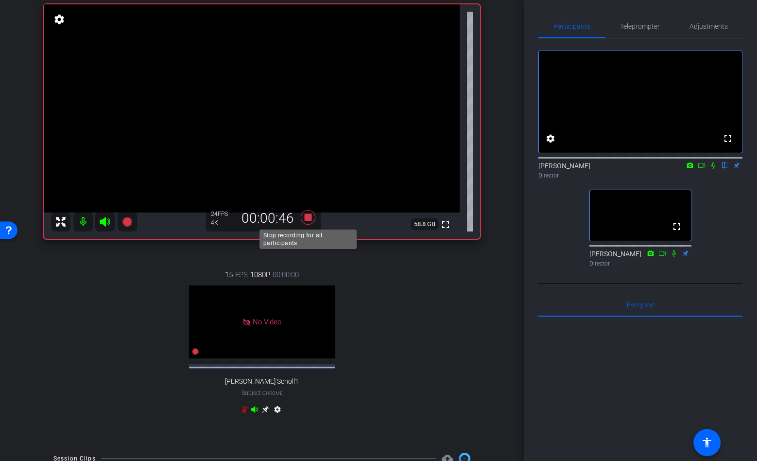
click at [305, 220] on icon at bounding box center [308, 217] width 15 height 15
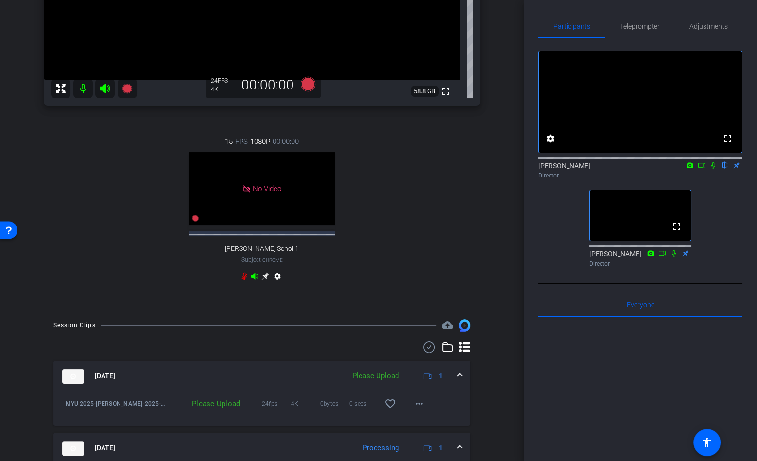
scroll to position [251, 0]
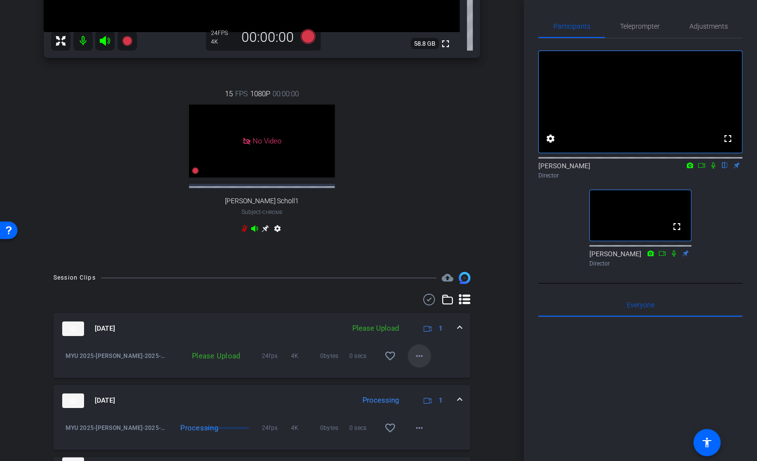
click at [421, 360] on mat-icon "more_horiz" at bounding box center [420, 356] width 12 height 12
click at [432, 374] on span "Upload" at bounding box center [435, 376] width 39 height 12
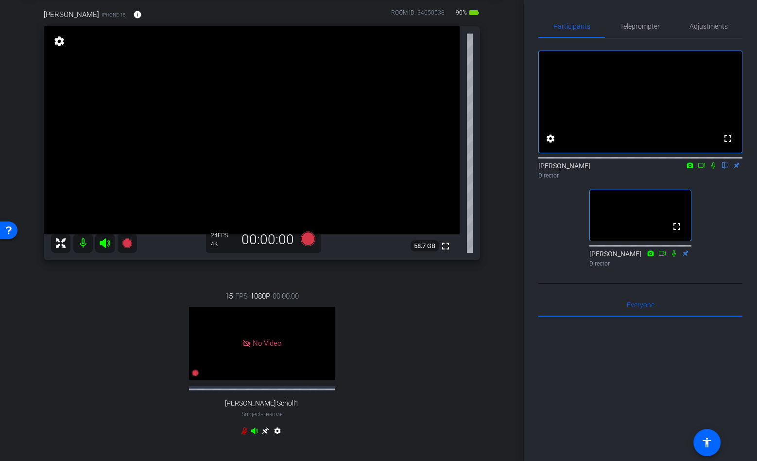
scroll to position [48, 0]
click at [135, 243] on mat-icon at bounding box center [127, 243] width 19 height 19
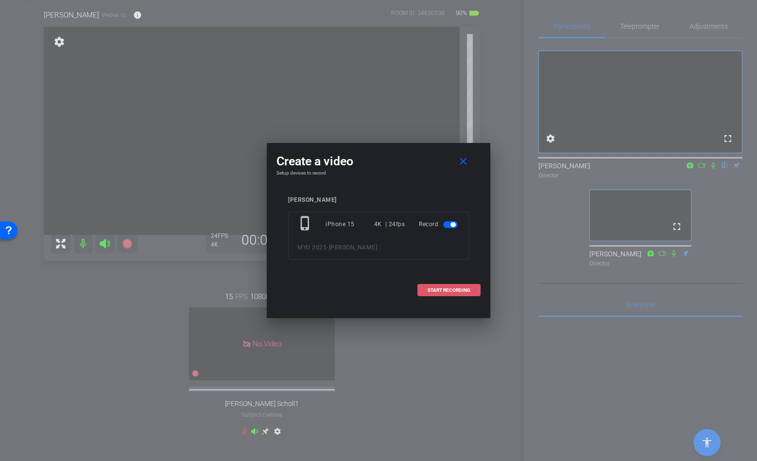
click at [452, 292] on span "START RECORDING" at bounding box center [449, 290] width 43 height 5
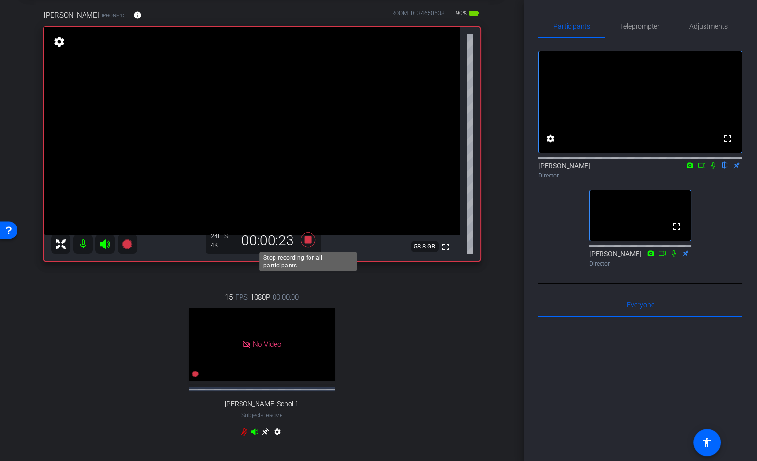
click at [313, 236] on icon at bounding box center [308, 240] width 23 height 18
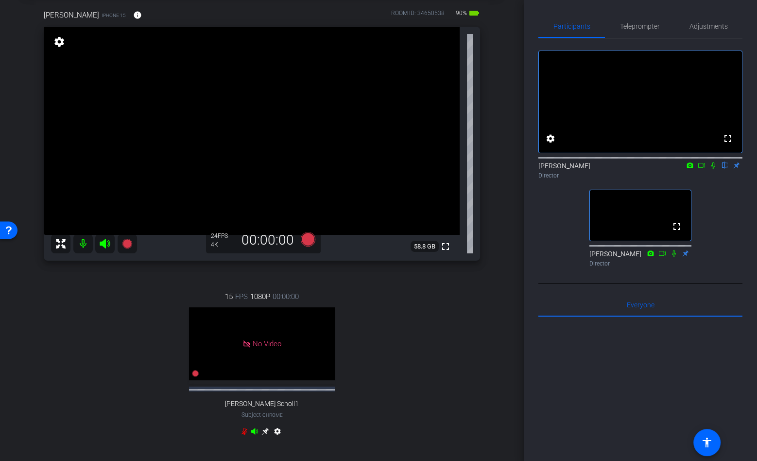
scroll to position [248, 0]
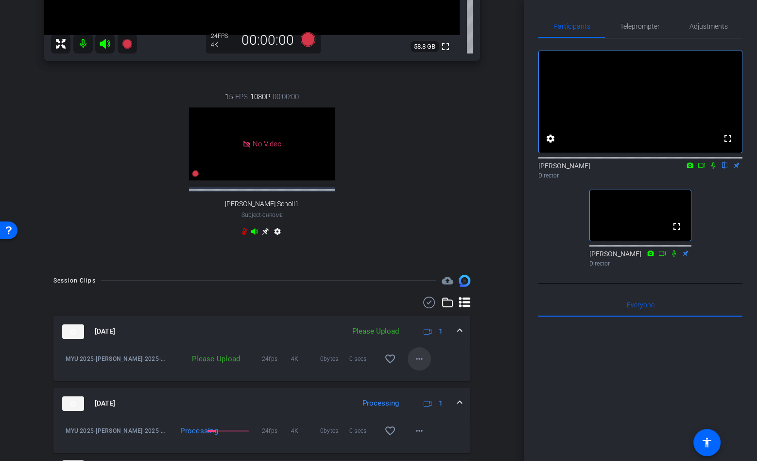
click at [413, 360] on button "more_horiz" at bounding box center [419, 358] width 23 height 23
click at [434, 376] on span "Upload" at bounding box center [435, 379] width 39 height 12
click at [125, 38] on icon at bounding box center [128, 44] width 12 height 12
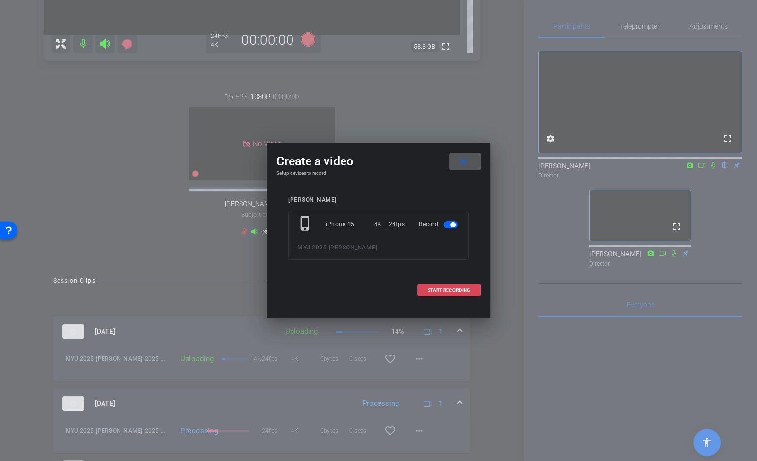
click at [465, 291] on span "START RECORDING" at bounding box center [449, 290] width 43 height 5
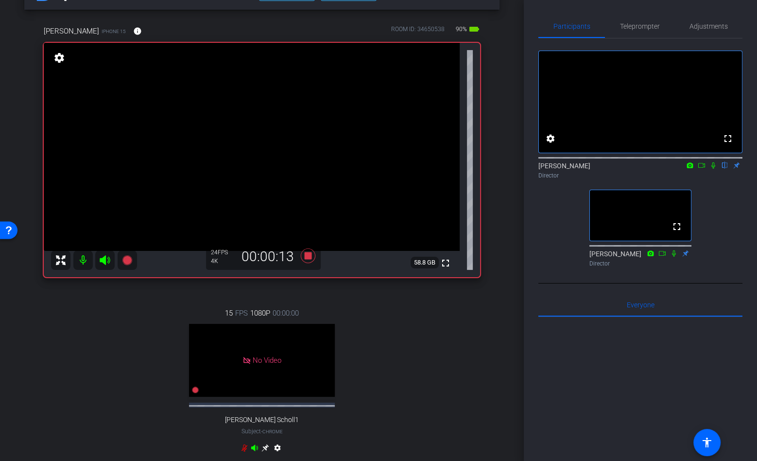
scroll to position [13, 0]
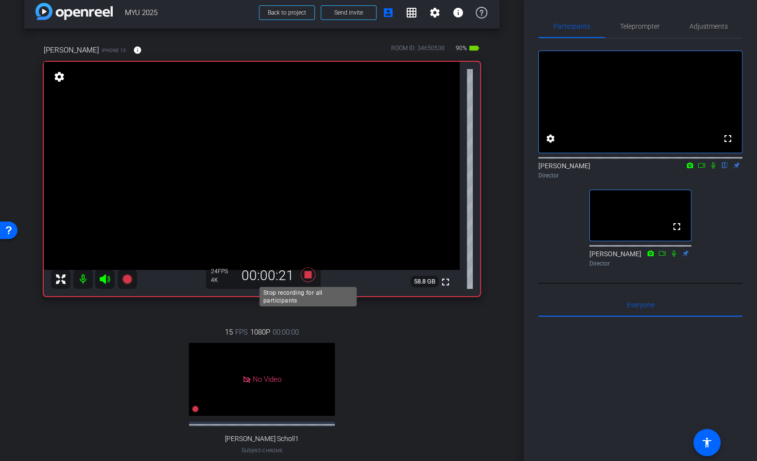
click at [312, 274] on icon at bounding box center [308, 275] width 23 height 18
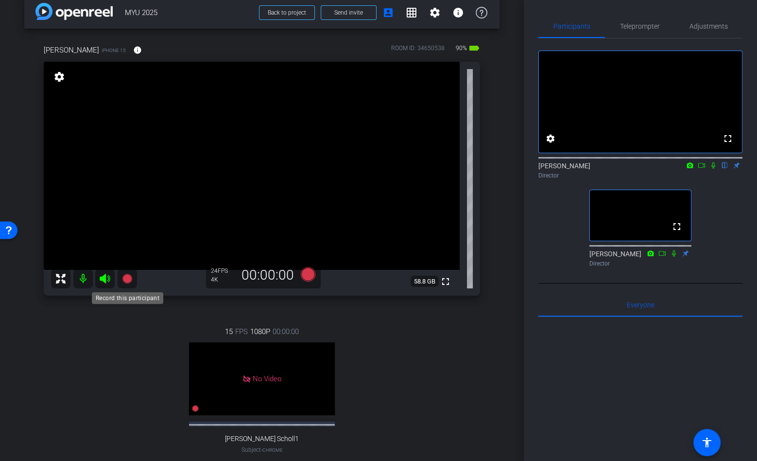
click at [123, 277] on icon at bounding box center [127, 279] width 10 height 10
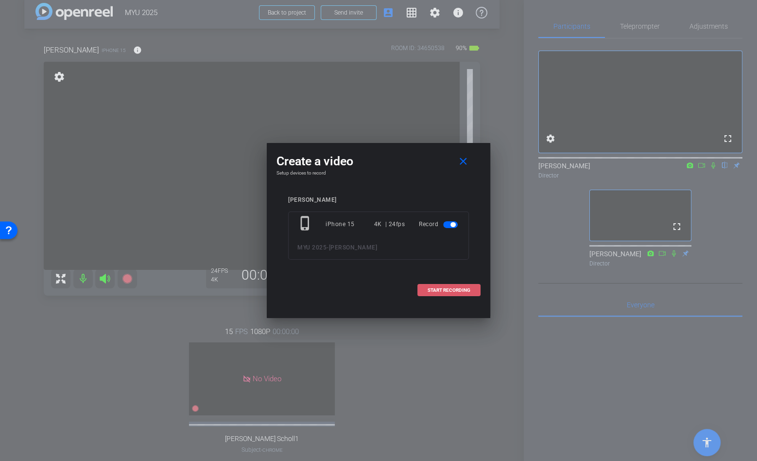
click at [435, 293] on span at bounding box center [449, 290] width 62 height 23
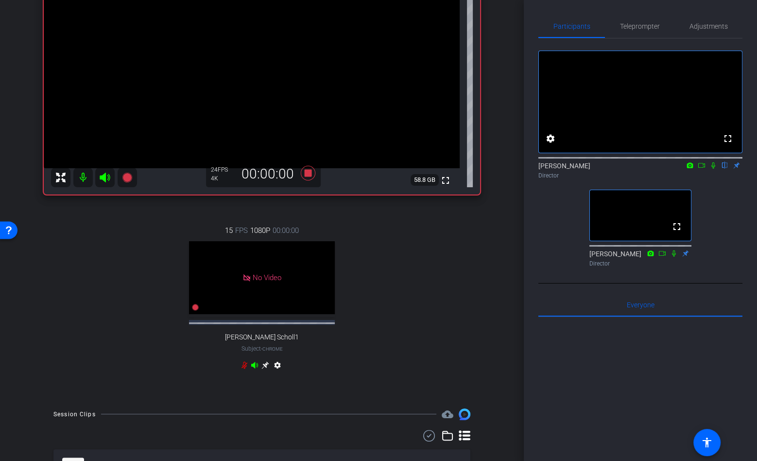
scroll to position [242, 0]
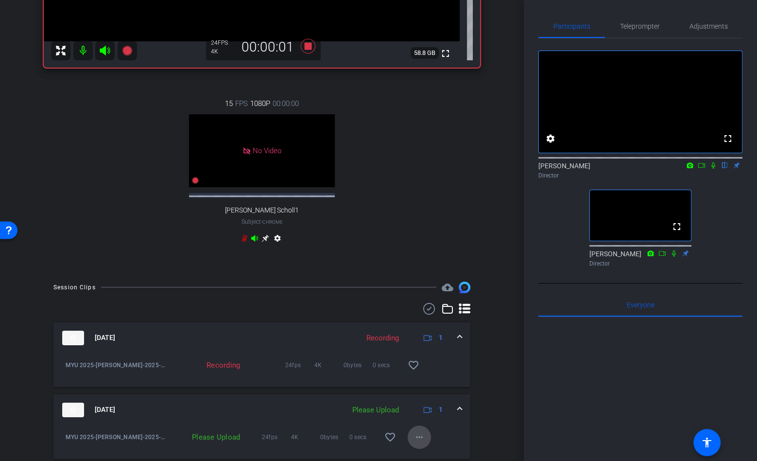
click at [417, 441] on mat-icon "more_horiz" at bounding box center [420, 437] width 12 height 12
click at [450, 391] on span "Upload" at bounding box center [435, 392] width 39 height 12
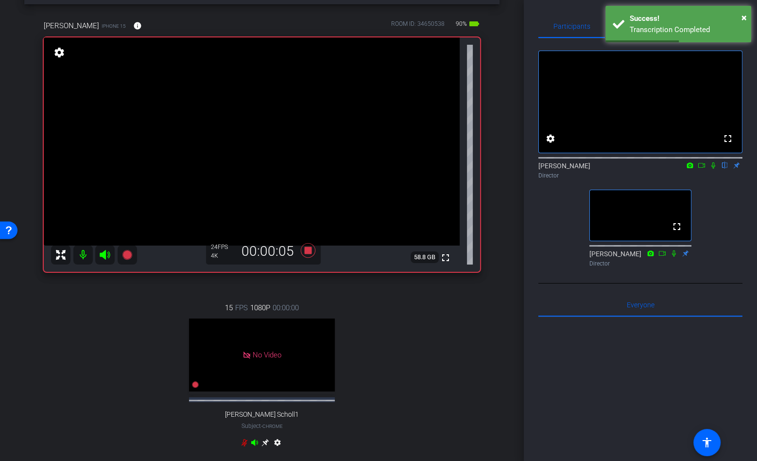
scroll to position [17, 0]
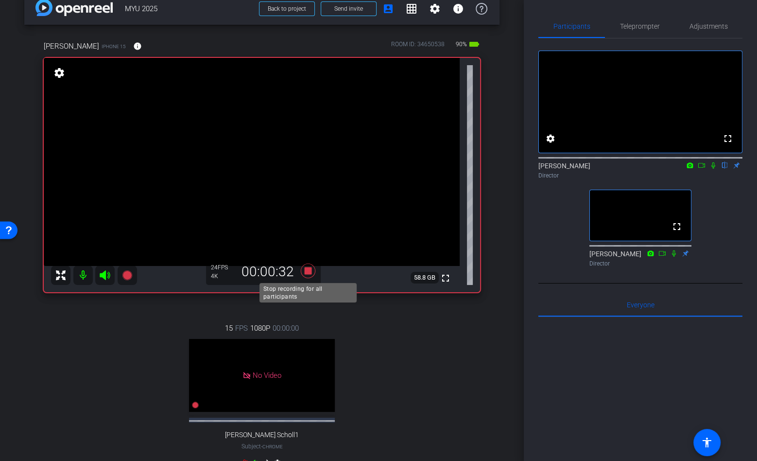
click at [308, 275] on icon at bounding box center [308, 271] width 23 height 18
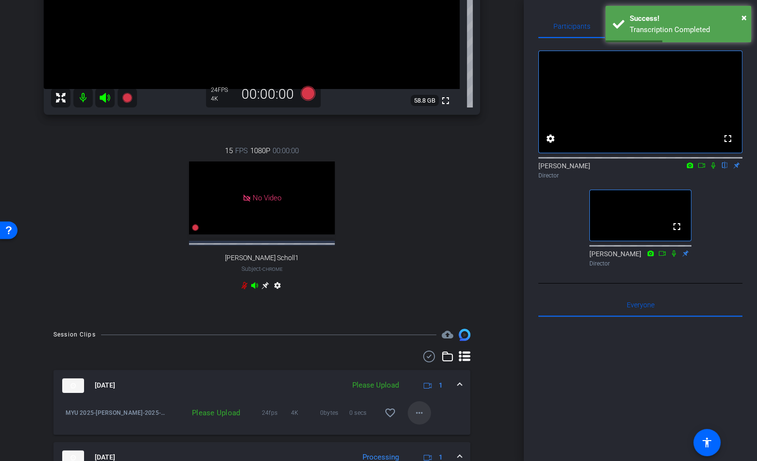
scroll to position [195, 0]
click at [423, 410] on mat-icon "more_horiz" at bounding box center [420, 412] width 12 height 12
click at [440, 368] on span "Upload" at bounding box center [435, 367] width 39 height 12
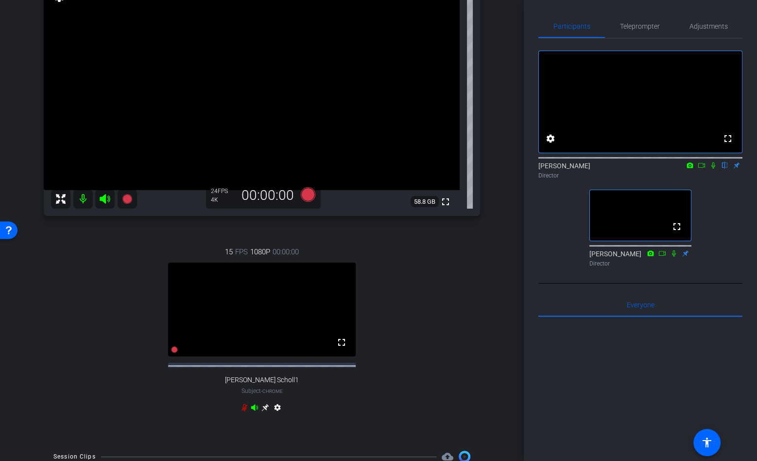
scroll to position [95, 0]
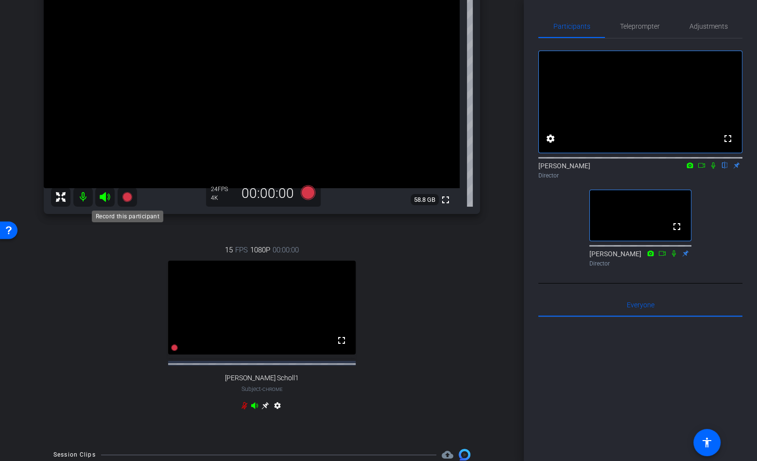
click at [124, 192] on icon at bounding box center [128, 197] width 12 height 12
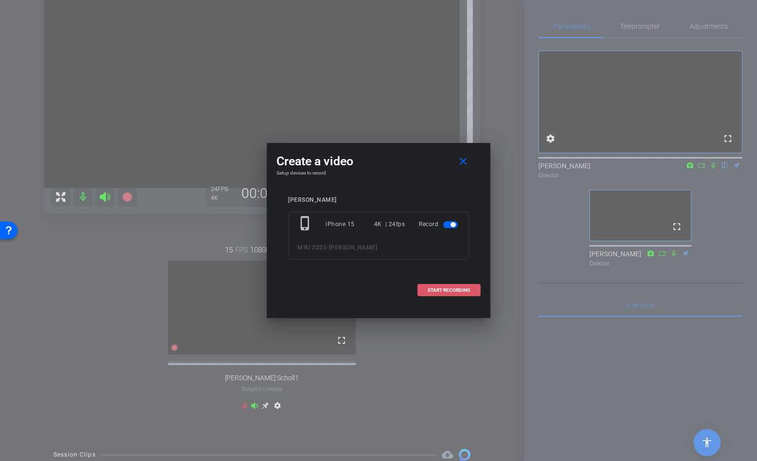
click at [457, 290] on span "START RECORDING" at bounding box center [449, 290] width 43 height 5
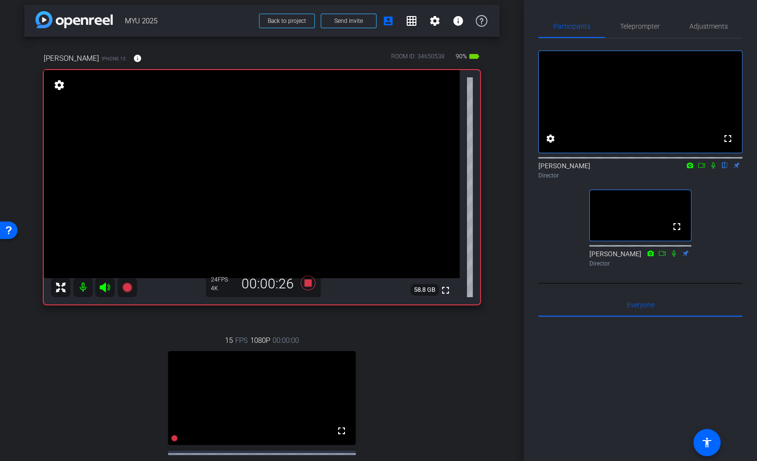
scroll to position [6, 0]
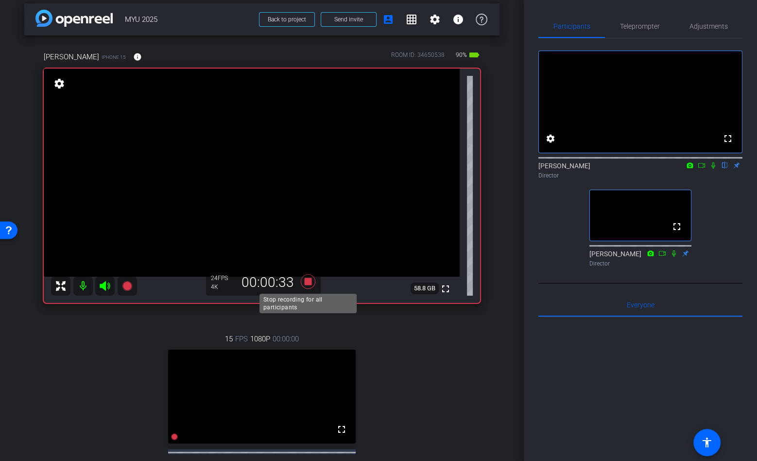
click at [315, 283] on icon at bounding box center [308, 281] width 15 height 15
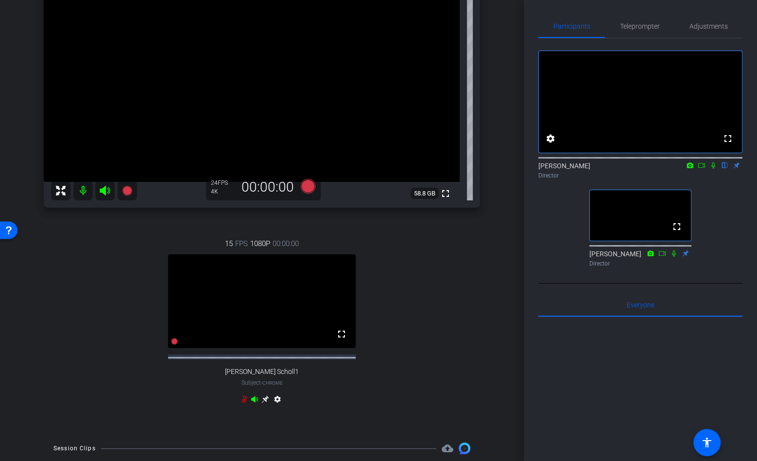
scroll to position [219, 0]
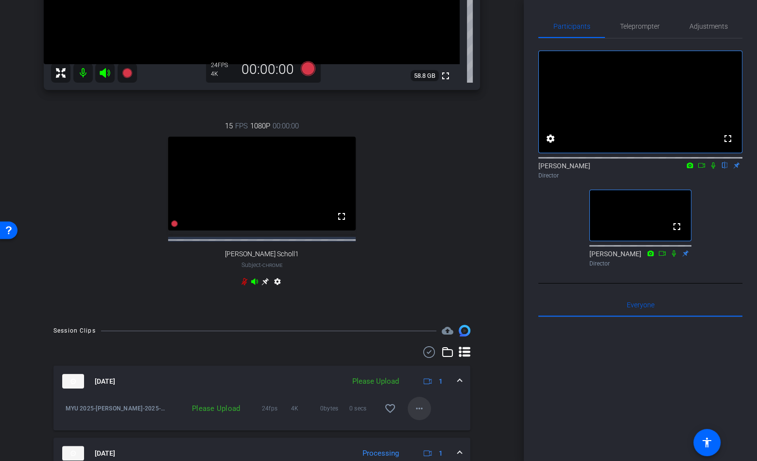
click at [422, 414] on mat-icon "more_horiz" at bounding box center [420, 409] width 12 height 12
click at [428, 369] on span "Upload" at bounding box center [435, 373] width 39 height 12
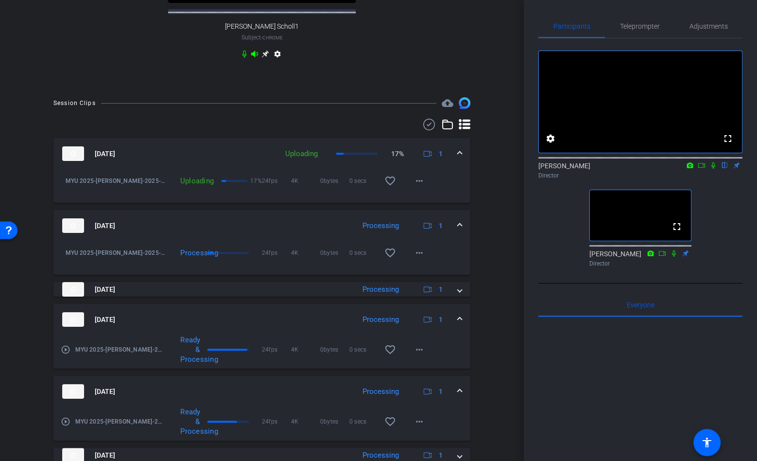
scroll to position [578, 0]
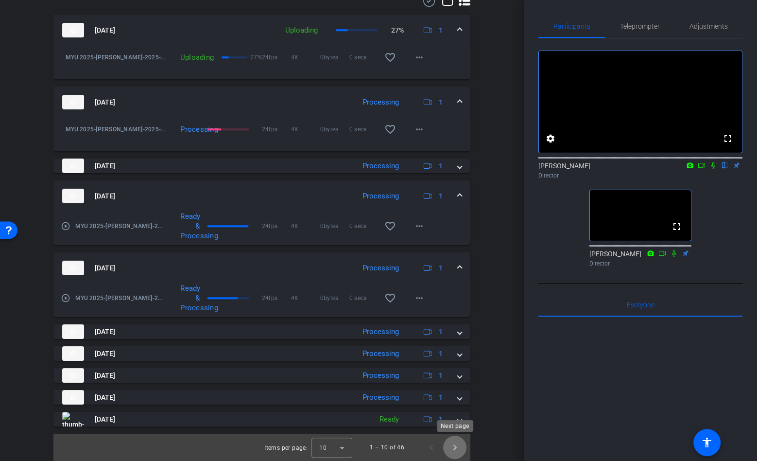
click at [455, 450] on span "Next page" at bounding box center [454, 447] width 23 height 23
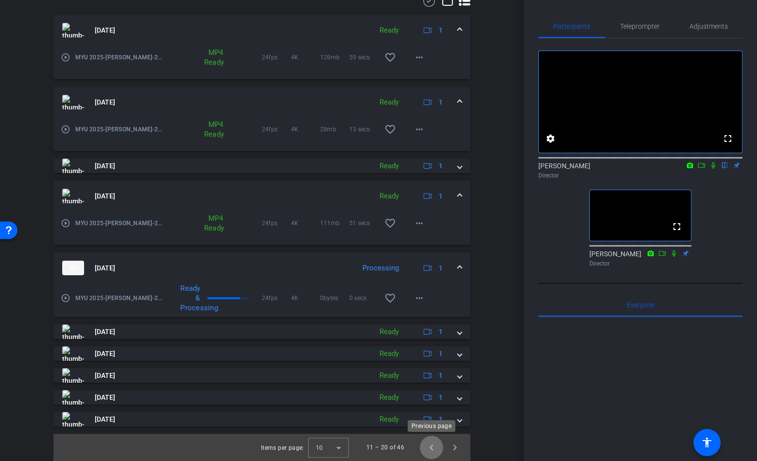
click at [434, 451] on span "Previous page" at bounding box center [431, 447] width 23 height 23
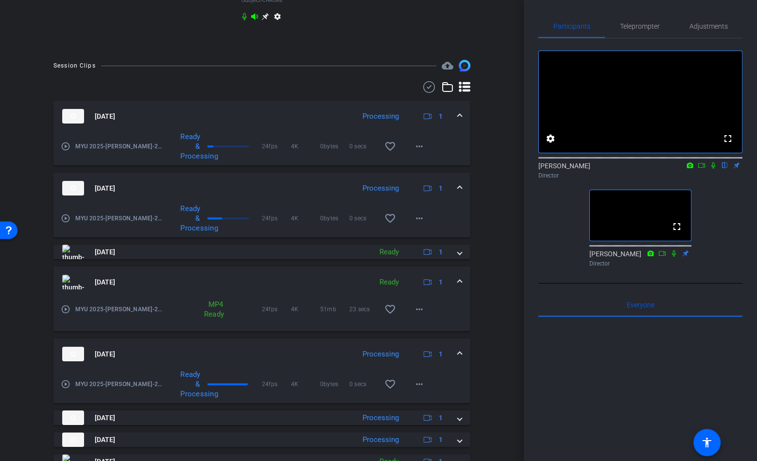
scroll to position [483, 0]
click at [486, 307] on div "Session Clips cloud_upload [DATE] Processing 1 play_circle_outline MYU 2025-[PE…" at bounding box center [261, 304] width 475 height 487
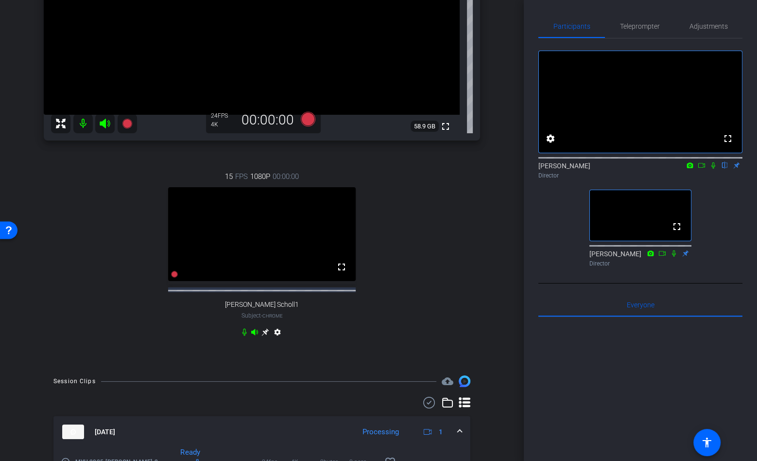
scroll to position [103, 0]
